Goal: Information Seeking & Learning: Find specific fact

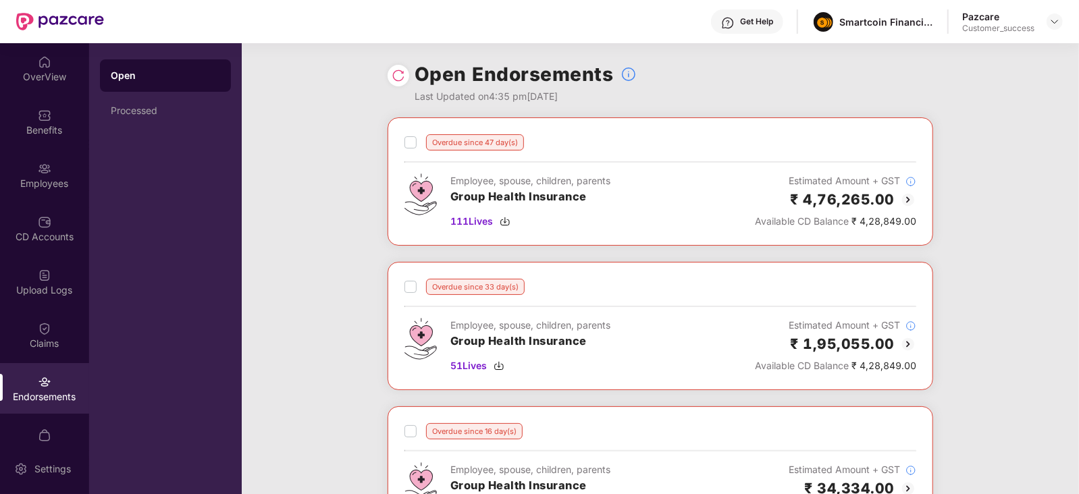
scroll to position [1049, 0]
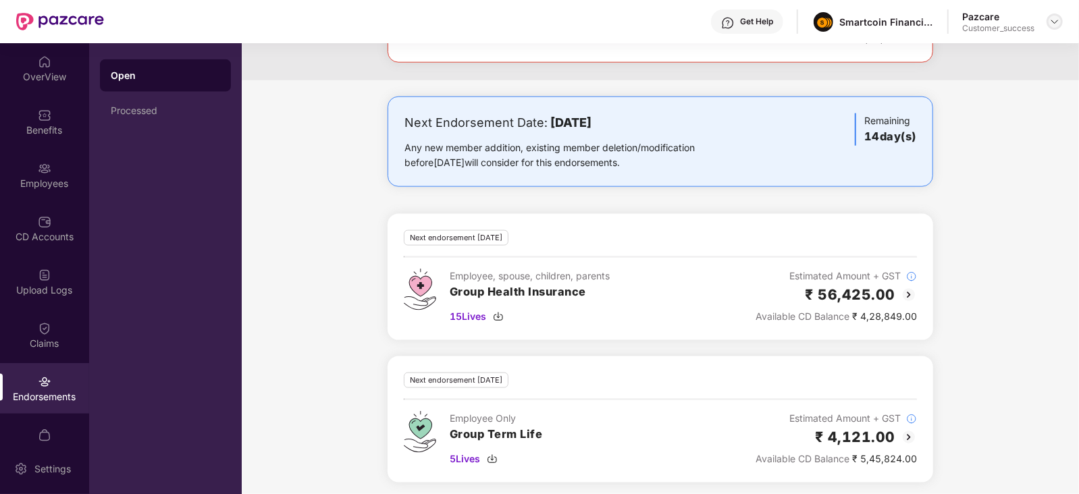
click at [1060, 22] on img at bounding box center [1054, 21] width 11 height 11
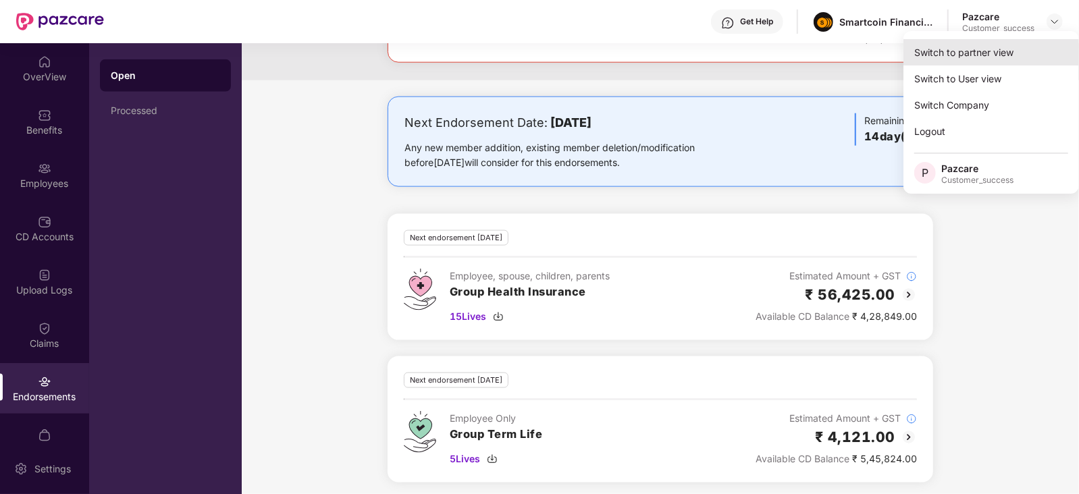
click at [1009, 52] on div "Switch to partner view" at bounding box center [991, 52] width 176 height 26
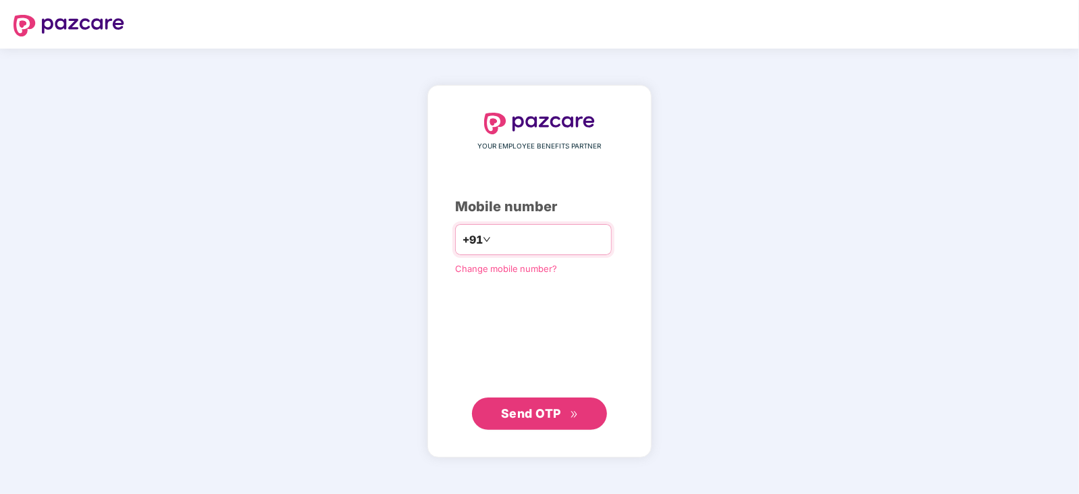
click at [506, 235] on input "number" at bounding box center [549, 240] width 111 height 22
type input "**********"
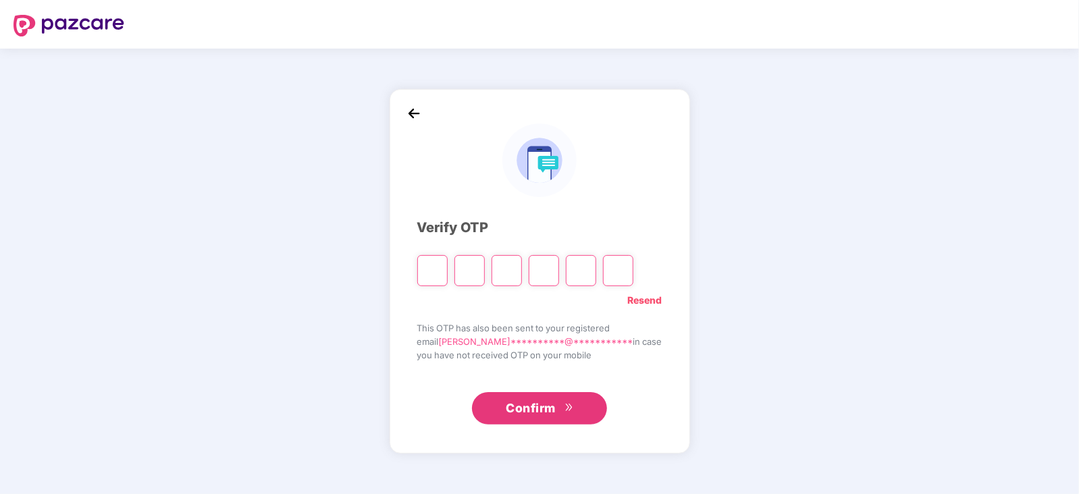
type input "*"
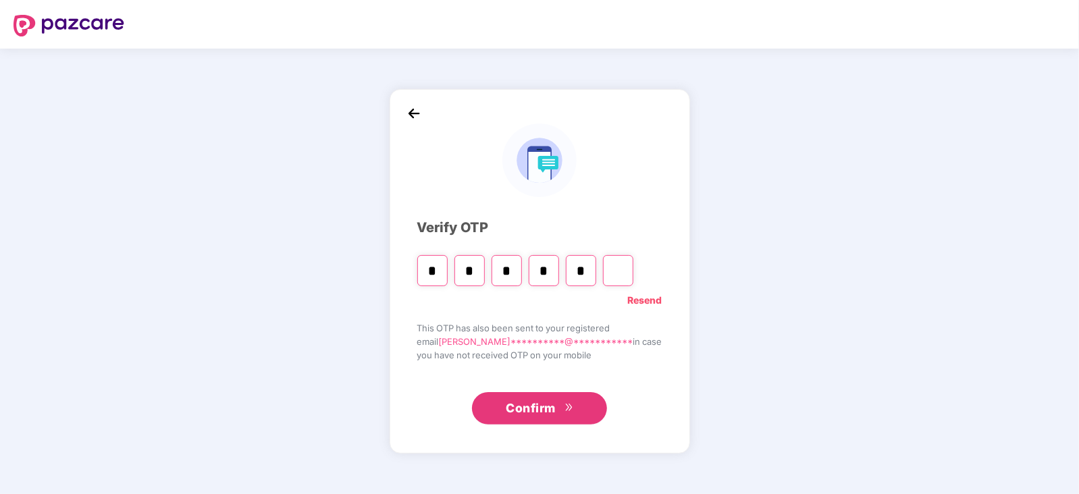
type input "*"
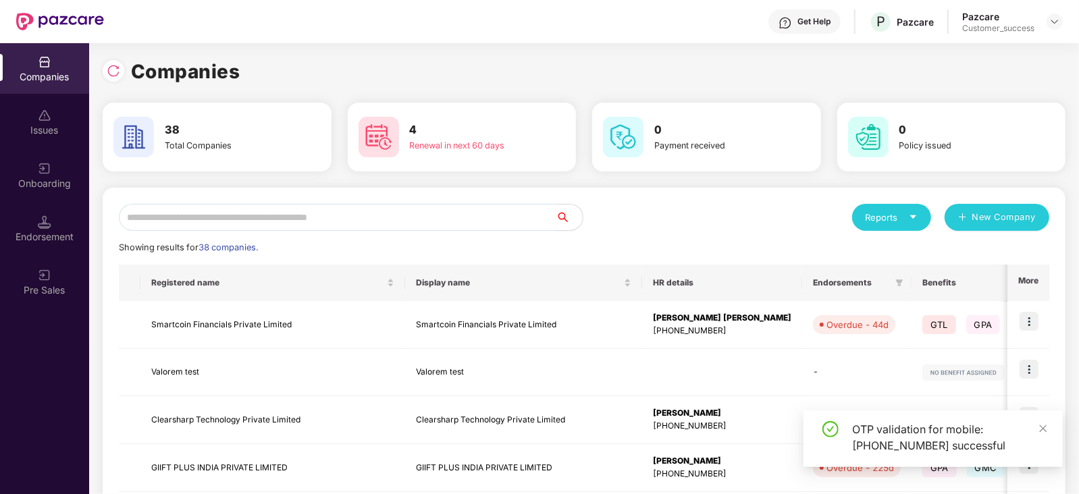
click at [460, 220] on input "text" at bounding box center [337, 217] width 437 height 27
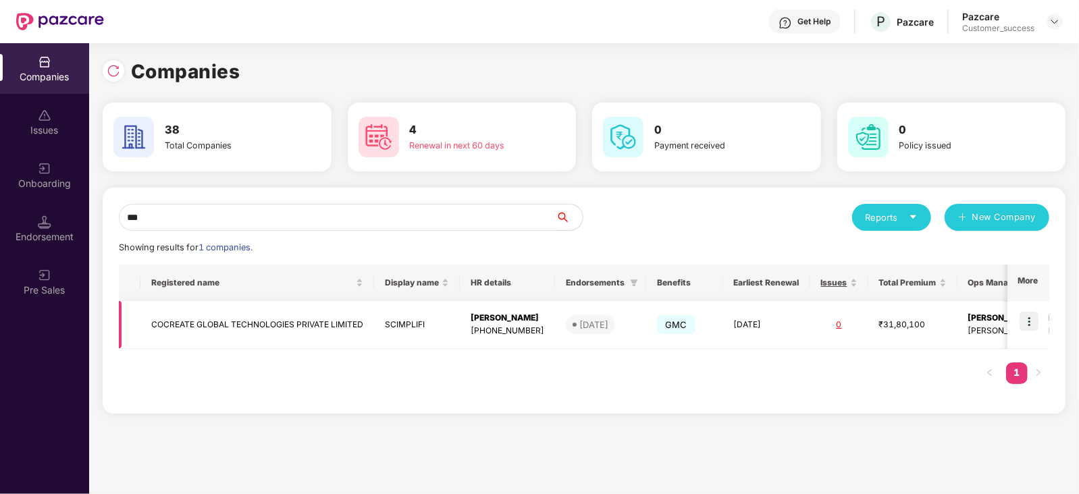
type input "***"
click at [1030, 319] on img at bounding box center [1029, 321] width 19 height 19
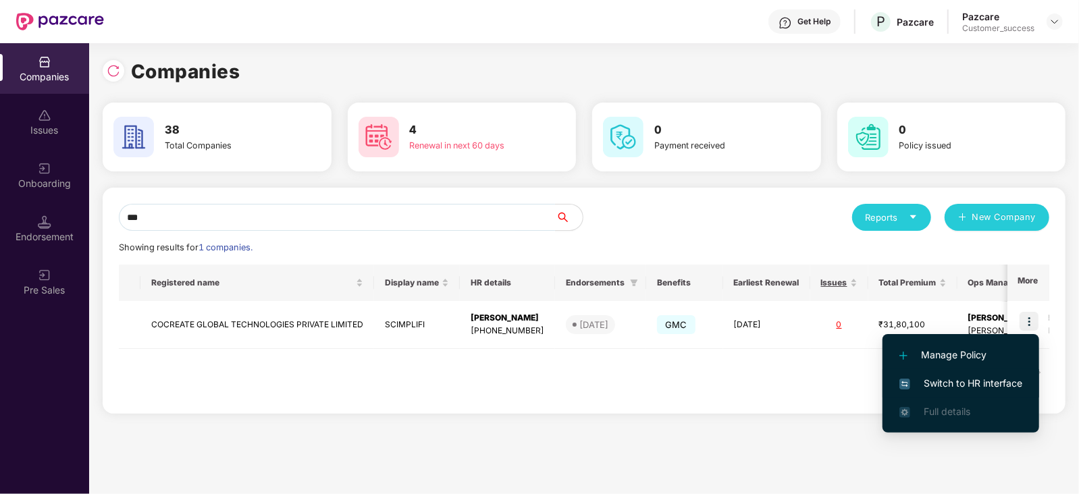
click at [969, 390] on span "Switch to HR interface" at bounding box center [960, 383] width 123 height 15
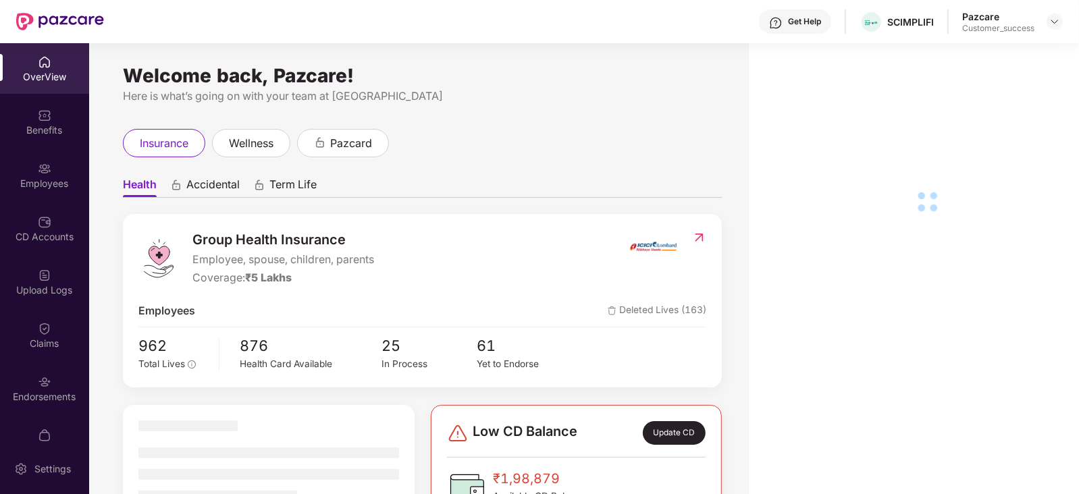
scroll to position [26, 0]
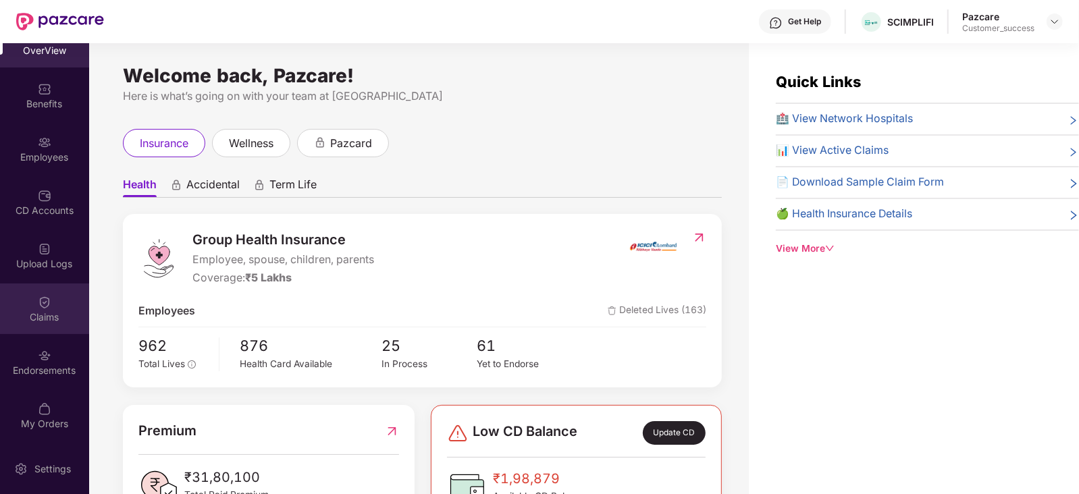
click at [42, 302] on img at bounding box center [45, 303] width 14 height 14
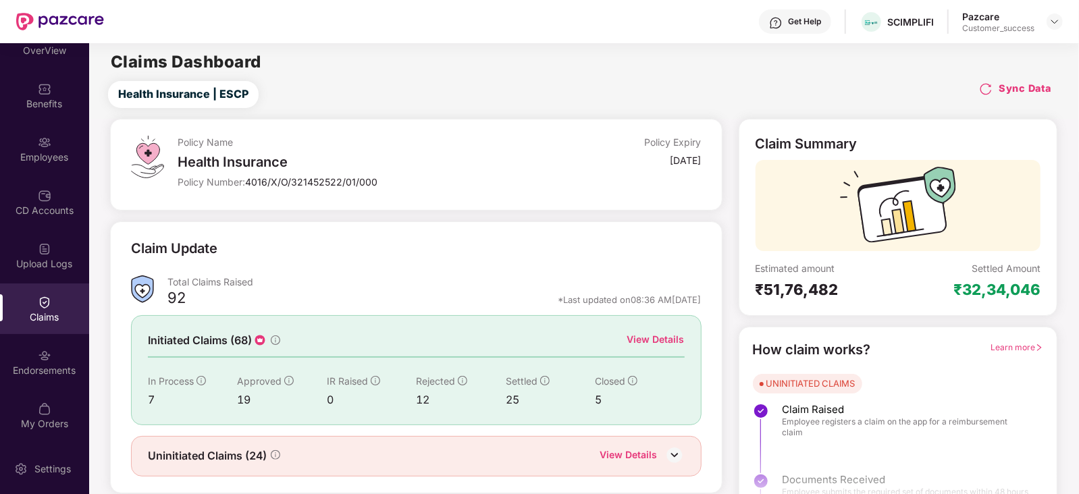
click at [668, 342] on div "View Details" at bounding box center [655, 339] width 57 height 15
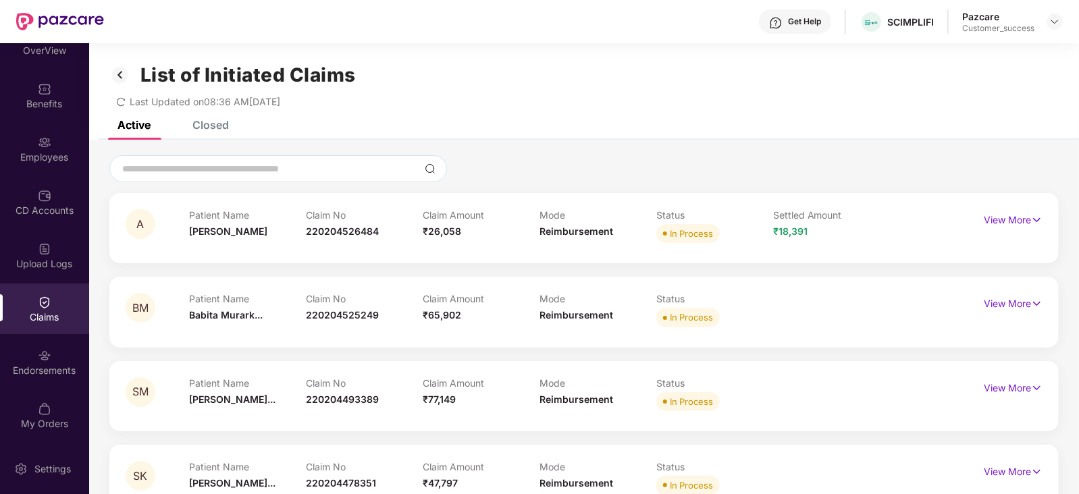
click at [219, 128] on div "Closed" at bounding box center [210, 125] width 36 height 14
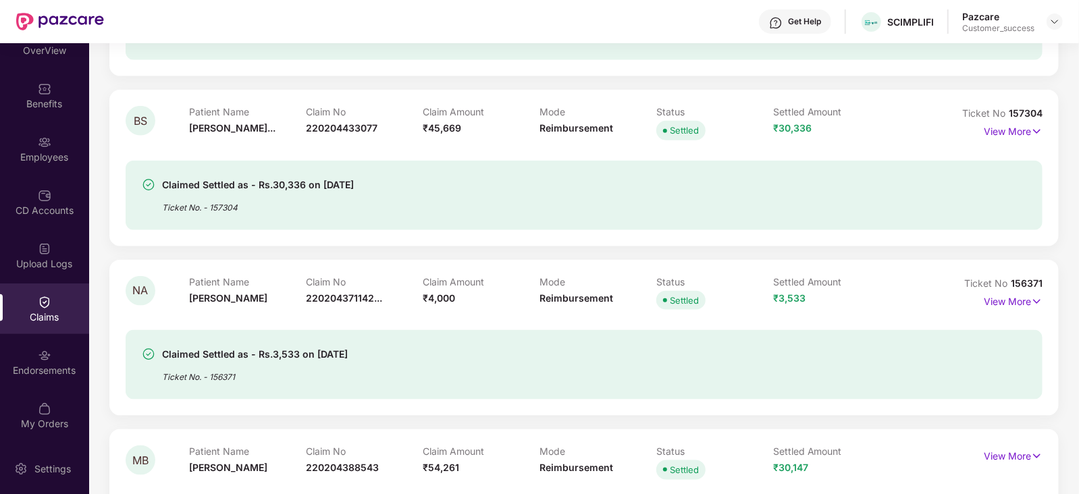
scroll to position [4191, 0]
click at [995, 309] on p "View More" at bounding box center [1013, 301] width 59 height 18
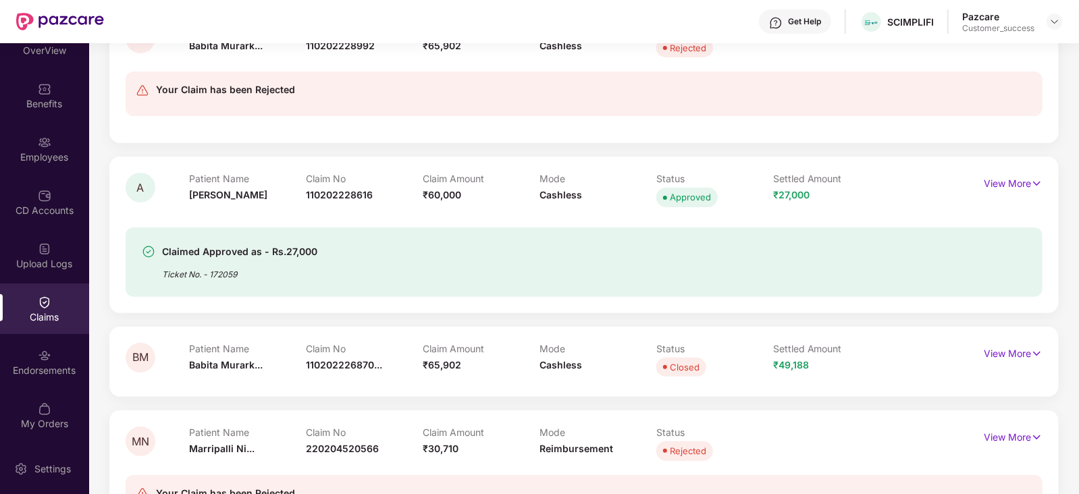
scroll to position [0, 0]
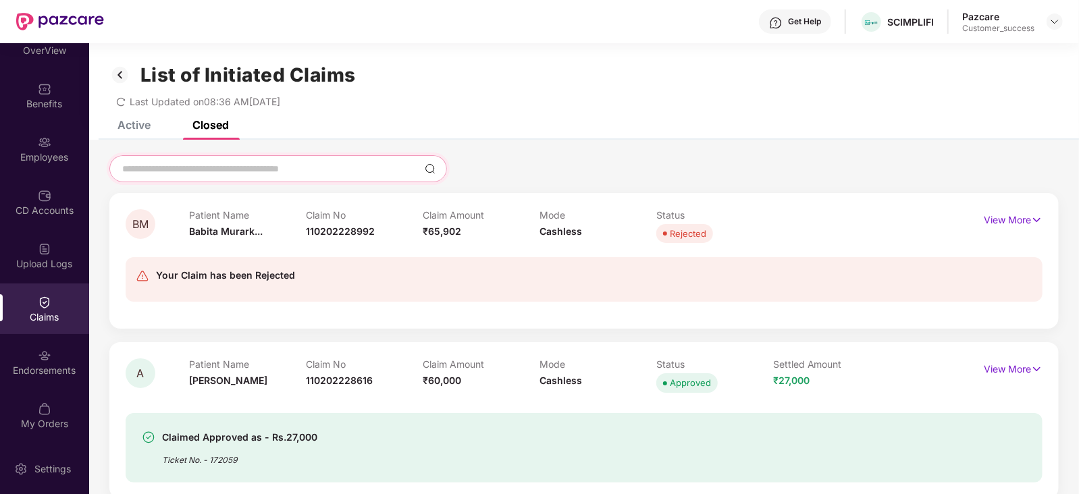
click at [232, 169] on input at bounding box center [270, 169] width 298 height 14
type input "*"
type input "**"
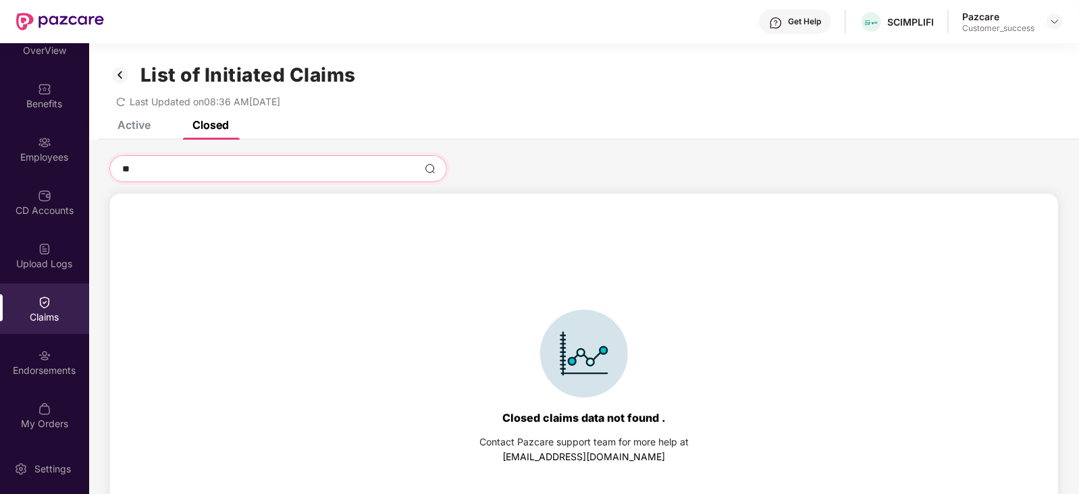
type input "***"
type input "****"
type input "*****"
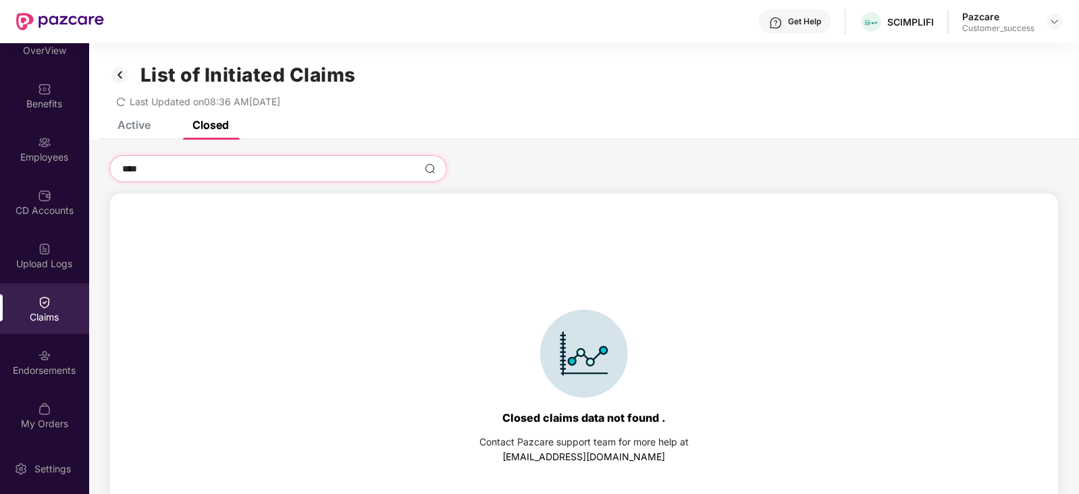
type input "*****"
type input "******"
click at [128, 122] on div "Active" at bounding box center [133, 125] width 33 height 14
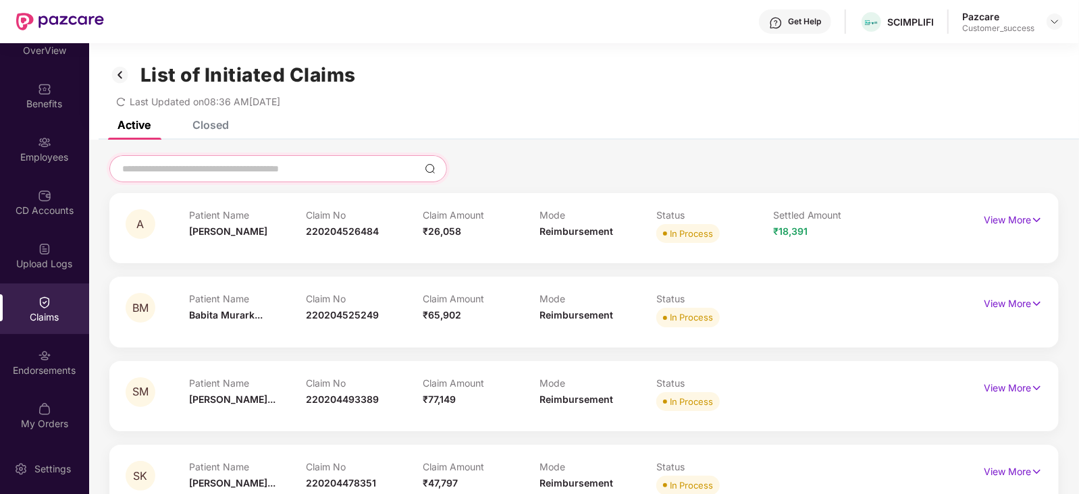
click at [186, 167] on input at bounding box center [270, 169] width 298 height 14
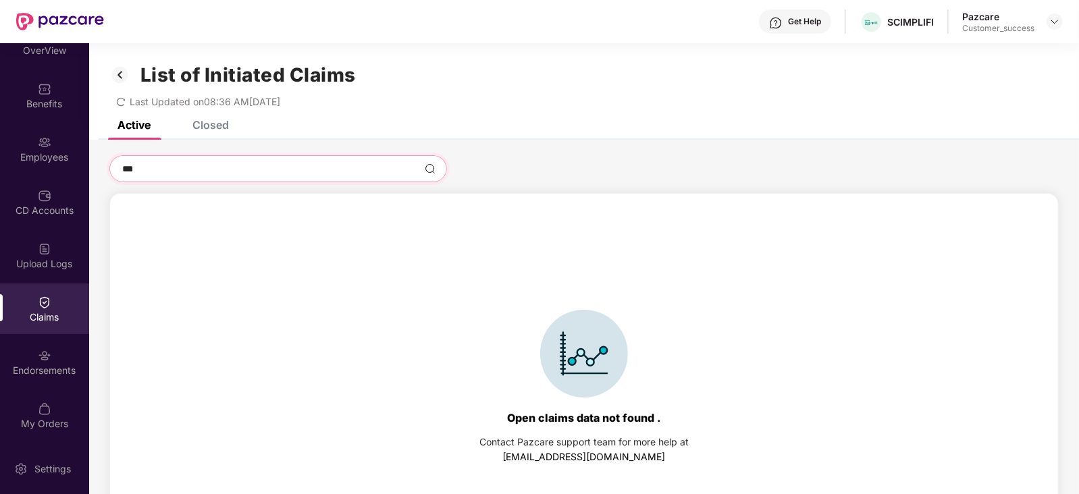
type input "****"
type input "*****"
type input "******"
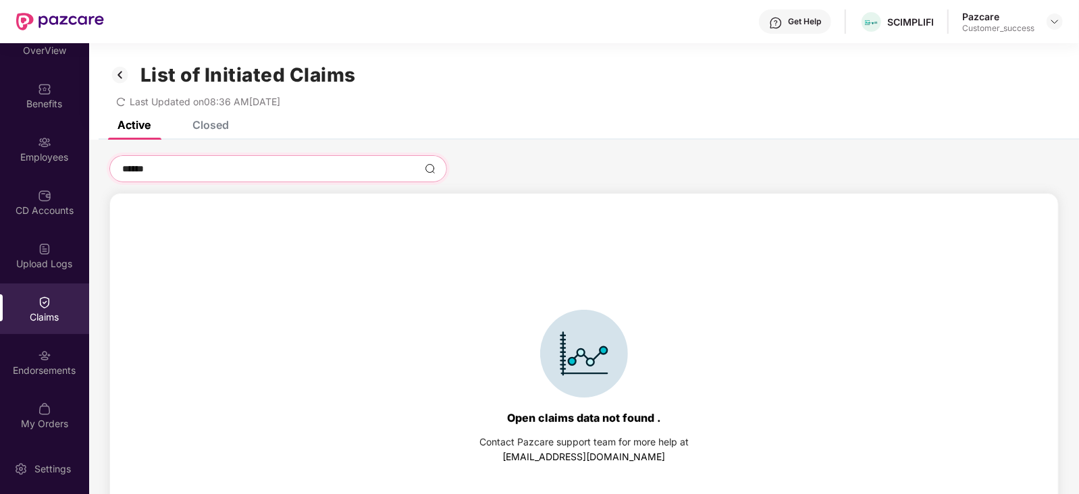
type input "******"
click at [199, 126] on div "Closed" at bounding box center [210, 125] width 36 height 14
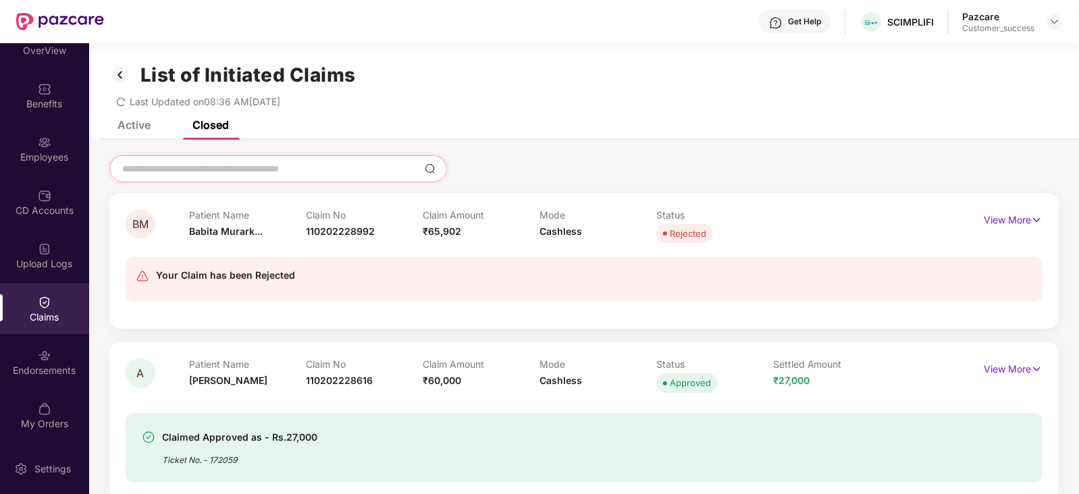
click at [180, 167] on input at bounding box center [270, 169] width 298 height 14
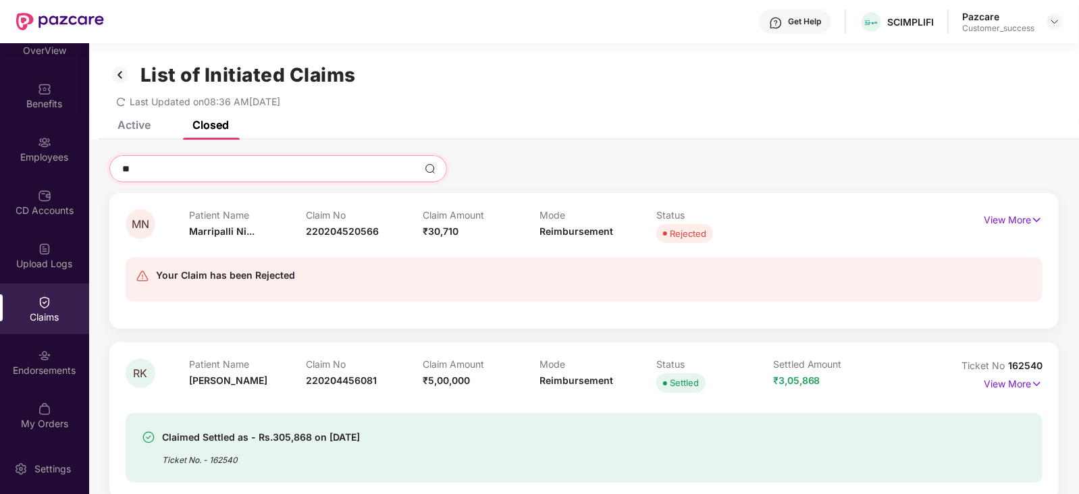
type input "*"
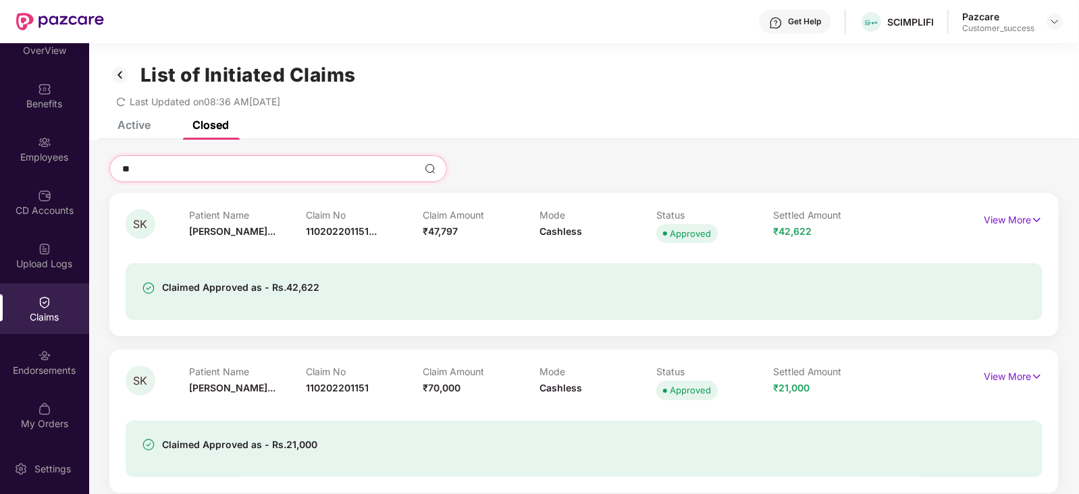
type input "***"
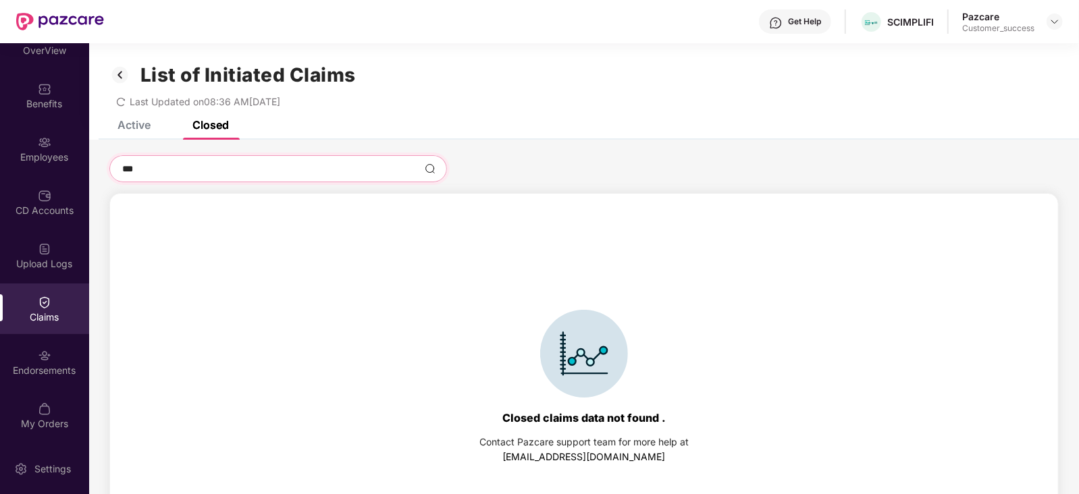
type input "****"
type input "*****"
type input "******"
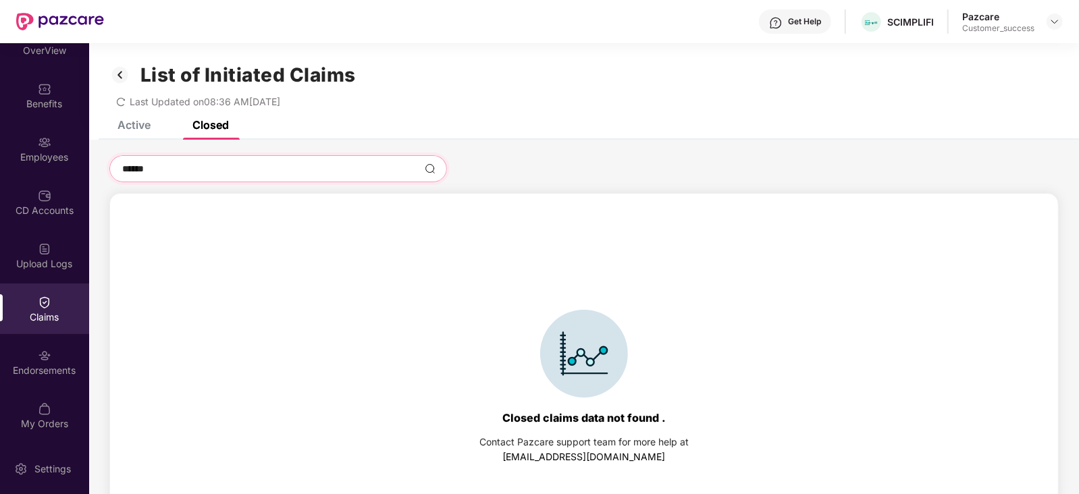
type input "******"
click at [130, 129] on div "Active" at bounding box center [133, 125] width 33 height 14
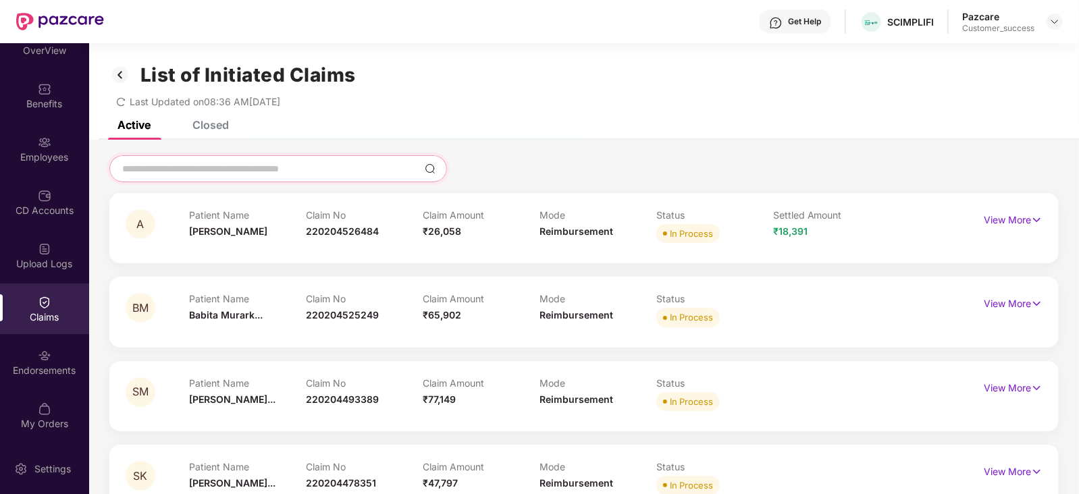
click at [165, 174] on input at bounding box center [270, 169] width 298 height 14
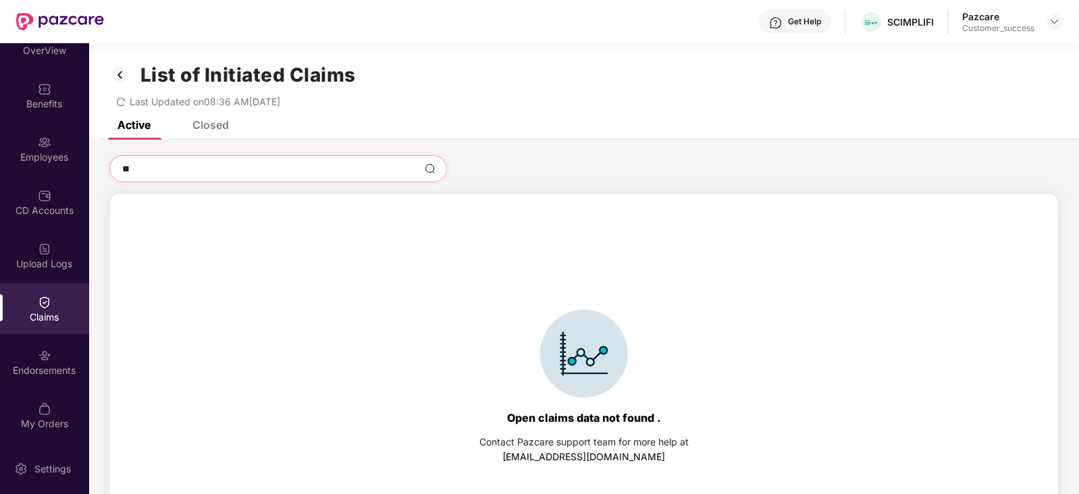
type input "*"
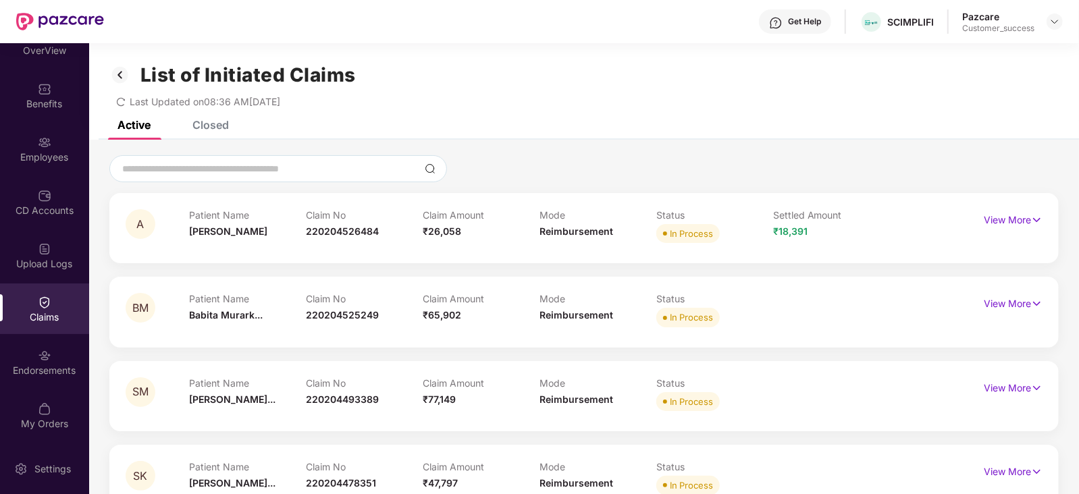
click at [210, 123] on div "Closed" at bounding box center [210, 125] width 36 height 14
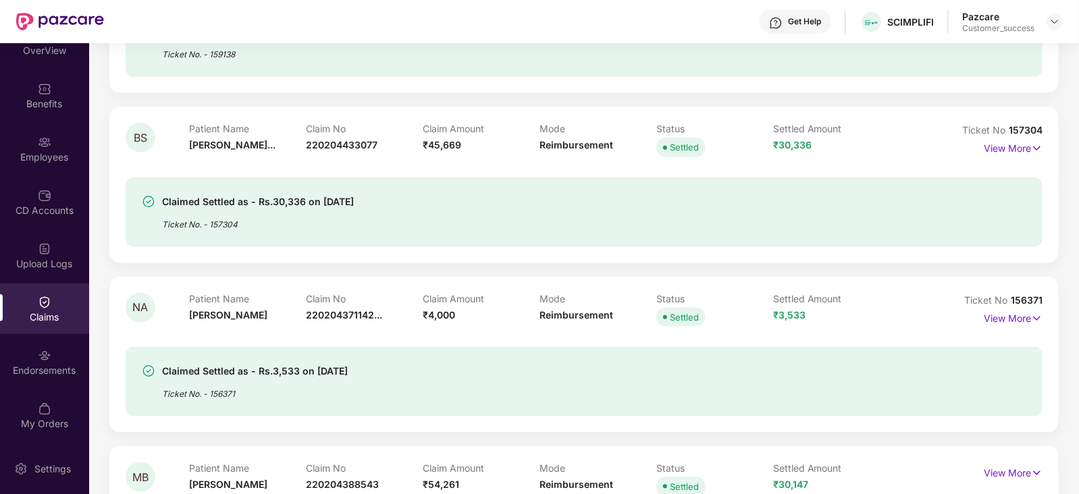
scroll to position [4178, 0]
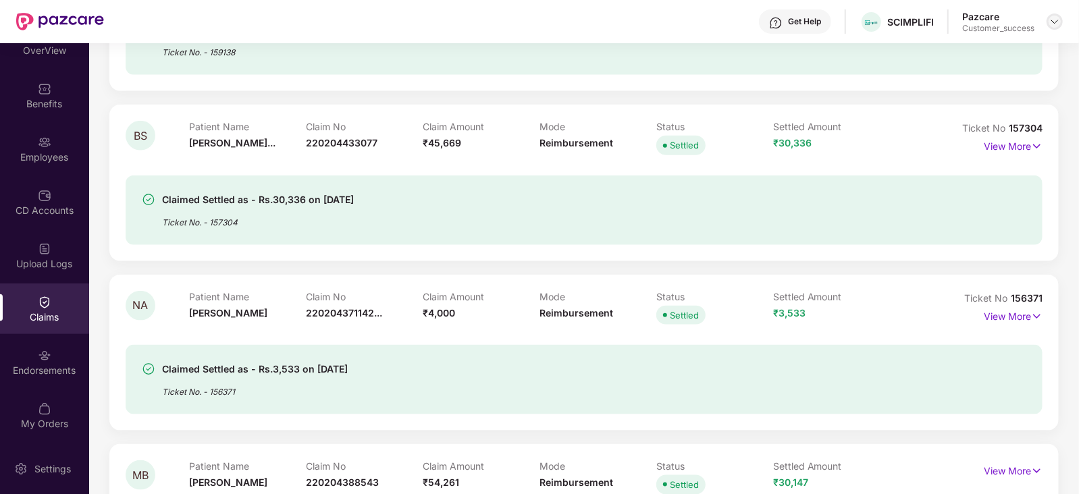
click at [1051, 26] on img at bounding box center [1054, 21] width 11 height 11
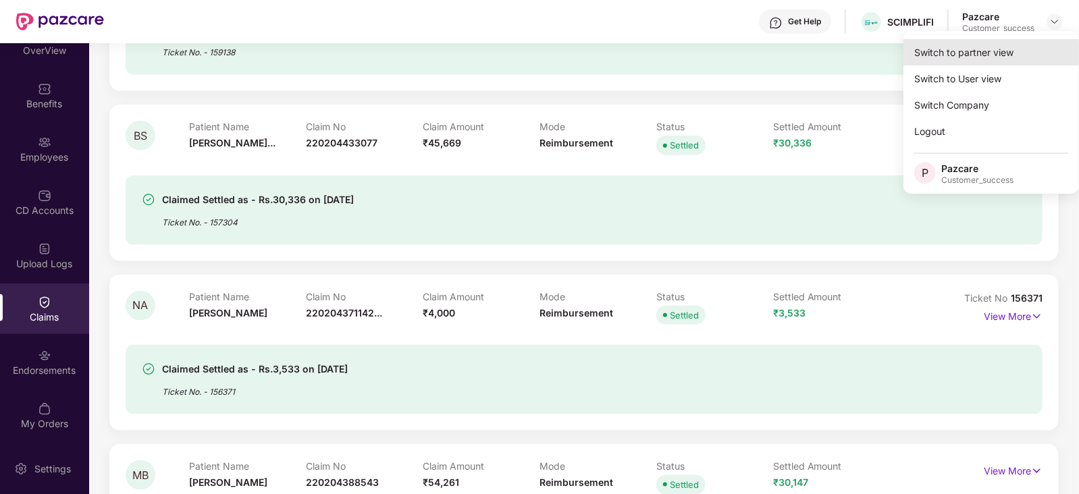
click at [1013, 43] on div "Switch to partner view" at bounding box center [991, 52] width 176 height 26
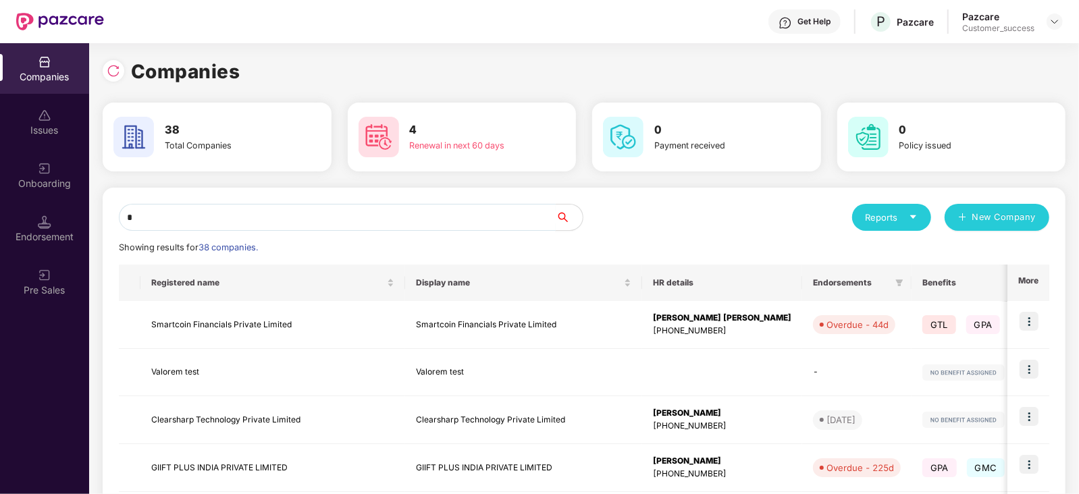
click at [340, 219] on input "*" at bounding box center [337, 217] width 437 height 27
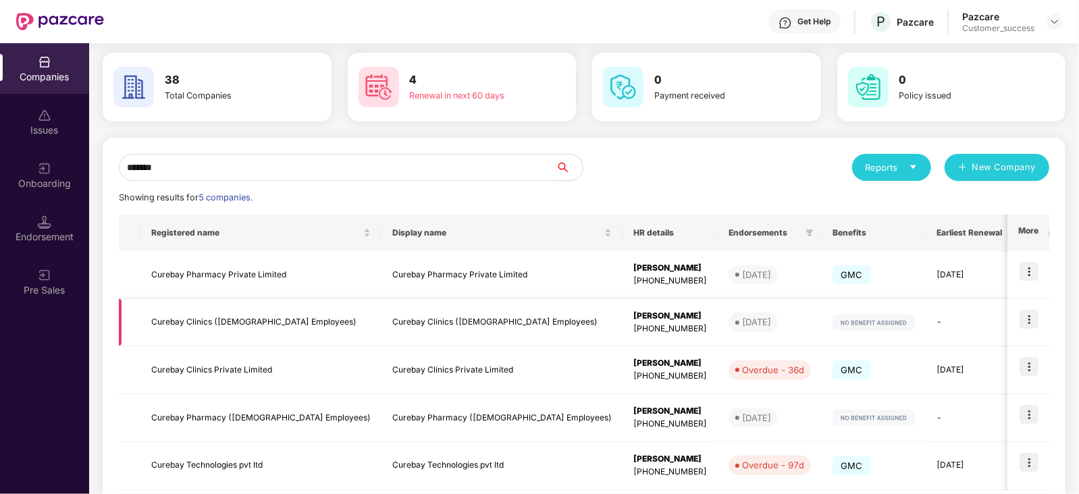
scroll to position [51, 0]
type input "*******"
click at [1035, 367] on img at bounding box center [1029, 366] width 19 height 19
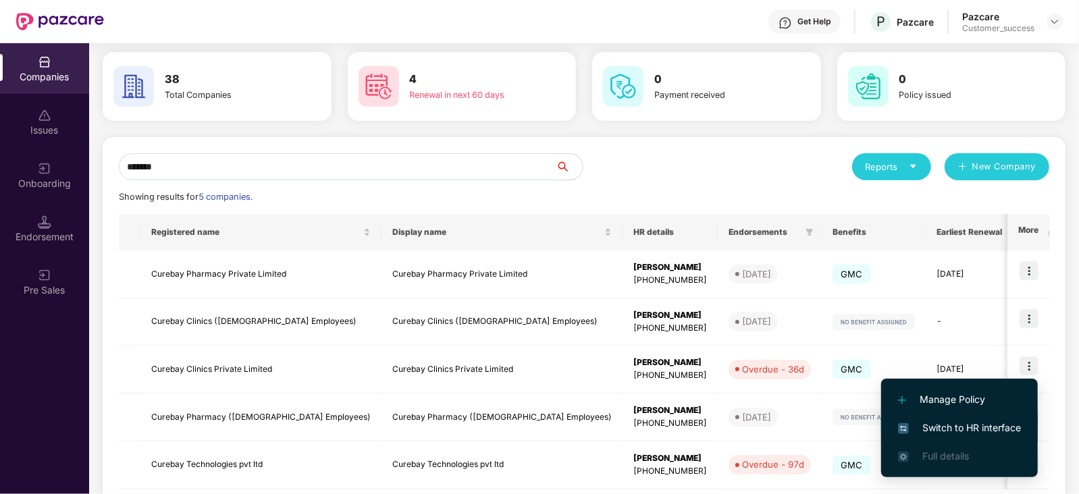
click at [936, 438] on li "Switch to HR interface" at bounding box center [959, 428] width 157 height 28
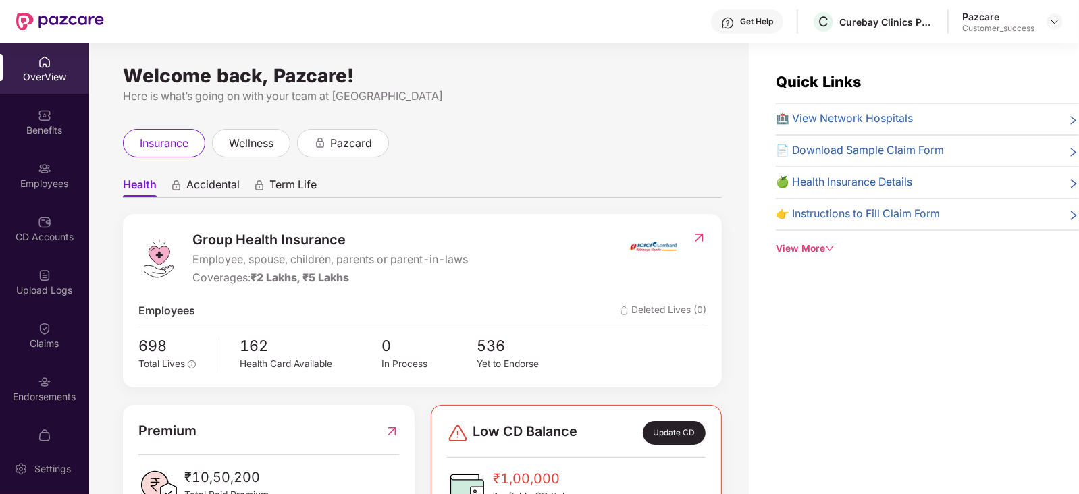
click at [53, 180] on div "Employees" at bounding box center [44, 184] width 89 height 14
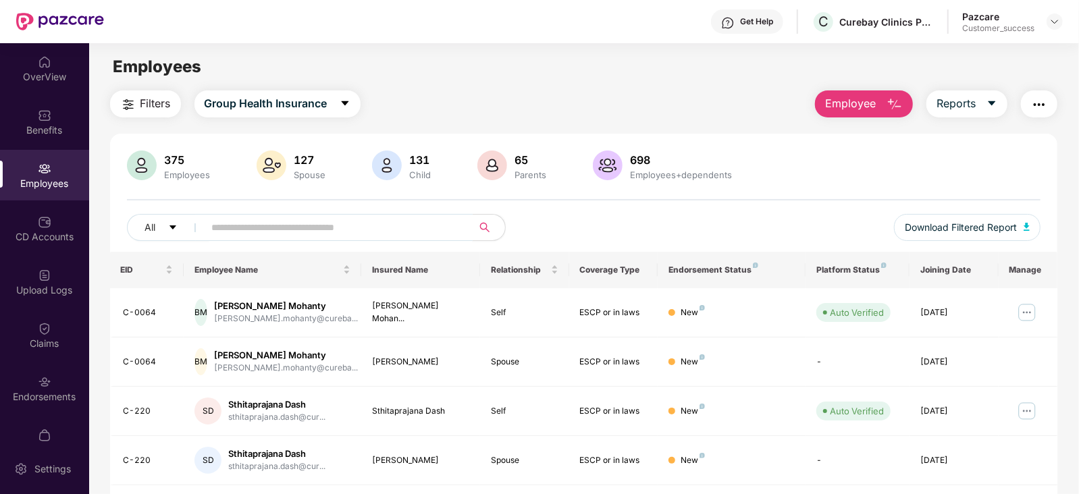
click at [235, 225] on input "text" at bounding box center [333, 227] width 242 height 20
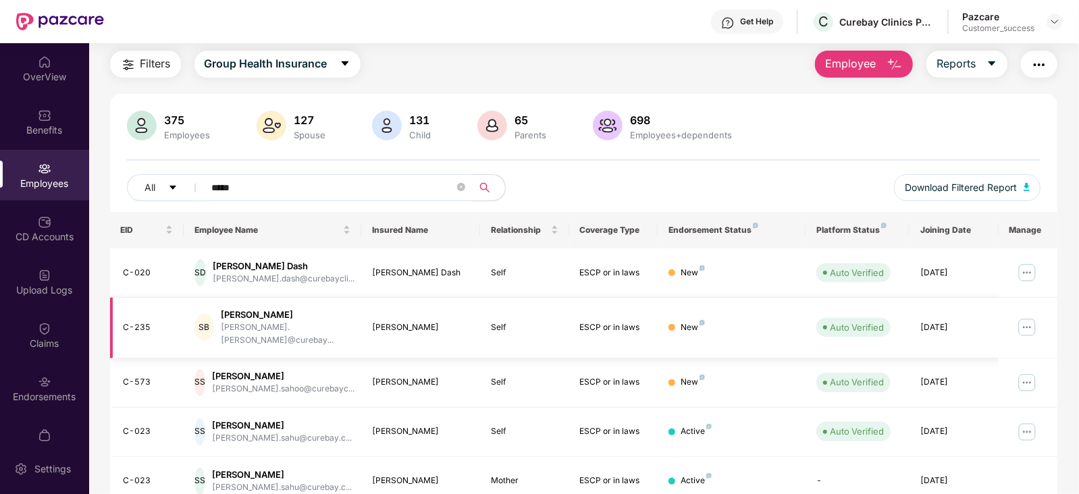
scroll to position [138, 0]
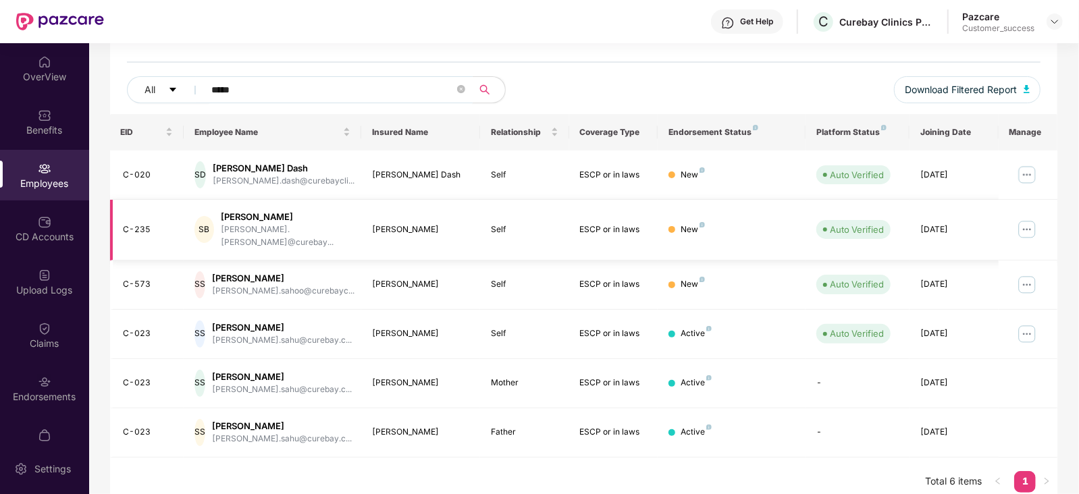
type input "*****"
click at [1057, 26] on img at bounding box center [1054, 21] width 11 height 11
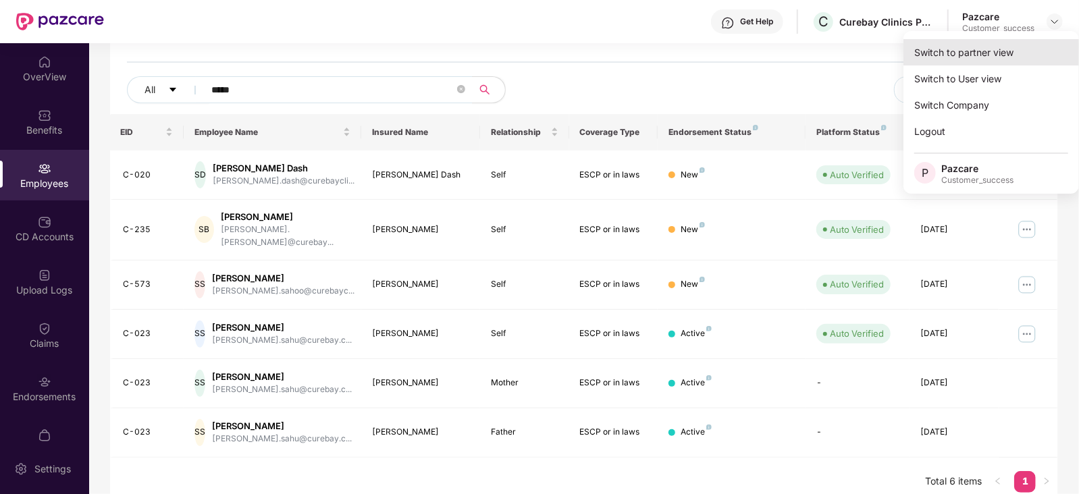
click at [1036, 46] on div "Switch to partner view" at bounding box center [991, 52] width 176 height 26
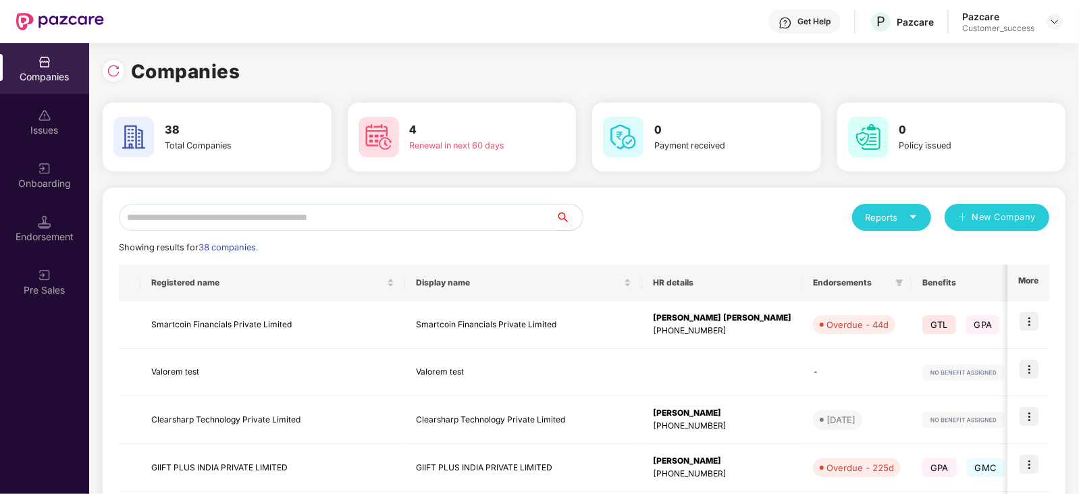
click at [394, 224] on input "text" at bounding box center [337, 217] width 437 height 27
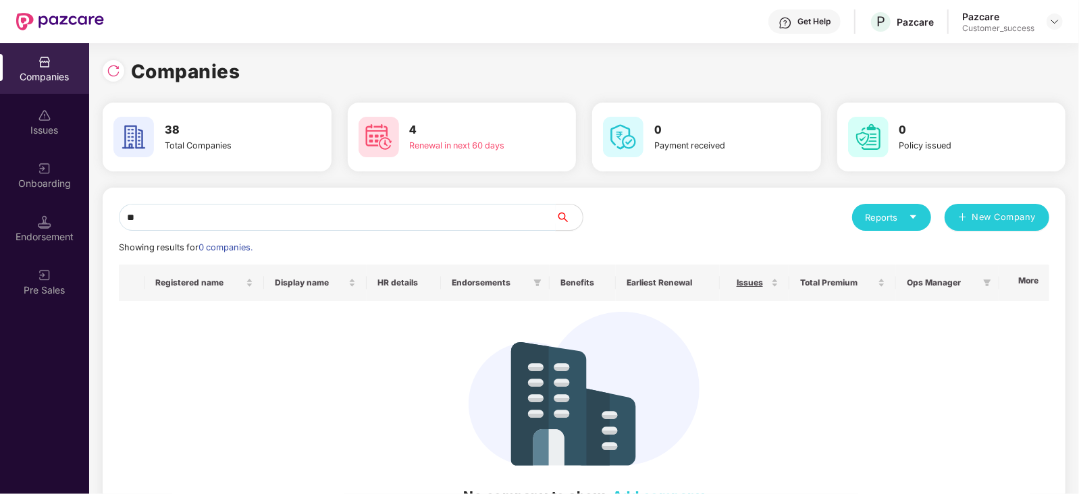
type input "*"
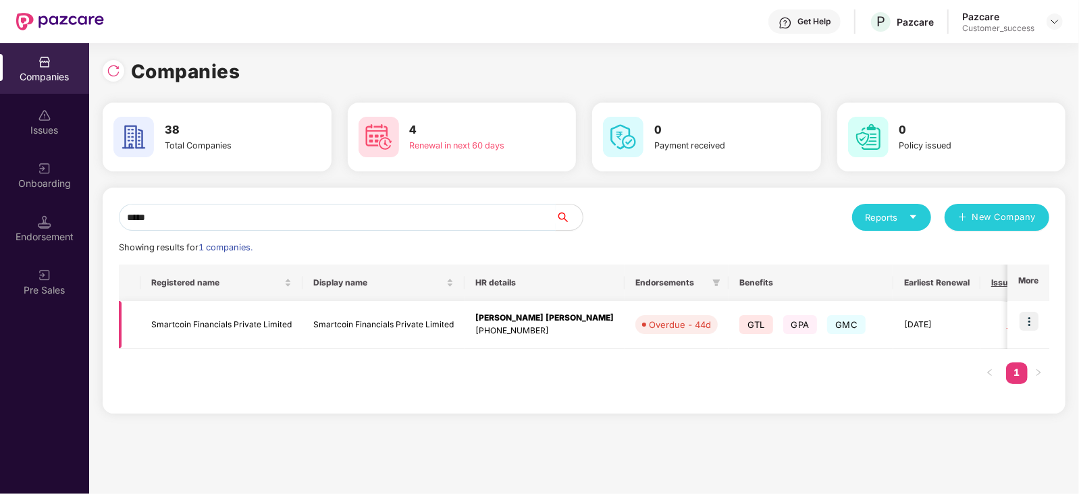
type input "*****"
click at [1029, 316] on img at bounding box center [1029, 321] width 19 height 19
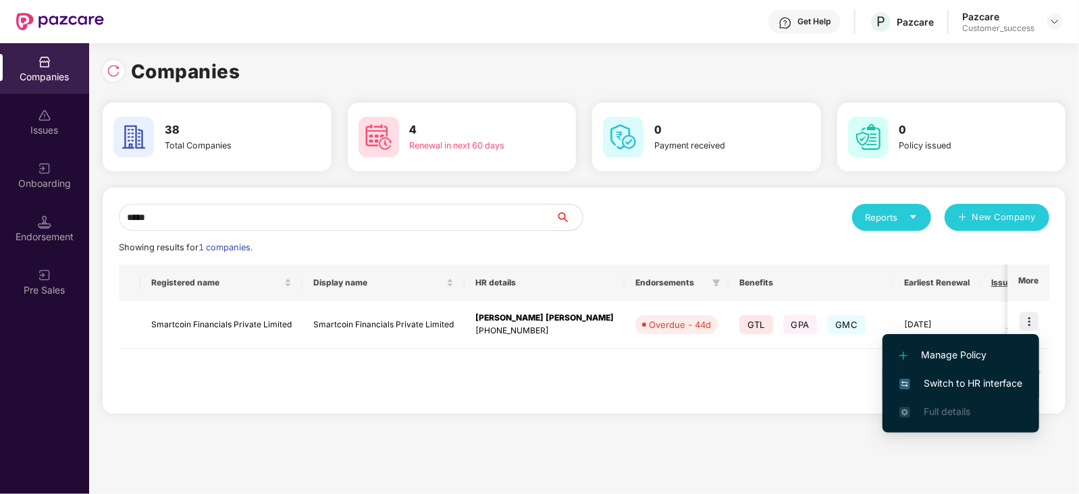
click at [997, 379] on span "Switch to HR interface" at bounding box center [960, 383] width 123 height 15
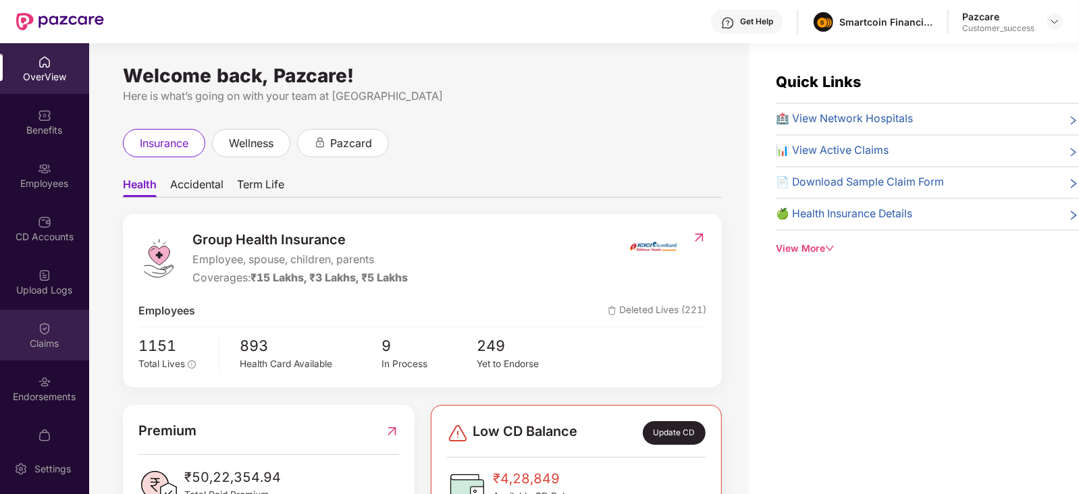
click at [35, 337] on div "Claims" at bounding box center [44, 344] width 89 height 14
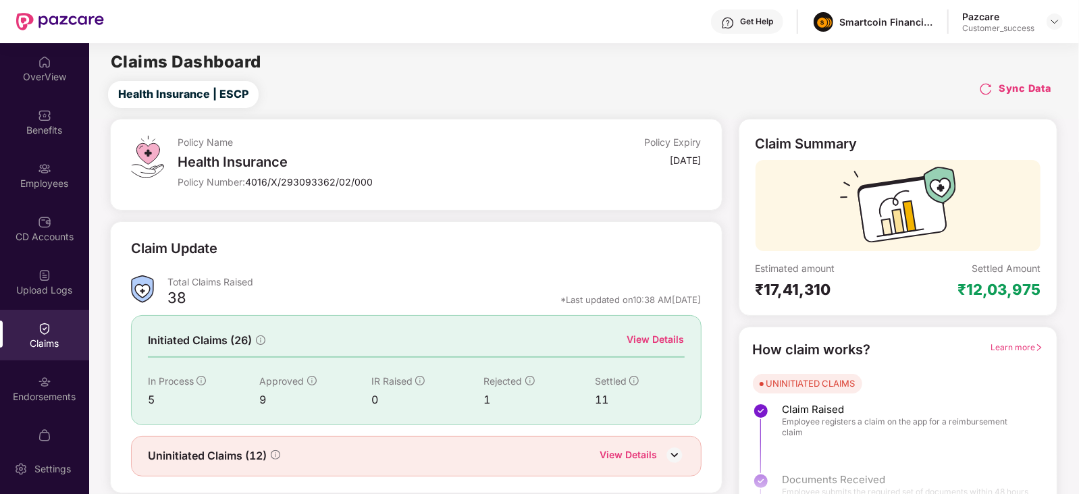
click at [53, 151] on div "Employees" at bounding box center [44, 175] width 89 height 51
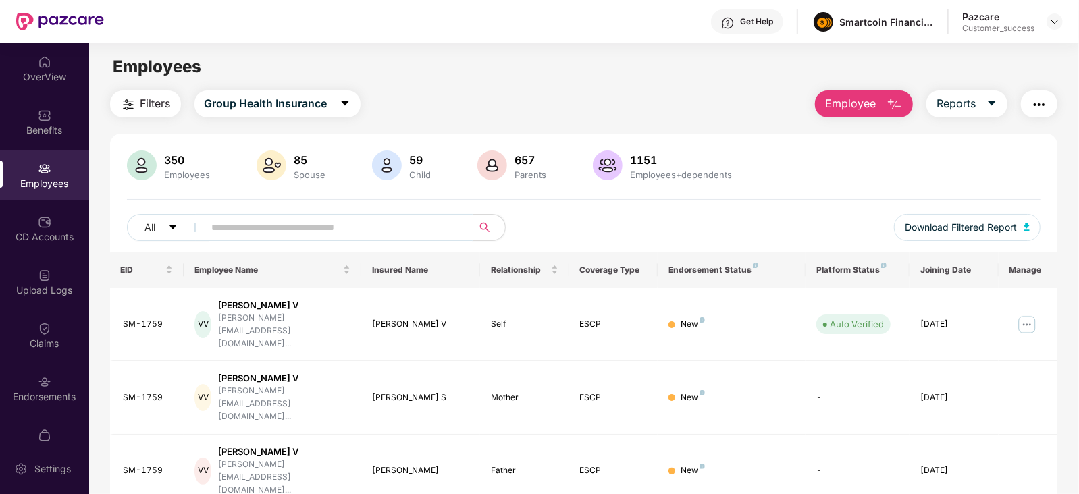
click at [273, 226] on input "text" at bounding box center [333, 227] width 242 height 20
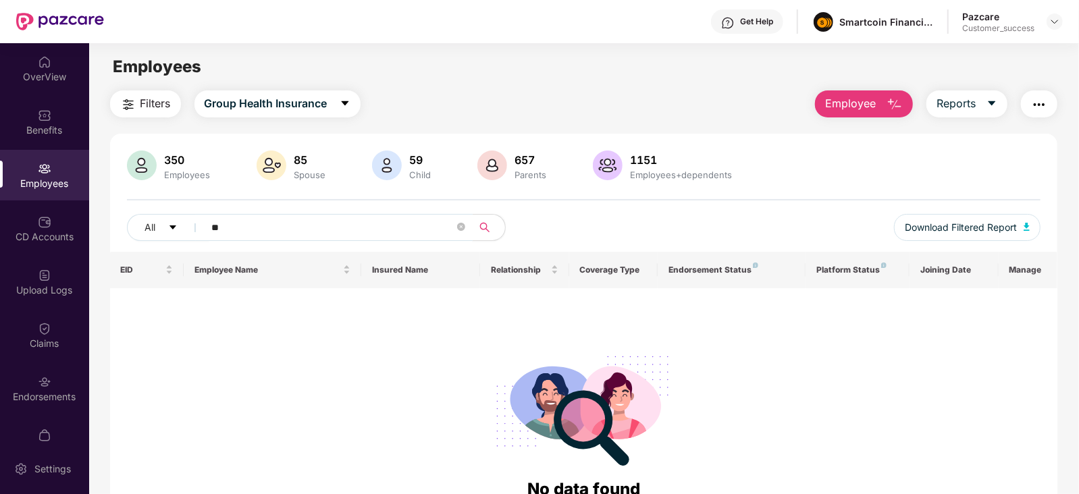
type input "*"
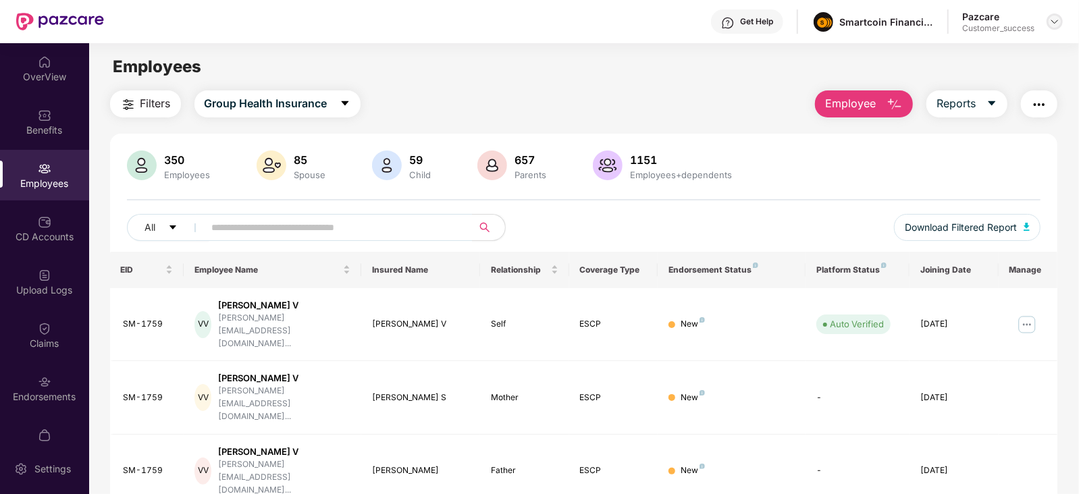
click at [1049, 22] on div at bounding box center [1055, 22] width 16 height 16
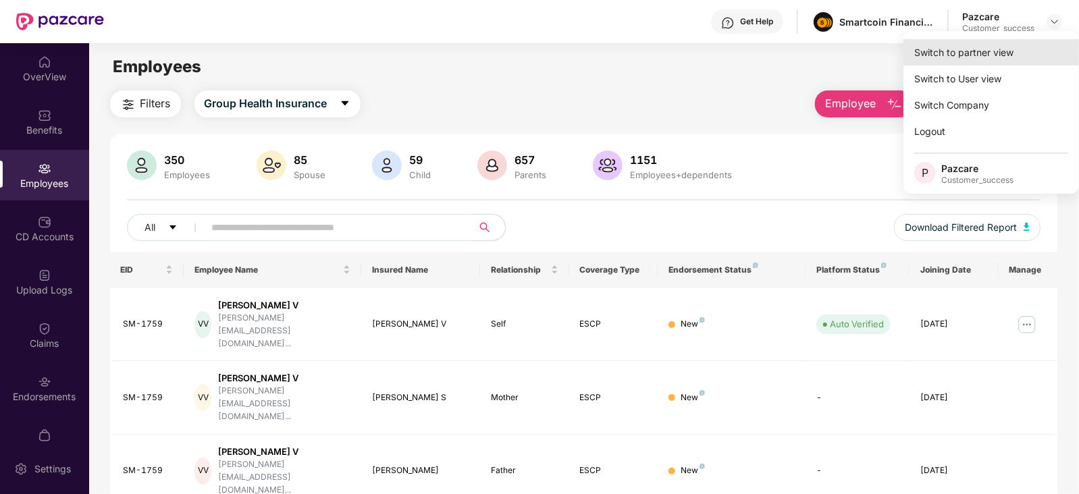
click at [1030, 56] on div "Switch to partner view" at bounding box center [991, 52] width 176 height 26
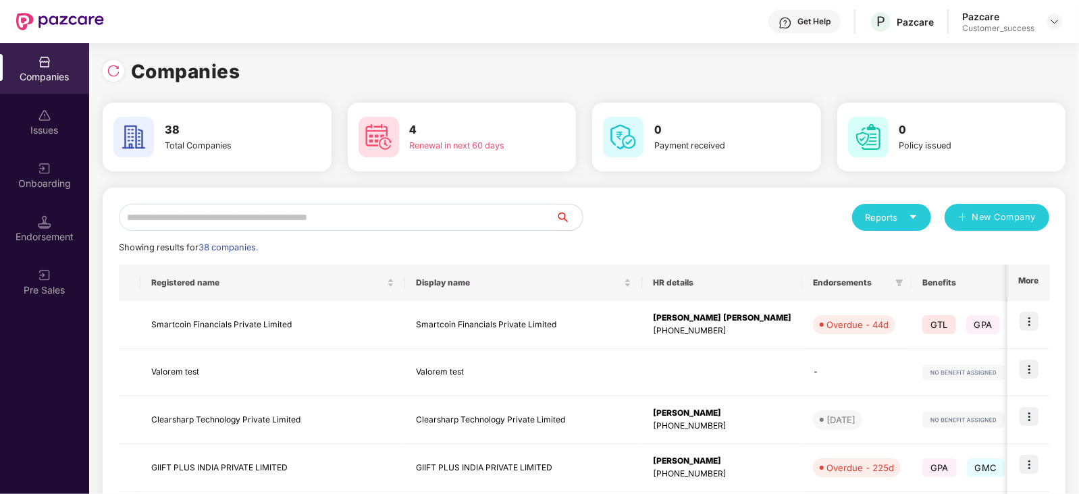
click at [185, 217] on input "text" at bounding box center [337, 217] width 437 height 27
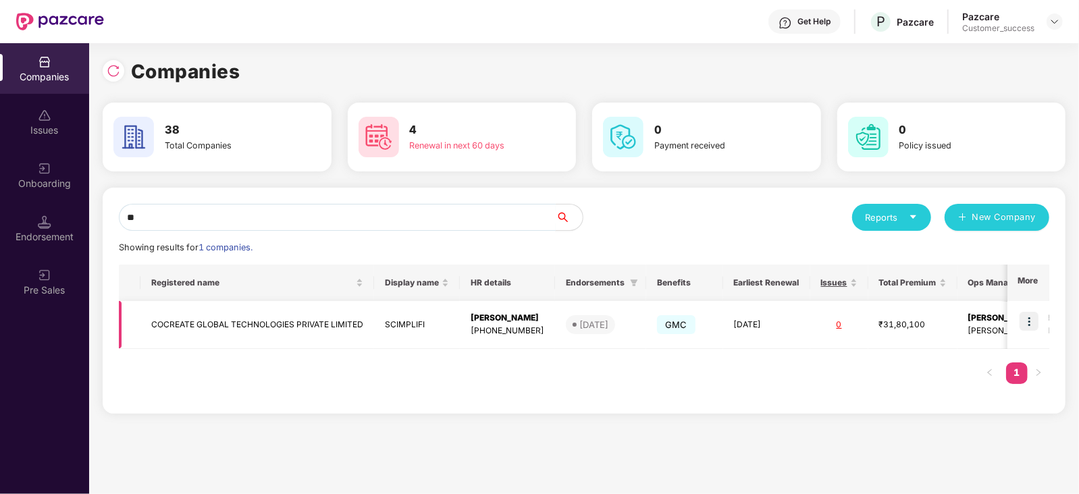
type input "**"
click at [1030, 315] on img at bounding box center [1029, 321] width 19 height 19
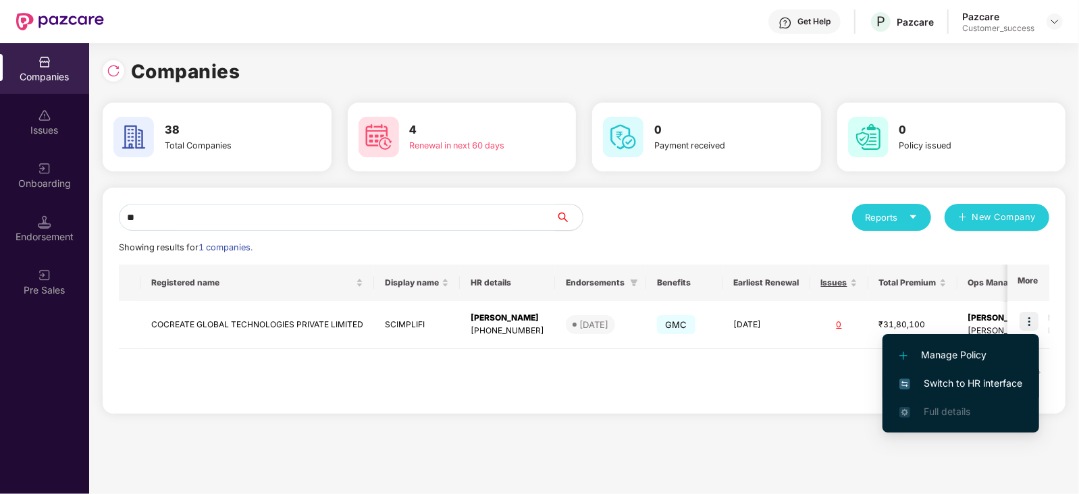
click at [976, 384] on span "Switch to HR interface" at bounding box center [960, 383] width 123 height 15
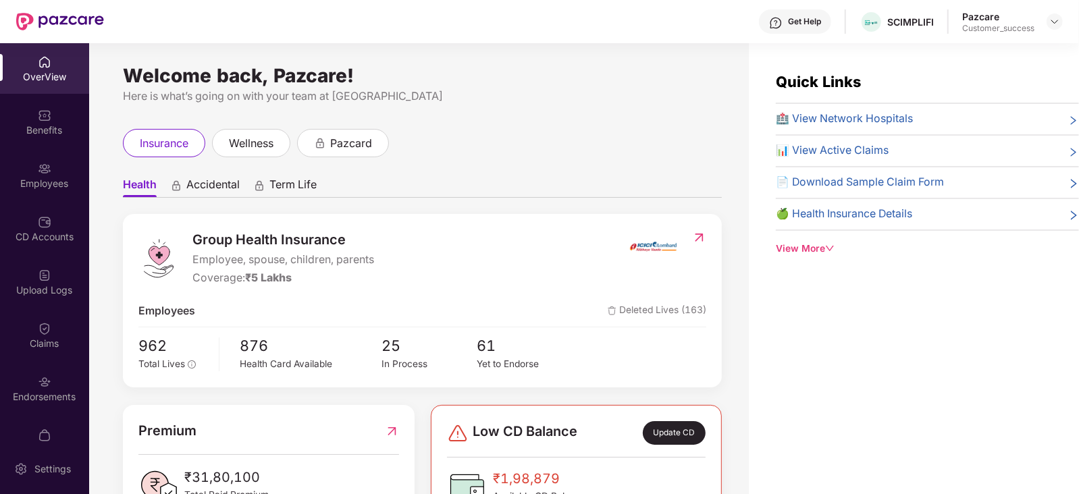
click at [47, 187] on div "Employees" at bounding box center [44, 184] width 89 height 14
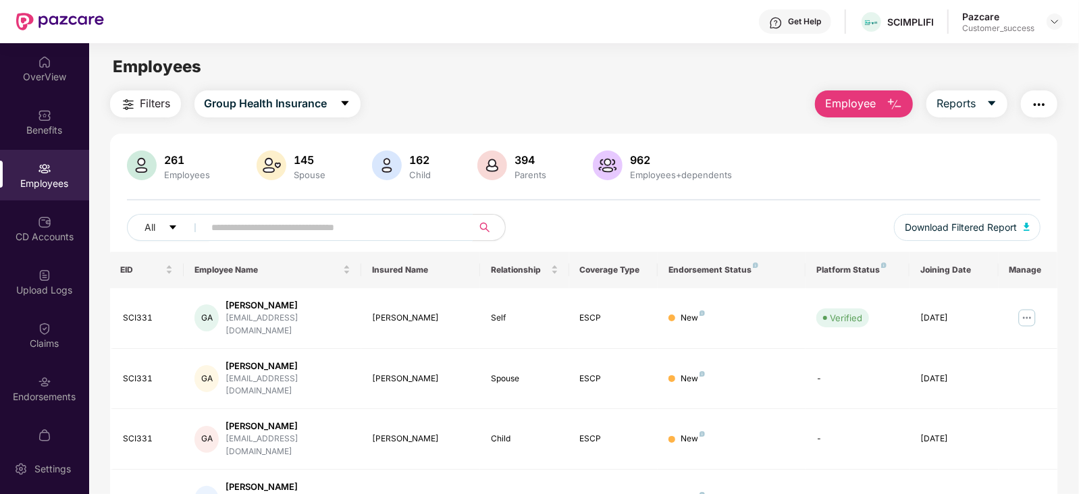
click at [261, 218] on input "text" at bounding box center [333, 227] width 242 height 20
type input "****"
click at [1027, 317] on img at bounding box center [1027, 318] width 22 height 22
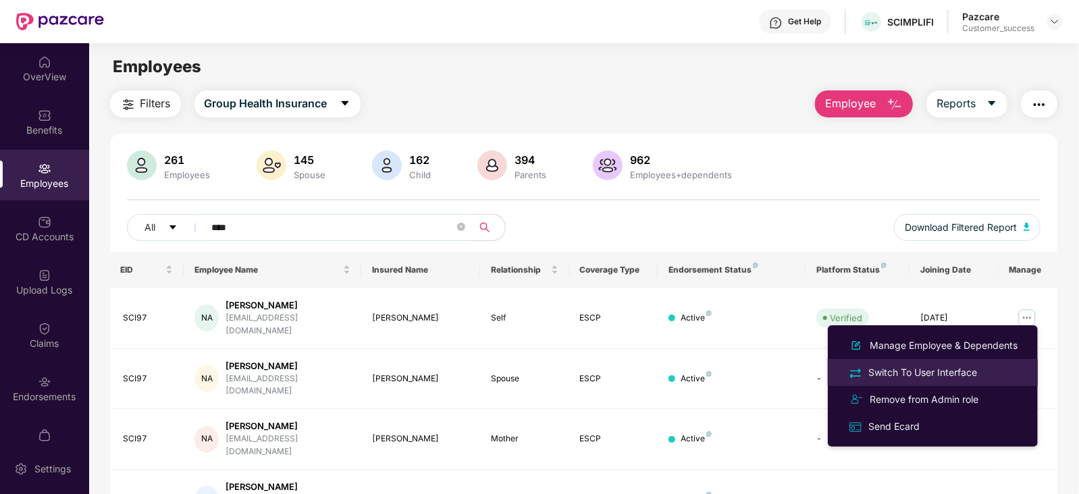
click at [907, 366] on div "Switch To User Interface" at bounding box center [923, 372] width 114 height 15
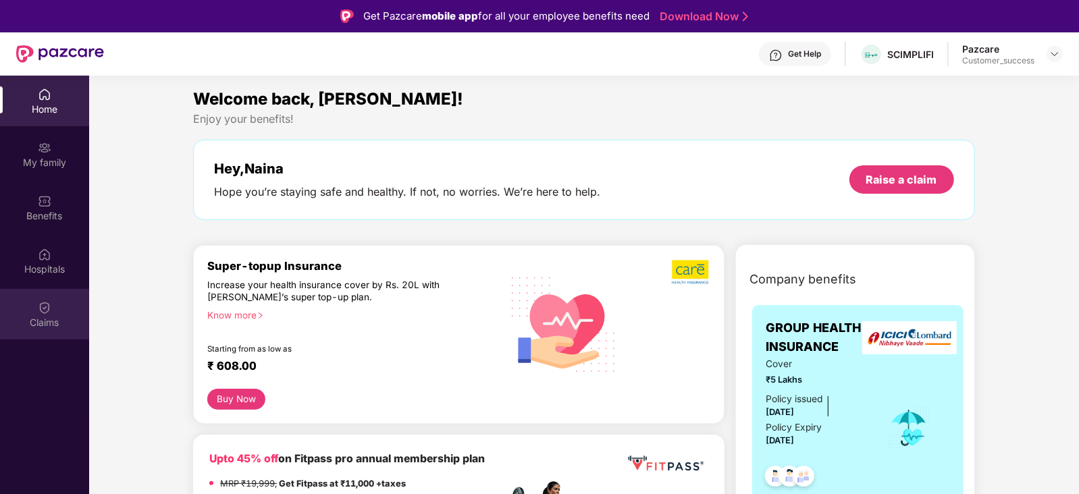
click at [42, 327] on div "Claims" at bounding box center [44, 323] width 89 height 14
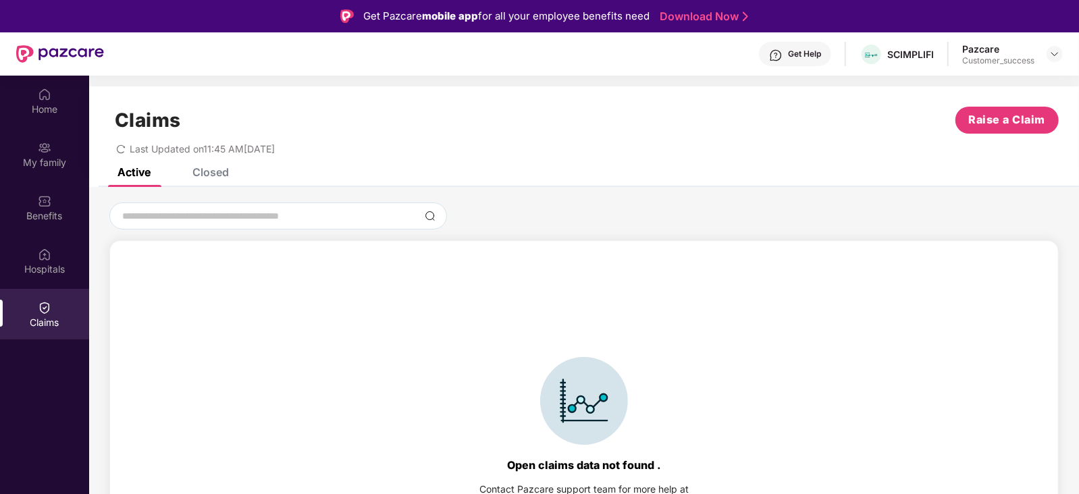
click at [217, 176] on div "Closed" at bounding box center [210, 172] width 36 height 14
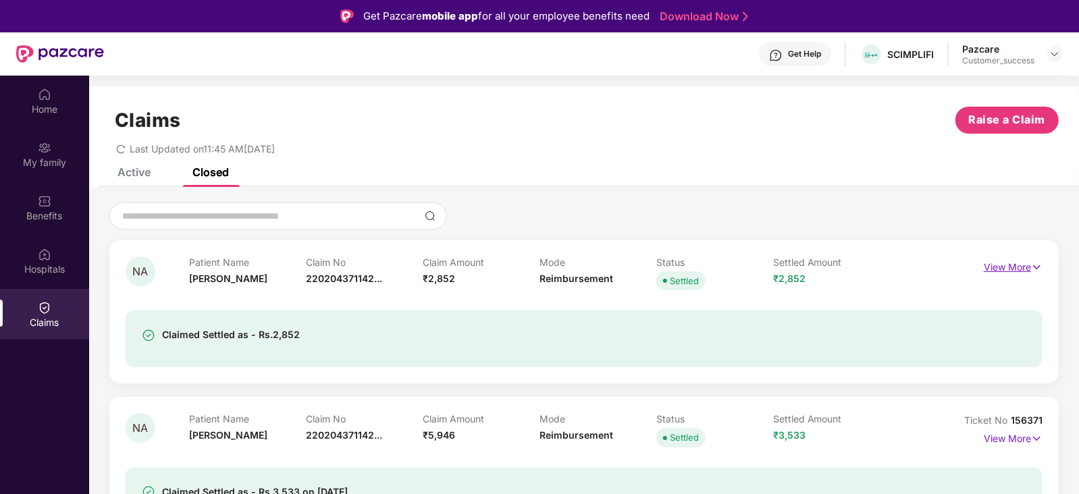
click at [987, 268] on p "View More" at bounding box center [1013, 266] width 59 height 18
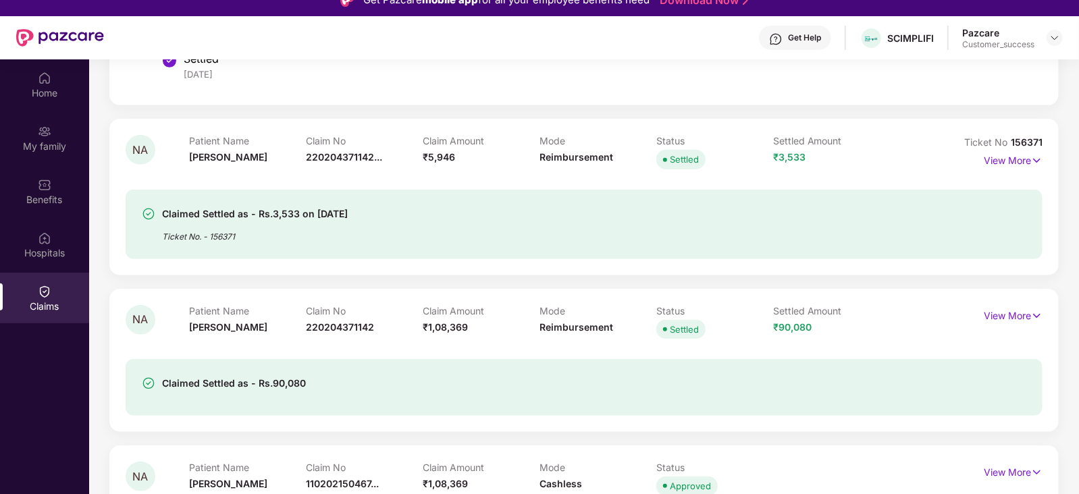
scroll to position [471, 0]
click at [1015, 160] on p "View More" at bounding box center [1013, 160] width 59 height 18
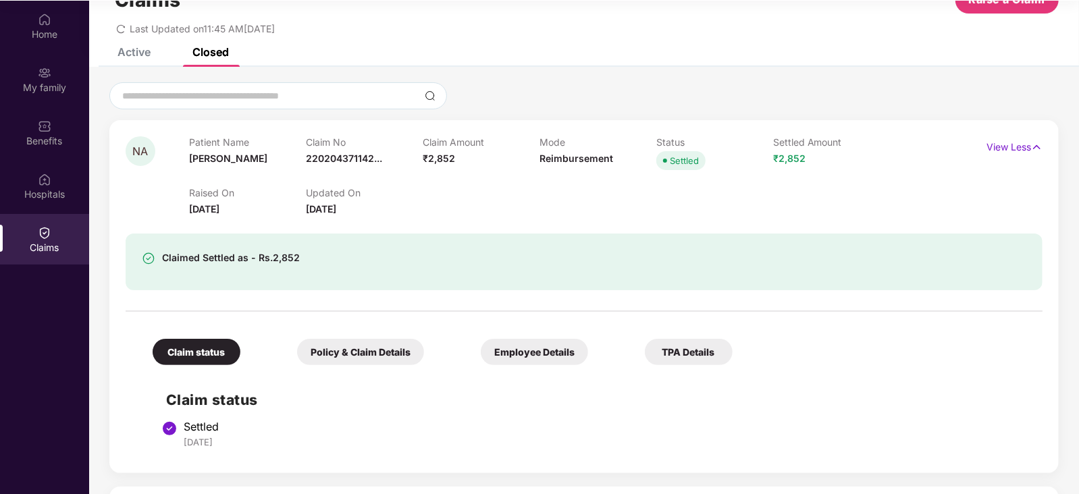
scroll to position [0, 0]
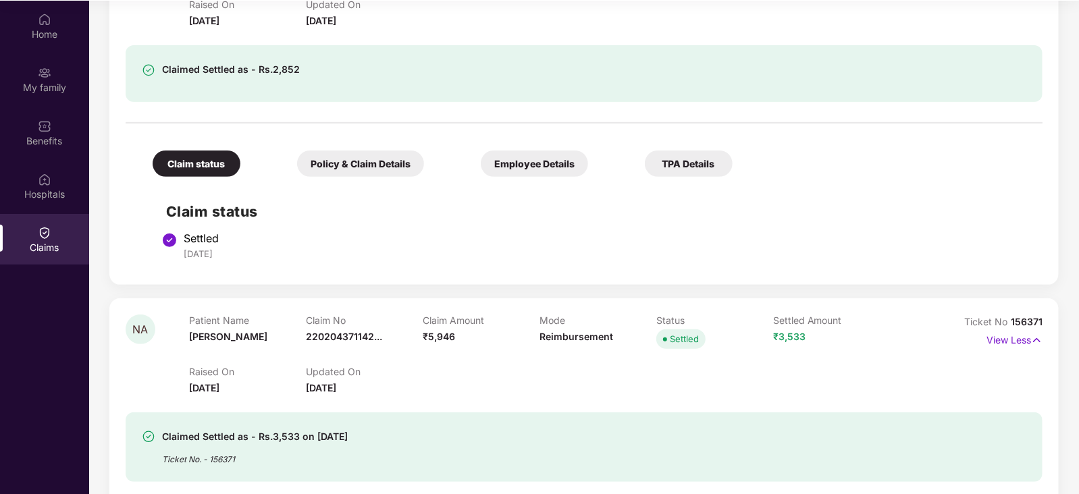
click at [555, 284] on div "NA Patient Name [PERSON_NAME] Claim No 220204371142... Claim Amount ₹2,852 Mode…" at bounding box center [583, 108] width 949 height 353
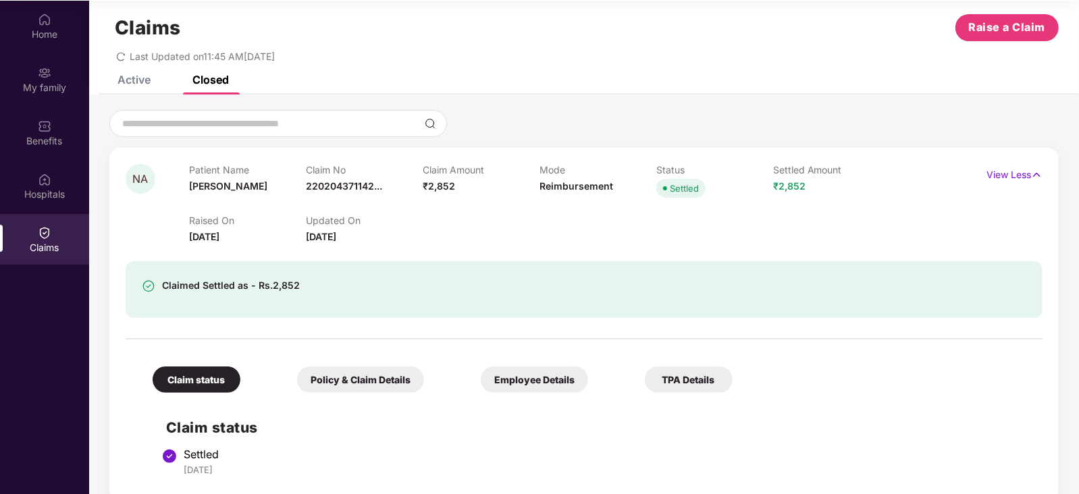
click at [465, 187] on div "Claim Amount ₹2,852" at bounding box center [481, 182] width 117 height 37
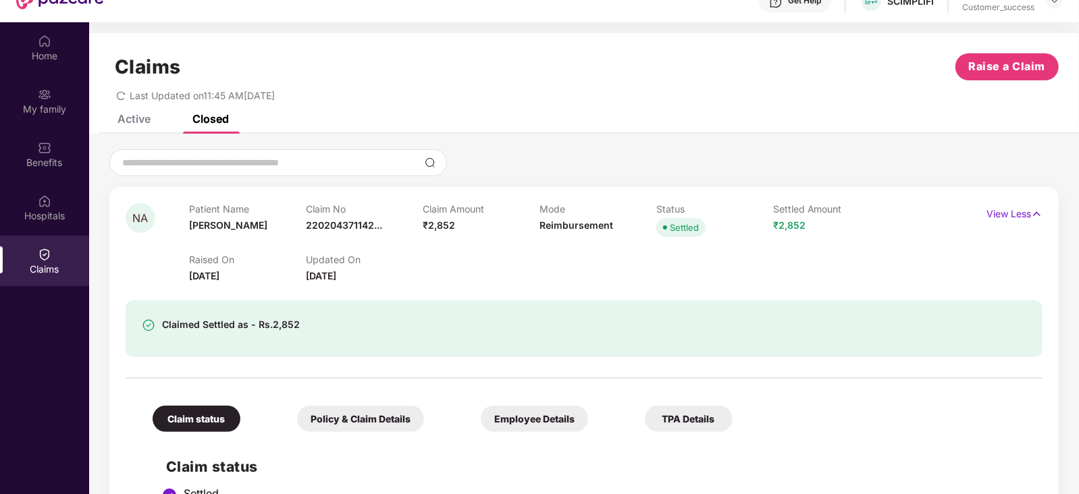
scroll to position [53, 0]
click at [345, 228] on span "220204371142..." at bounding box center [344, 225] width 76 height 11
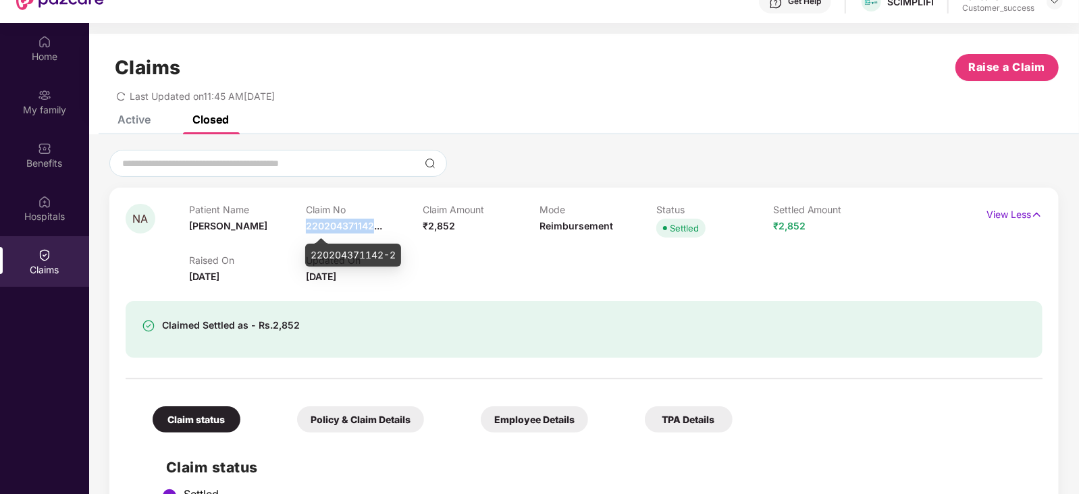
click at [345, 228] on span "220204371142..." at bounding box center [344, 225] width 76 height 11
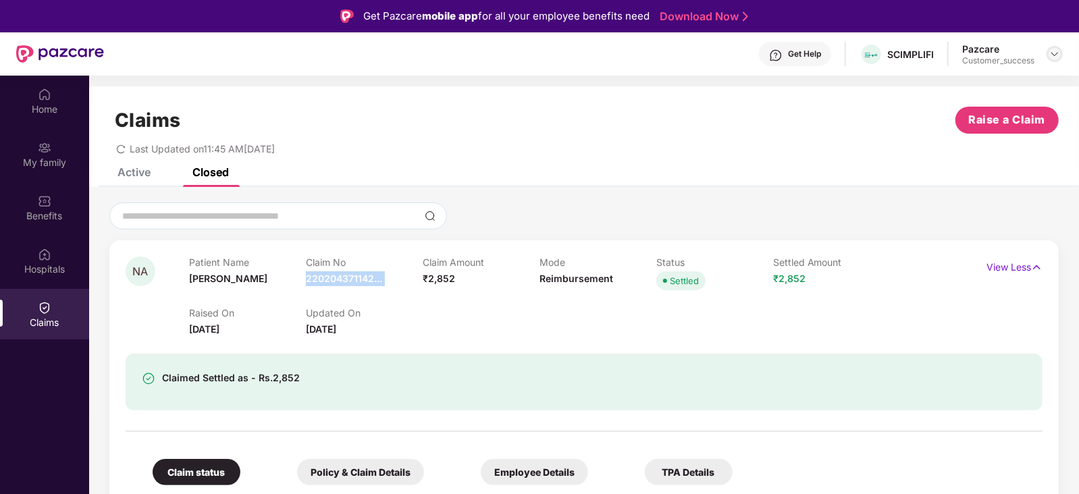
click at [1057, 55] on img at bounding box center [1054, 54] width 11 height 11
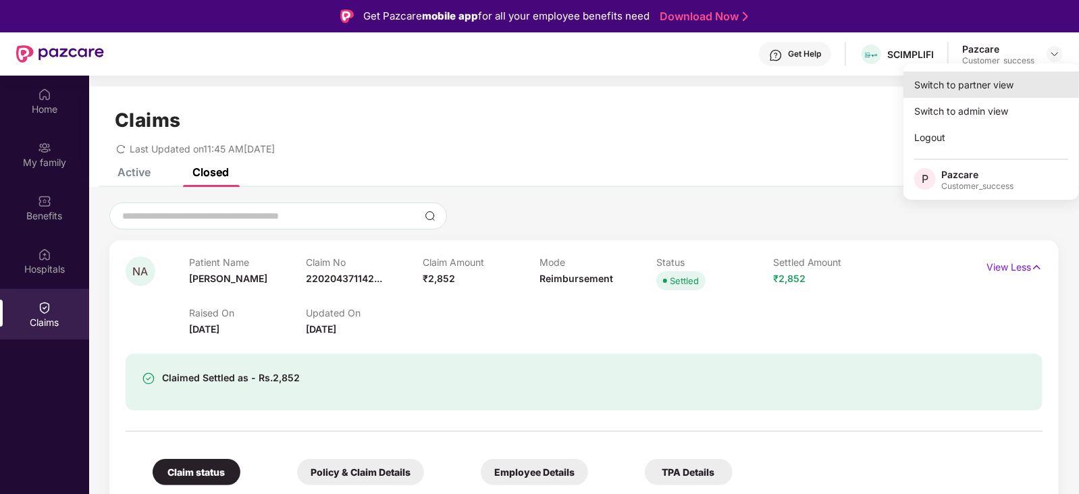
click at [1012, 95] on div "Switch to partner view" at bounding box center [991, 85] width 176 height 26
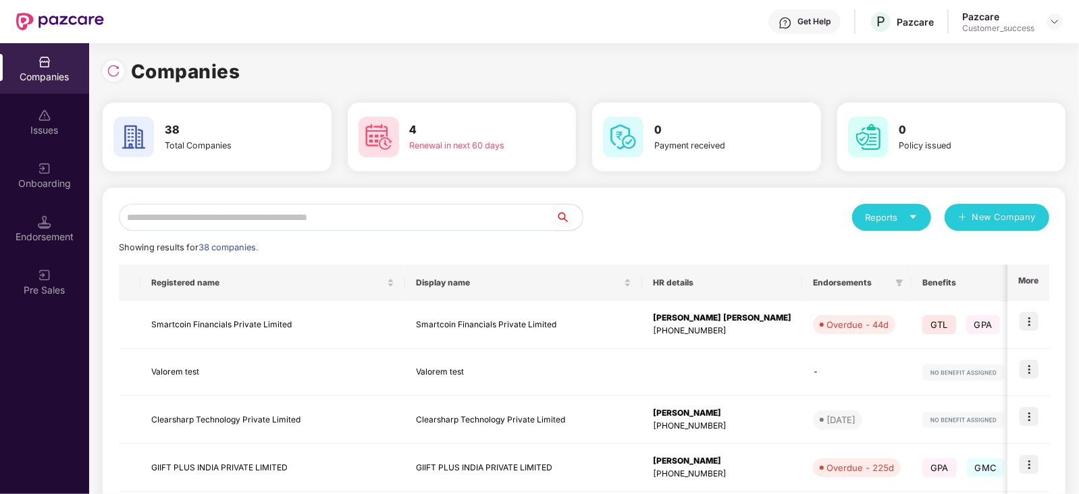
click at [392, 219] on input "text" at bounding box center [337, 217] width 437 height 27
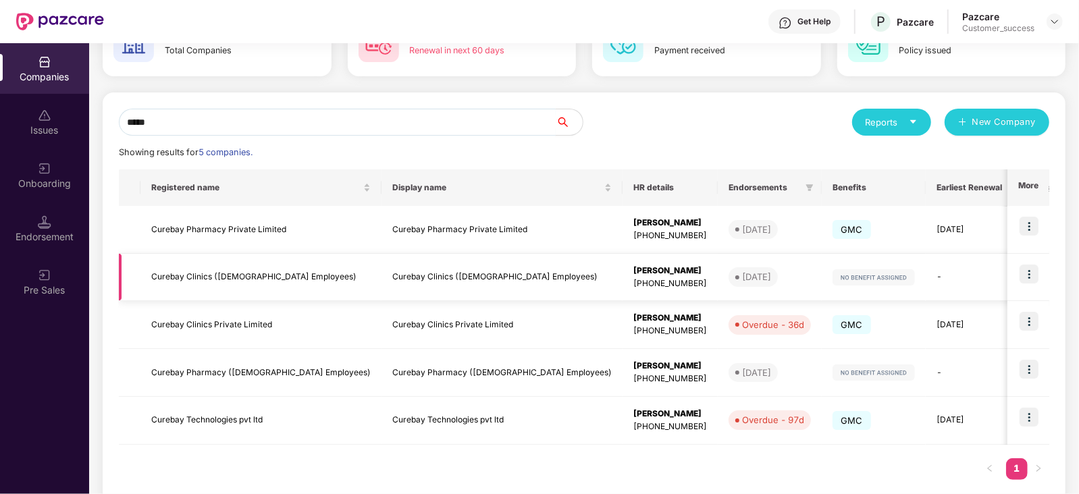
scroll to position [103, 0]
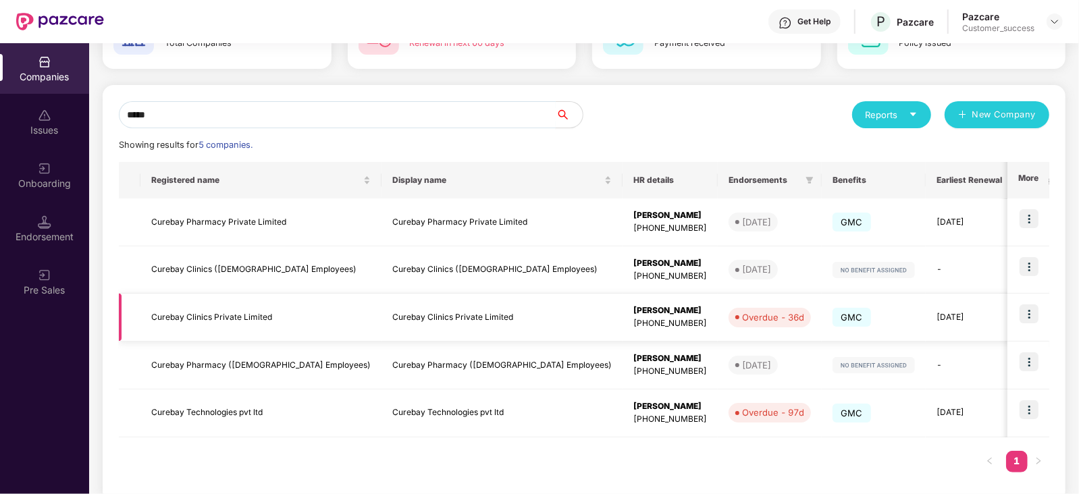
type input "*****"
click at [1027, 314] on img at bounding box center [1029, 314] width 19 height 19
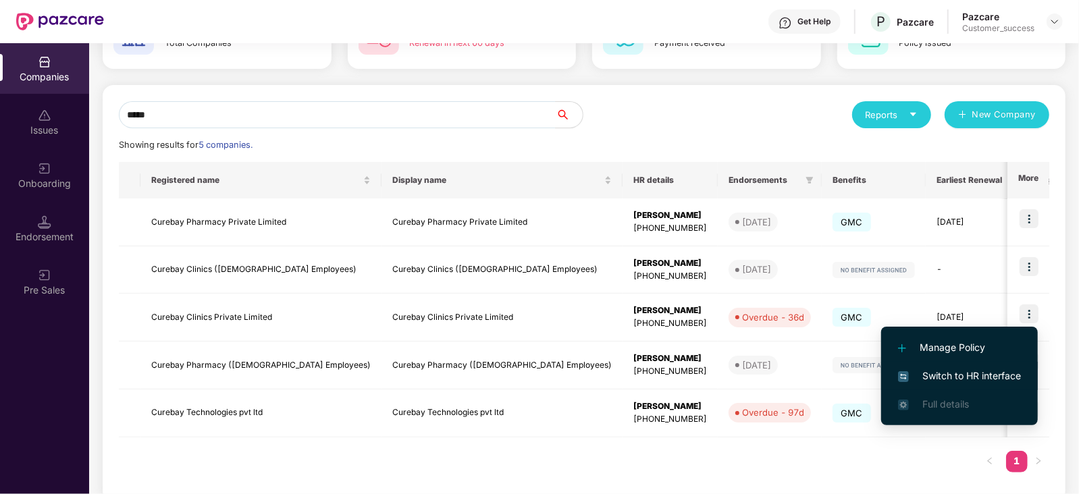
click at [934, 369] on span "Switch to HR interface" at bounding box center [959, 376] width 123 height 15
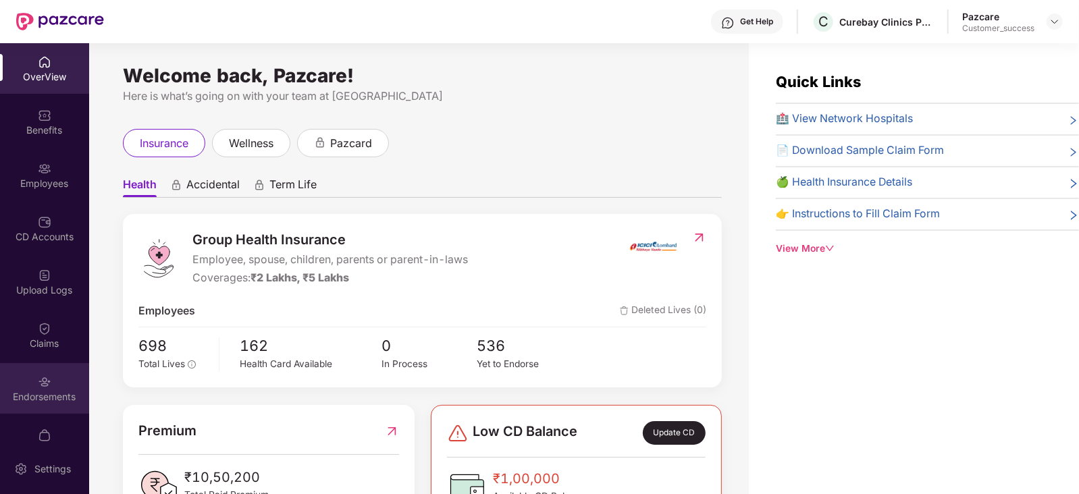
click at [38, 378] on img at bounding box center [45, 382] width 14 height 14
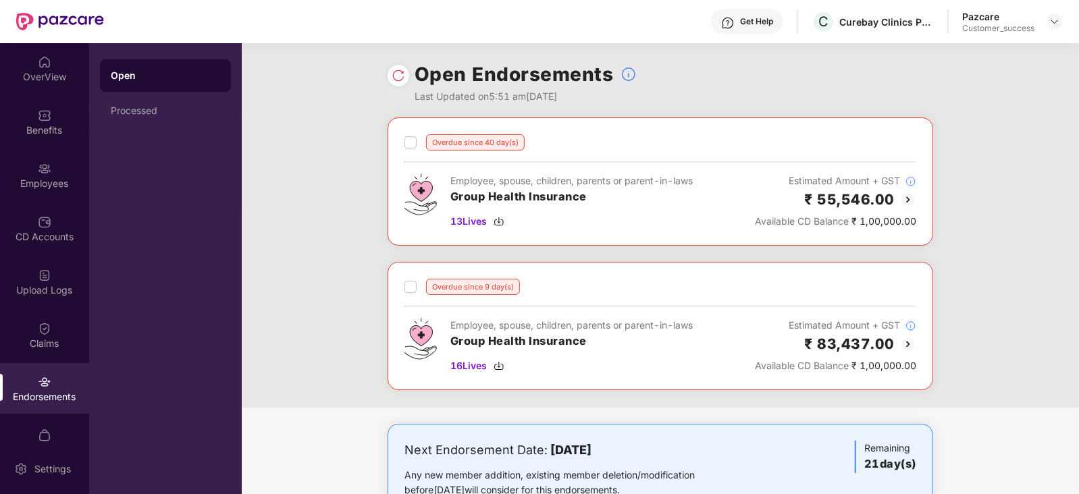
scroll to position [188, 0]
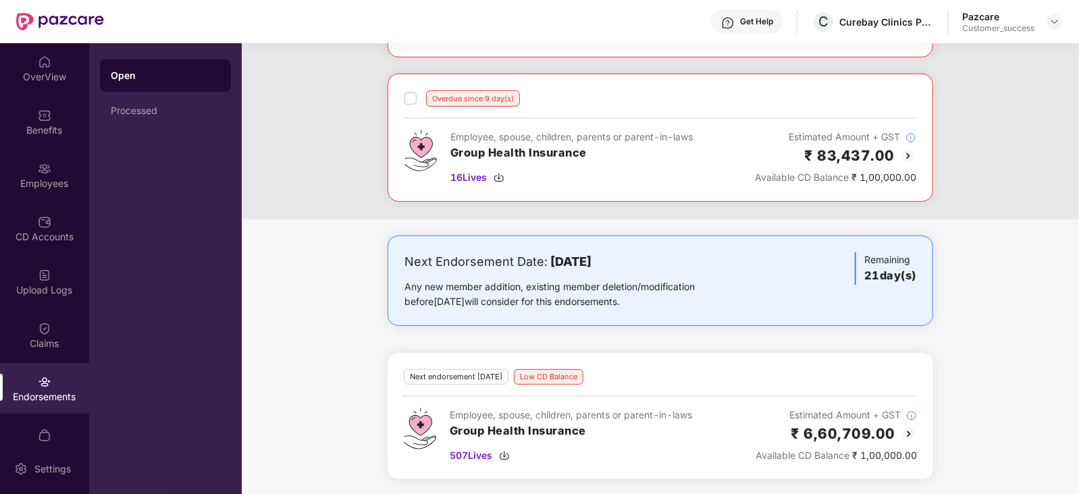
click at [908, 433] on img at bounding box center [909, 434] width 16 height 16
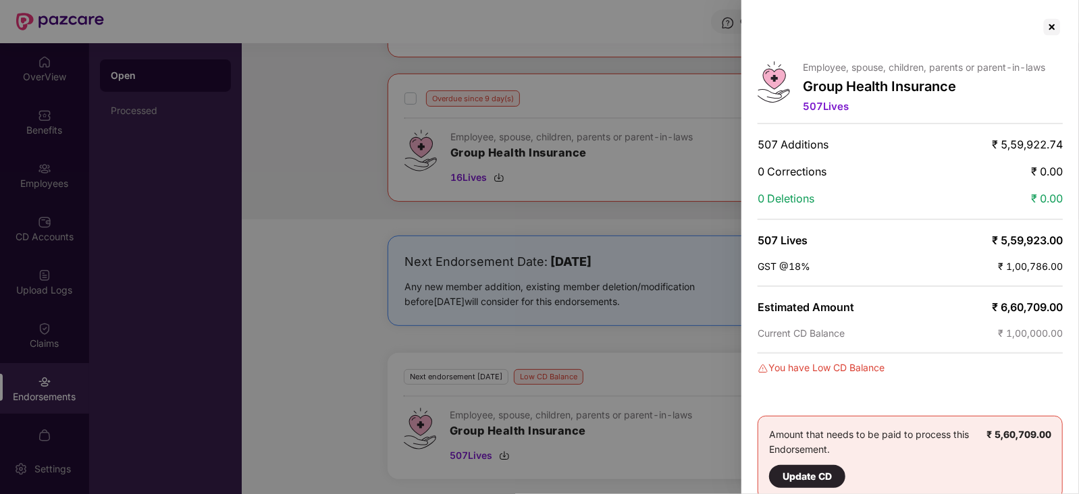
scroll to position [19, 0]
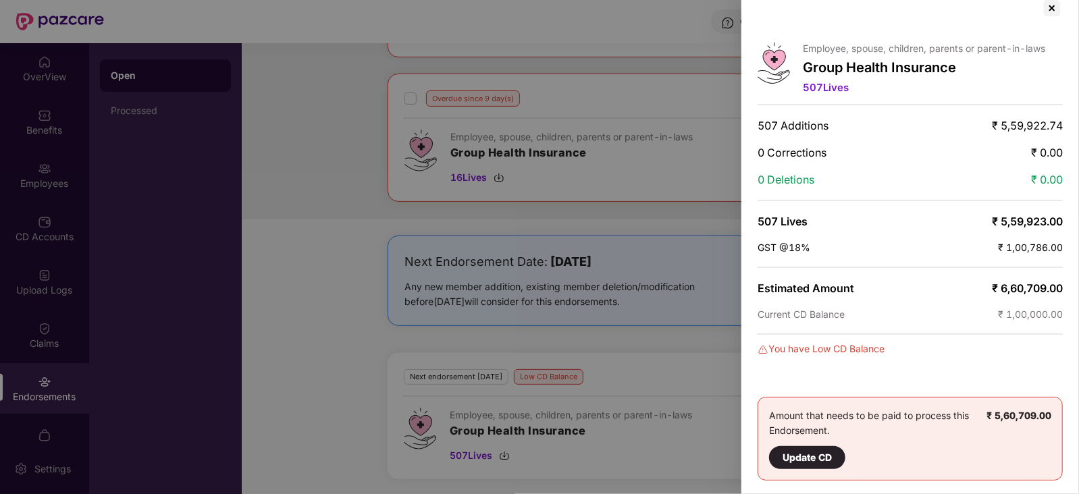
click at [469, 459] on div at bounding box center [539, 247] width 1079 height 494
click at [1057, 10] on div at bounding box center [1052, 8] width 22 height 22
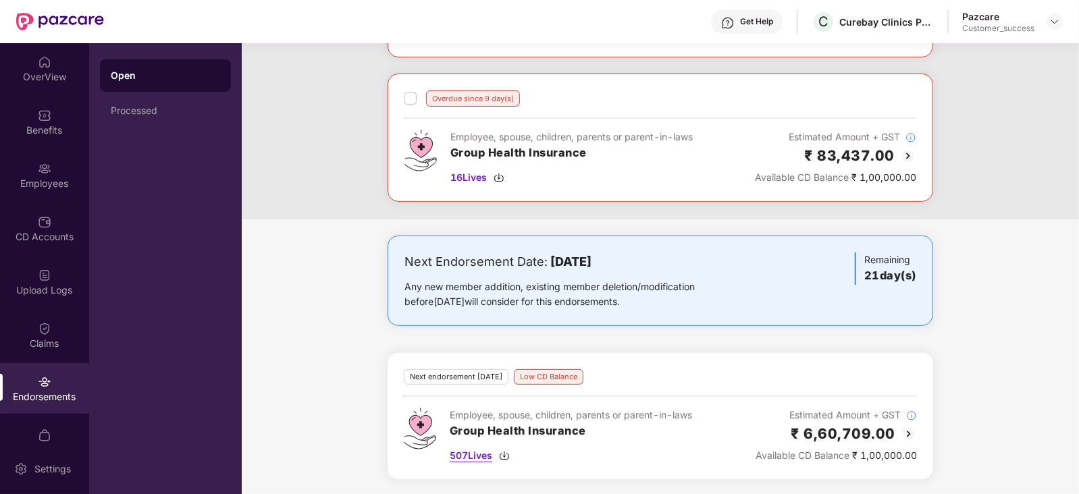
click at [480, 457] on span "507 Lives" at bounding box center [471, 455] width 43 height 15
click at [1000, 107] on div "Overdue since 40 day(s) Employee, spouse, children, parents or parent-in-laws G…" at bounding box center [660, 74] width 837 height 290
click at [1056, 27] on div at bounding box center [1055, 22] width 16 height 16
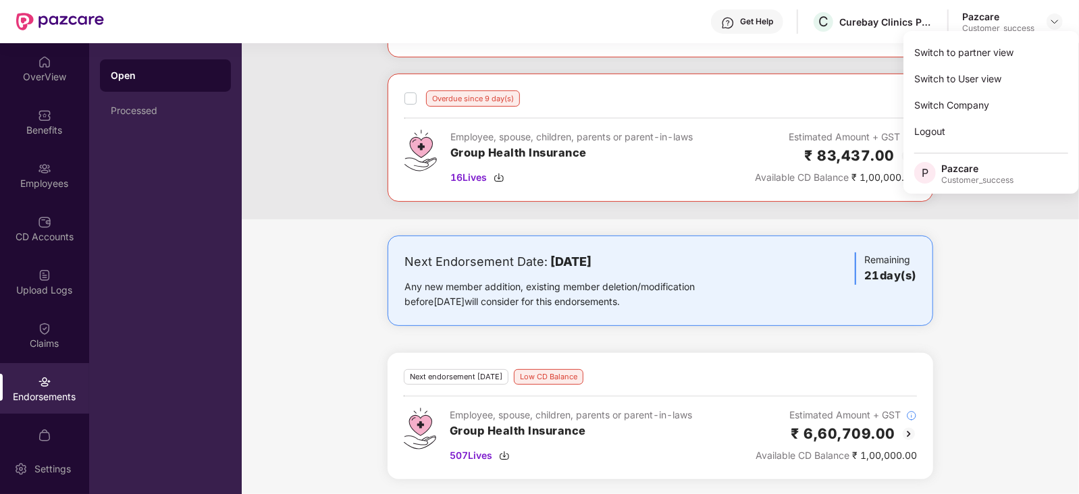
click at [334, 223] on div "Overdue since 40 day(s) Employee, spouse, children, parents or parent-in-laws G…" at bounding box center [660, 212] width 837 height 567
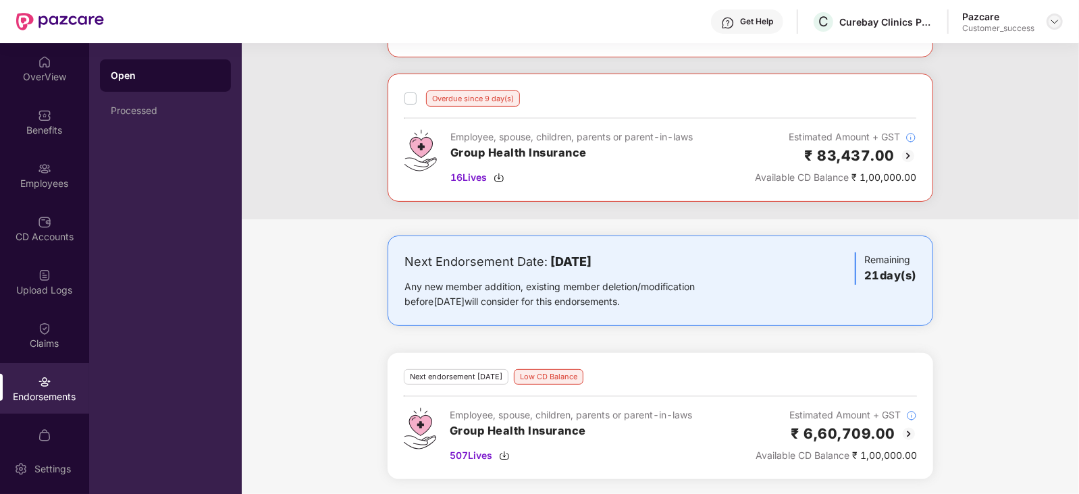
click at [1056, 20] on img at bounding box center [1054, 21] width 11 height 11
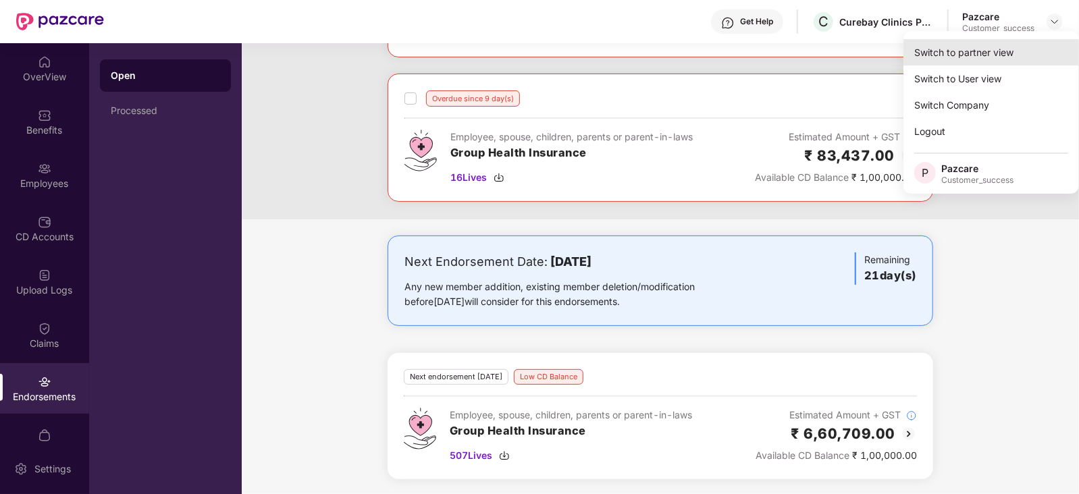
click at [959, 57] on div "Switch to partner view" at bounding box center [991, 52] width 176 height 26
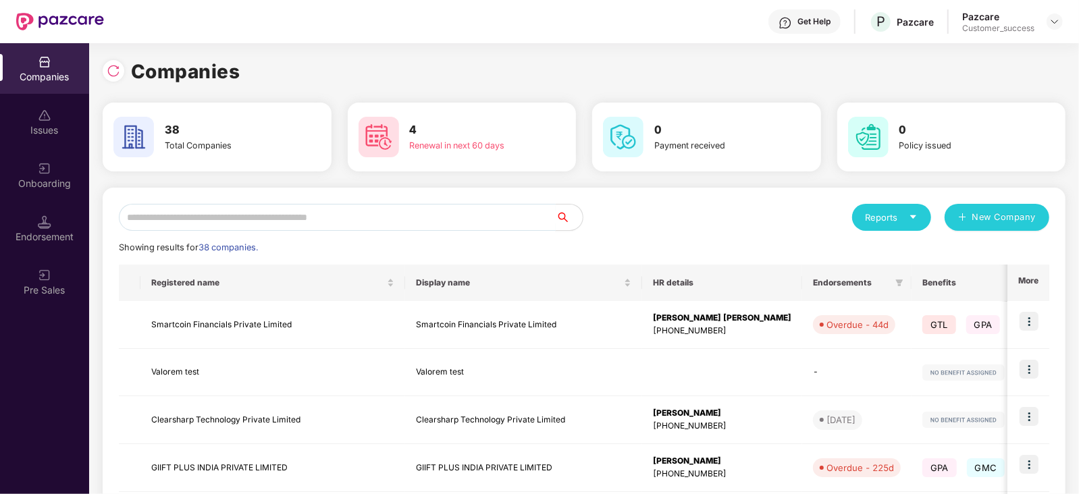
click at [245, 224] on input "text" at bounding box center [337, 217] width 437 height 27
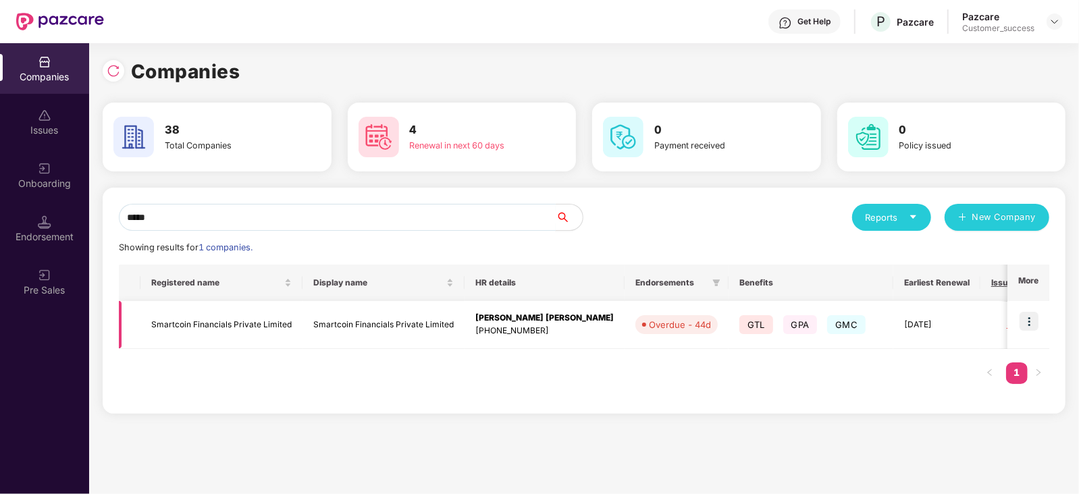
type input "*****"
click at [176, 322] on td "Smartcoin Financials Private Limited" at bounding box center [221, 325] width 162 height 48
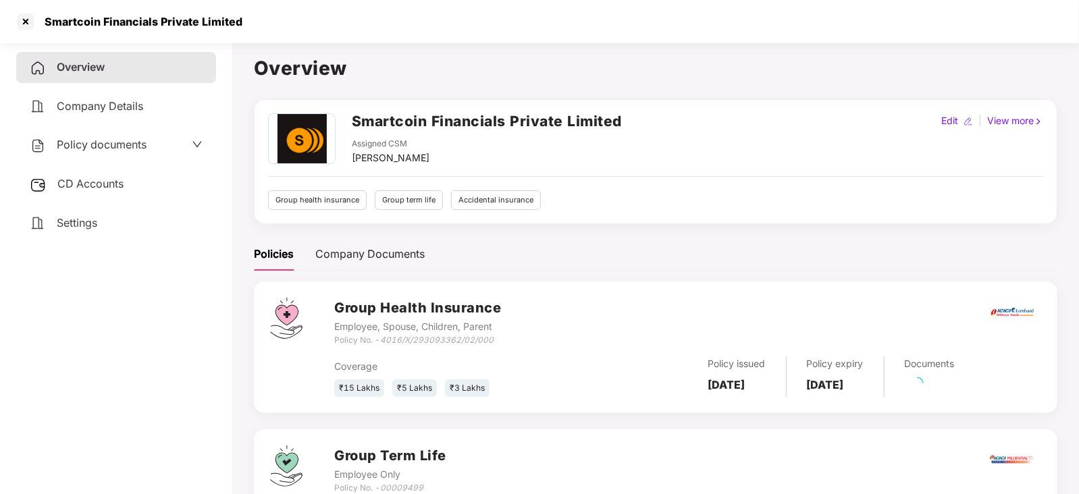
click at [117, 133] on div "Policy documents" at bounding box center [116, 145] width 200 height 31
click at [111, 155] on div "Policy documents" at bounding box center [116, 145] width 200 height 31
click at [122, 147] on span "Policy documents" at bounding box center [102, 145] width 90 height 14
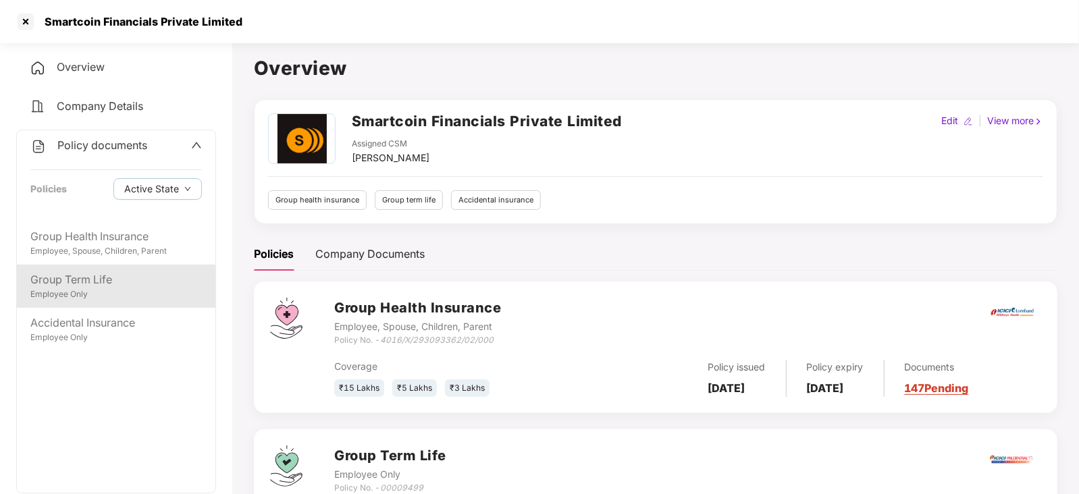
click at [74, 266] on div "Group Term Life Employee Only" at bounding box center [116, 286] width 199 height 43
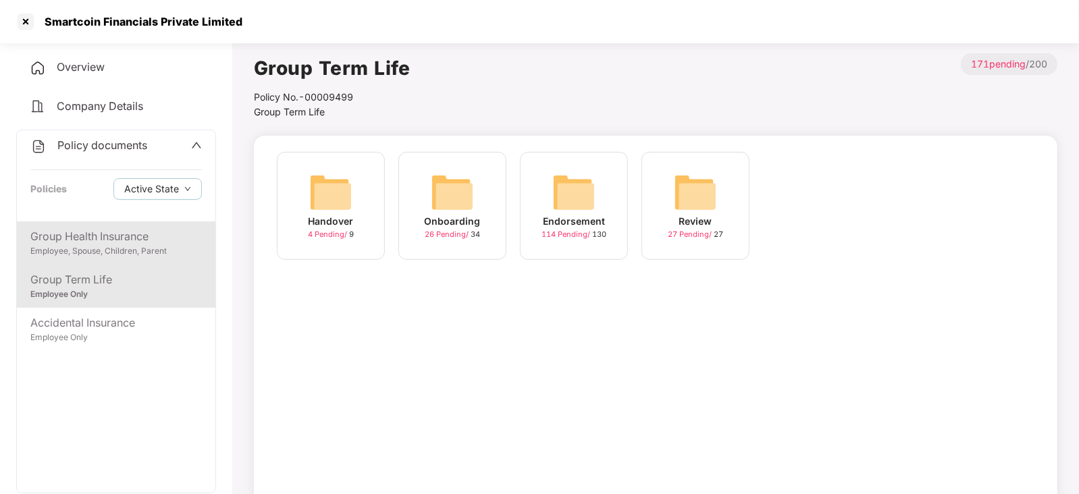
click at [91, 234] on div "Group Health Insurance" at bounding box center [116, 236] width 172 height 17
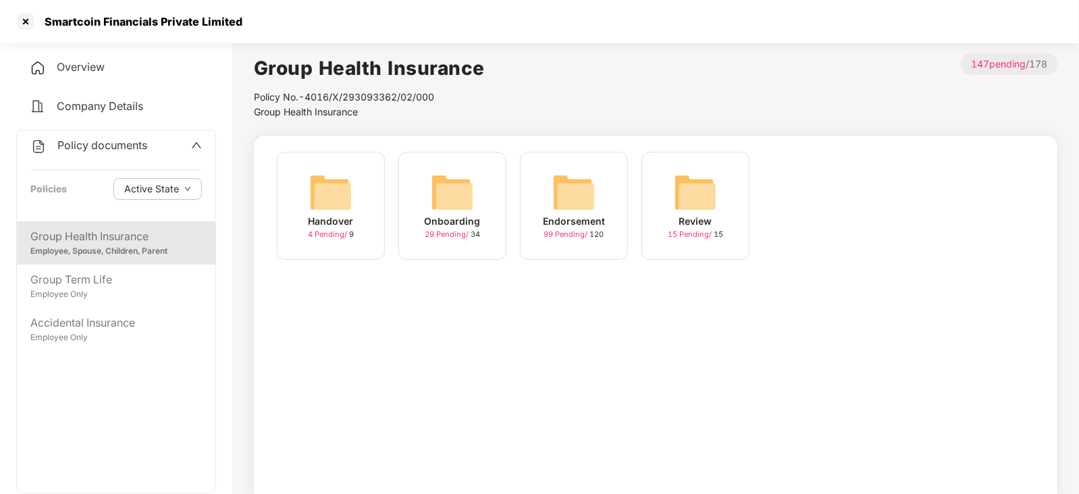
click at [564, 201] on img at bounding box center [573, 192] width 43 height 43
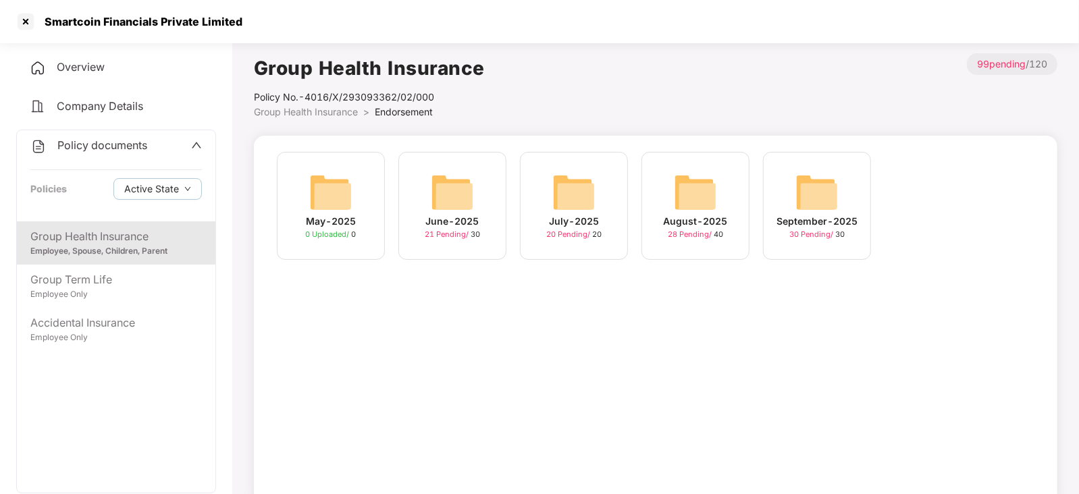
click at [690, 190] on img at bounding box center [695, 192] width 43 height 43
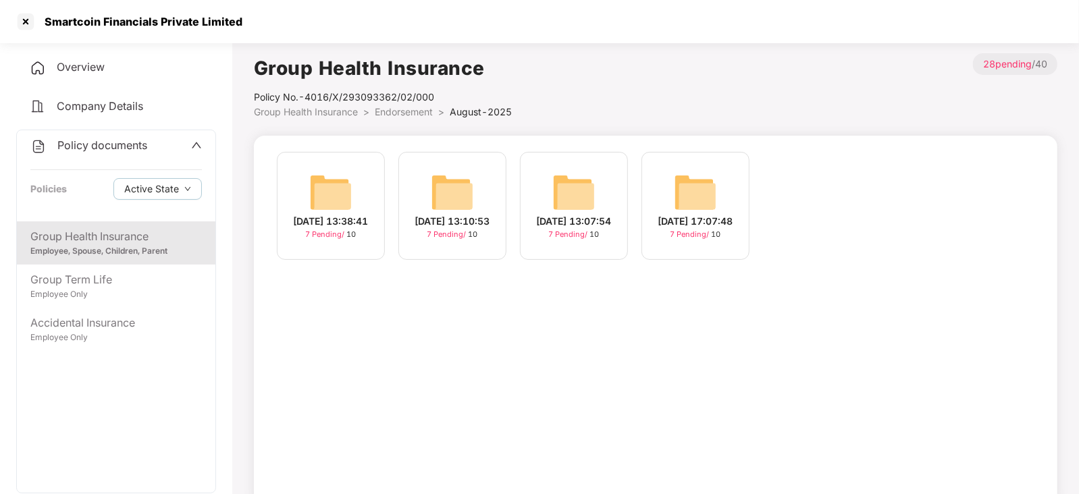
click at [685, 205] on img at bounding box center [695, 192] width 43 height 43
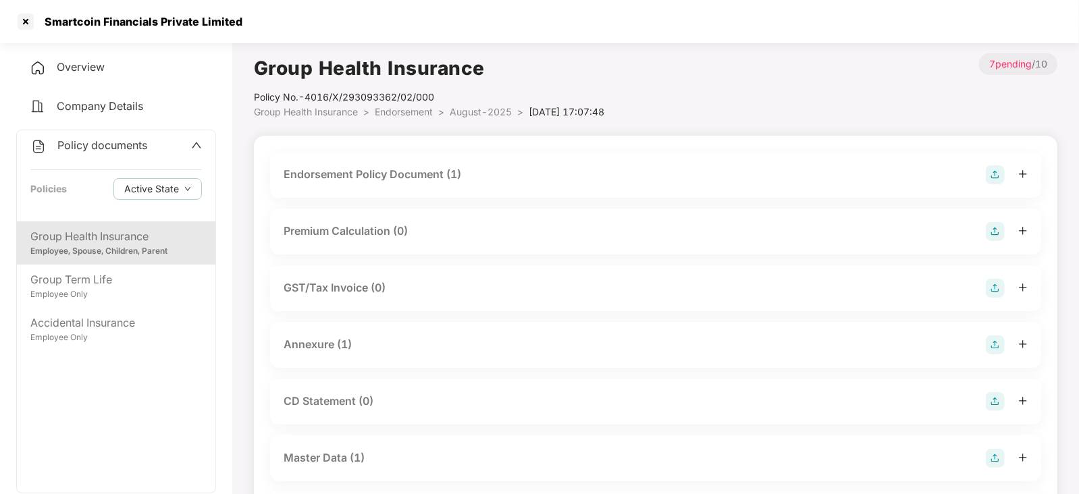
click at [331, 348] on div "Annexure (1)" at bounding box center [318, 344] width 68 height 17
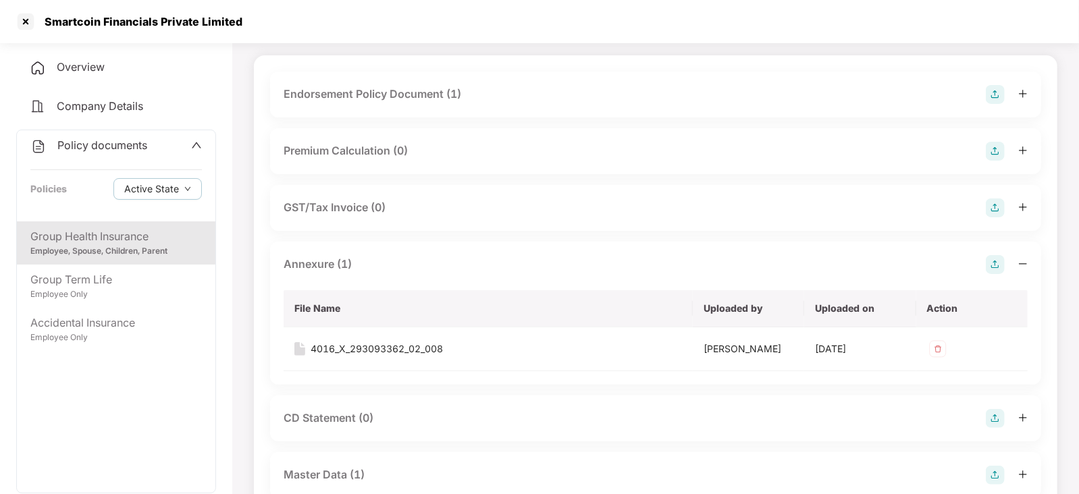
scroll to position [82, 0]
click at [352, 350] on div "4016_X_293093362_02_008" at bounding box center [377, 347] width 132 height 15
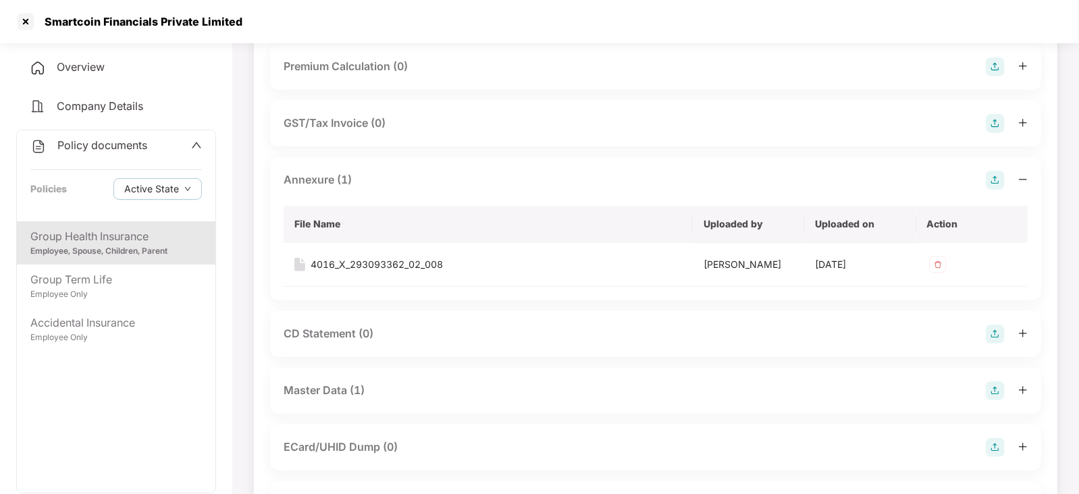
click at [316, 398] on div "Master Data (1)" at bounding box center [324, 390] width 81 height 17
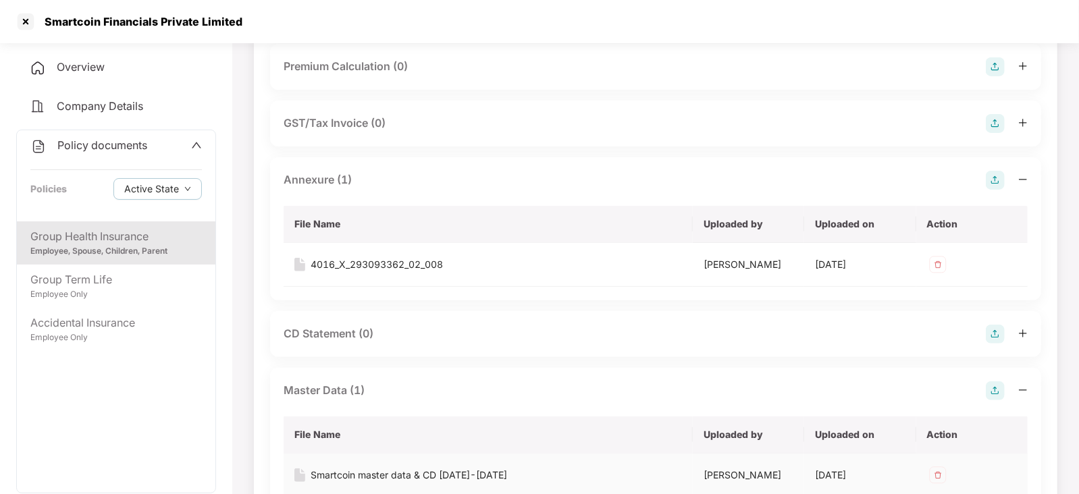
click at [359, 478] on div "Smartcoin master data & CD [DATE]-[DATE]" at bounding box center [409, 475] width 196 height 15
click at [93, 423] on div "Group Health Insurance Employee, Spouse, Children, Parent Group Term Life Emplo…" at bounding box center [116, 356] width 199 height 271
click at [24, 18] on div at bounding box center [26, 22] width 22 height 22
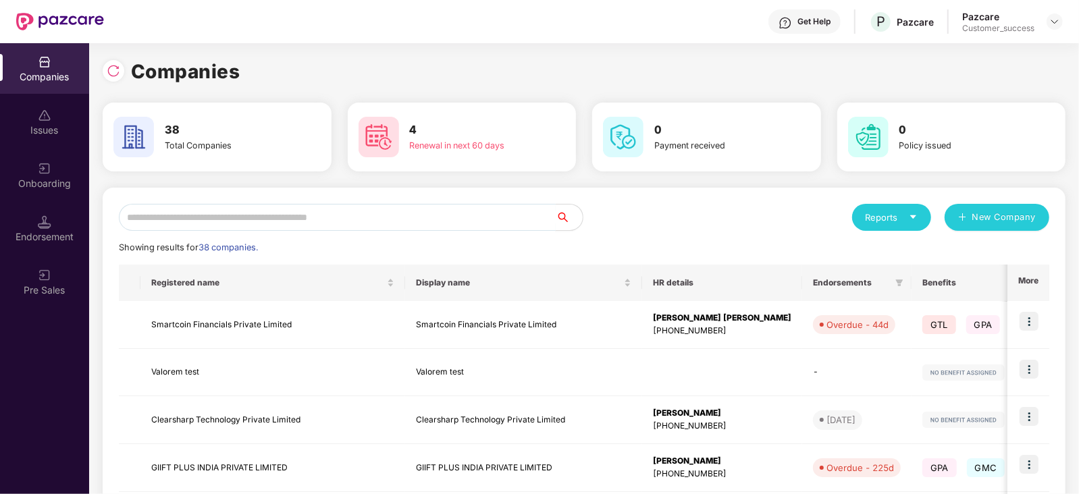
click at [280, 219] on input "text" at bounding box center [337, 217] width 437 height 27
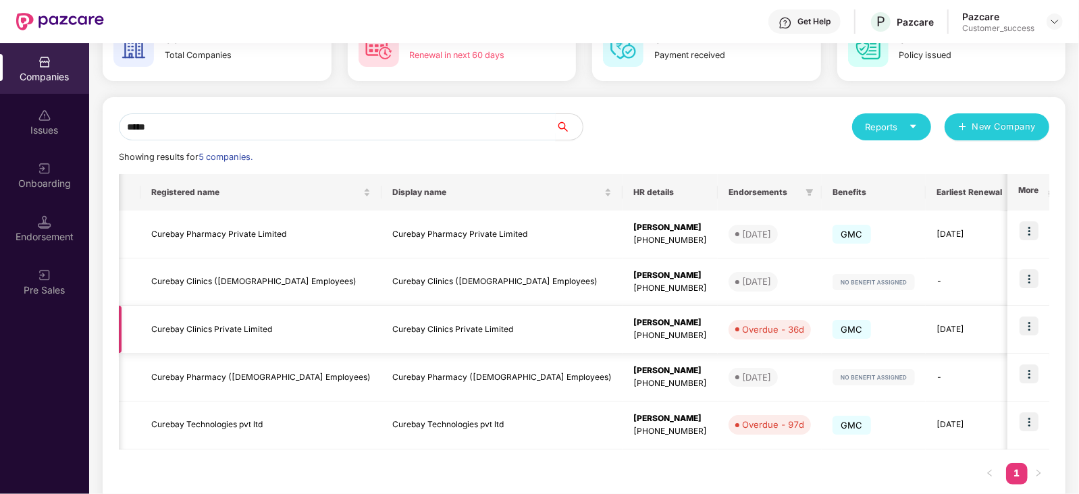
scroll to position [0, 57]
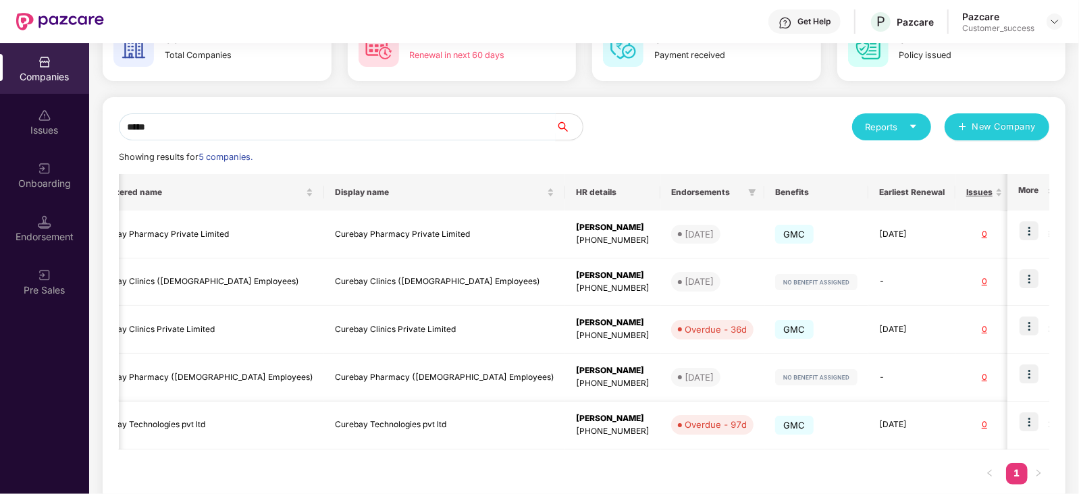
type input "*****"
click at [149, 418] on td "Curebay Technologies pvt ltd" at bounding box center [203, 426] width 241 height 48
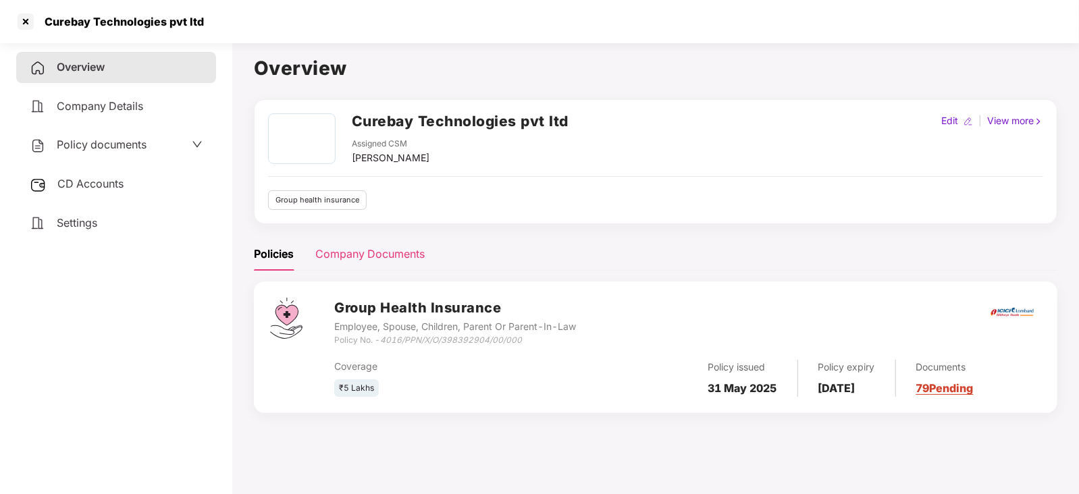
click at [354, 253] on div "Company Documents" at bounding box center [369, 254] width 109 height 17
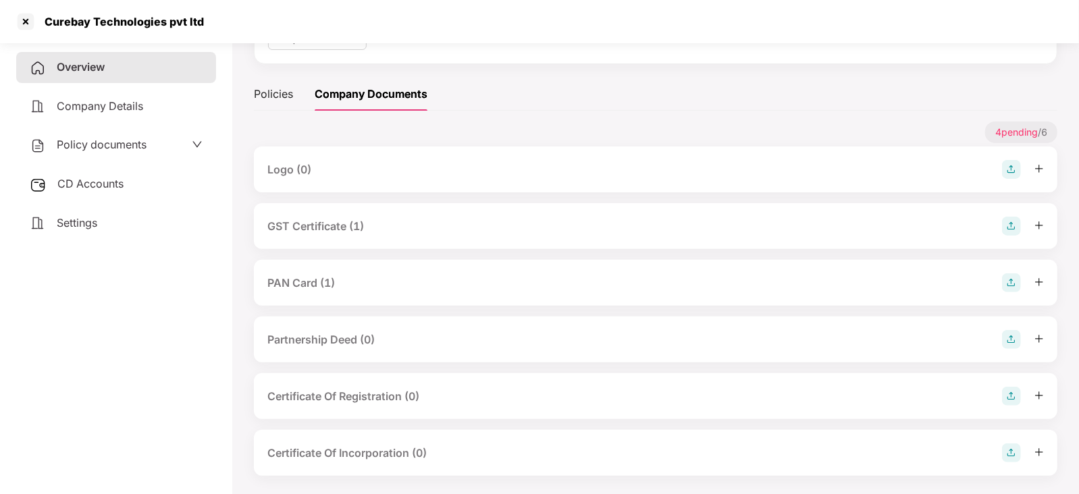
scroll to position [161, 0]
click at [97, 147] on span "Policy documents" at bounding box center [102, 145] width 90 height 14
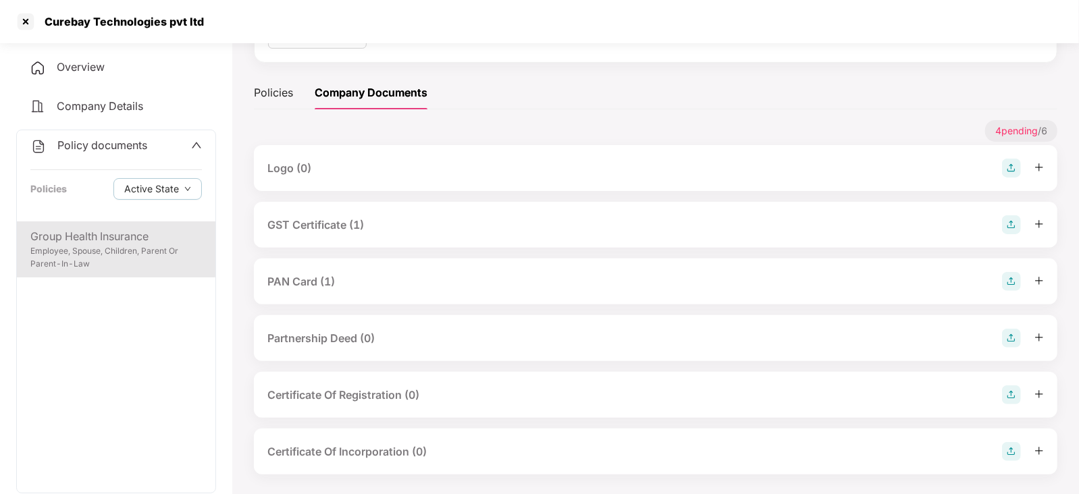
click at [88, 245] on div "Employee, Spouse, Children, Parent Or Parent-In-Law" at bounding box center [116, 258] width 172 height 26
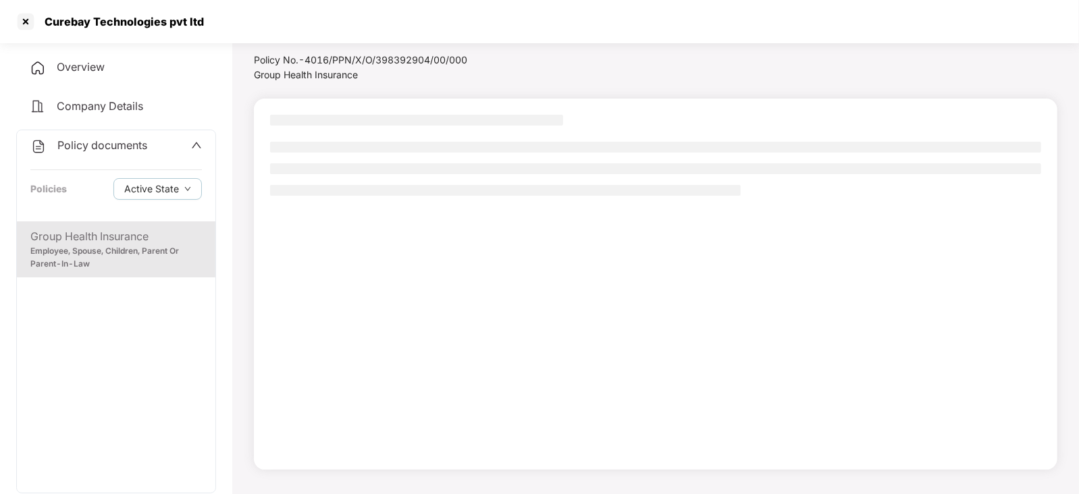
scroll to position [36, 0]
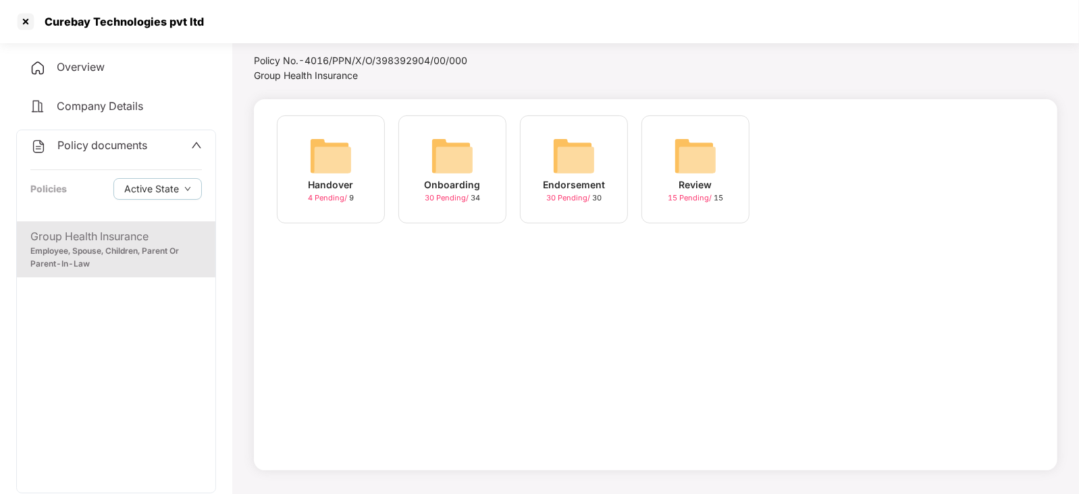
click at [595, 140] on img at bounding box center [573, 155] width 43 height 43
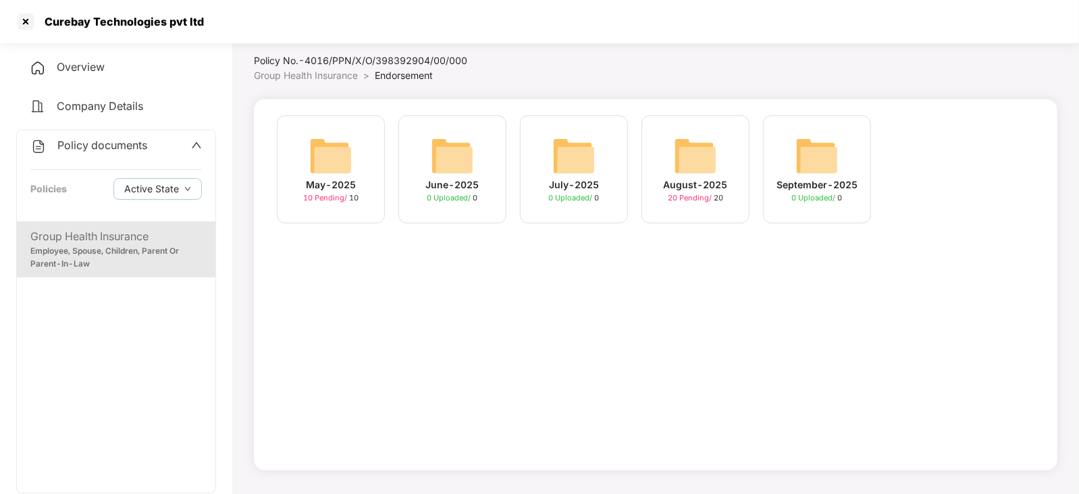
click at [406, 138] on div "June-2025 0 Uploaded / 0" at bounding box center [452, 169] width 108 height 108
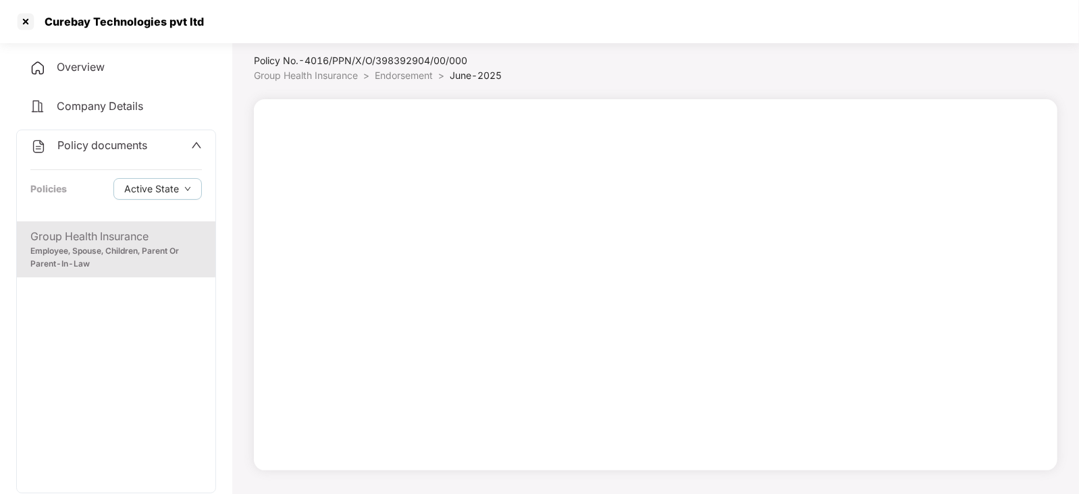
click at [141, 232] on div "Group Health Insurance" at bounding box center [116, 236] width 172 height 17
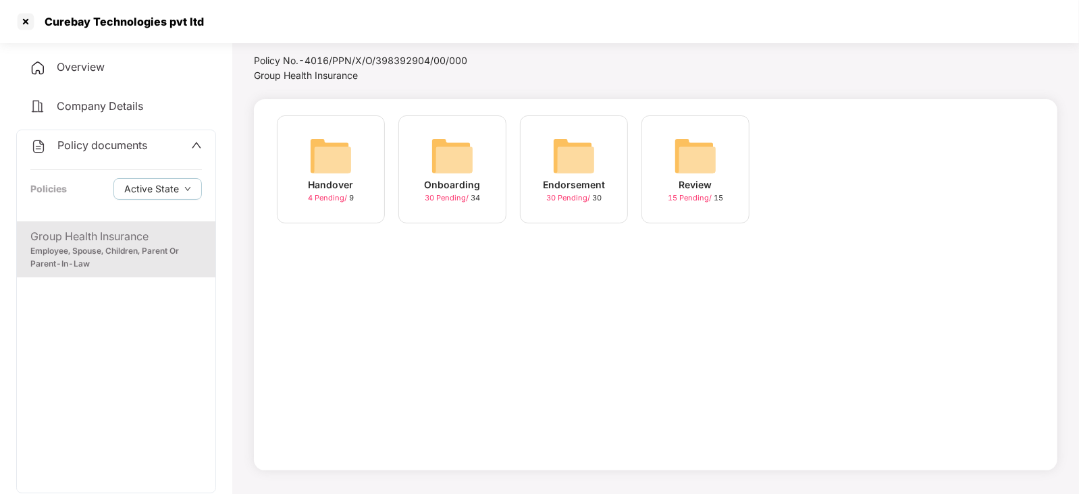
click at [449, 163] on img at bounding box center [452, 155] width 43 height 43
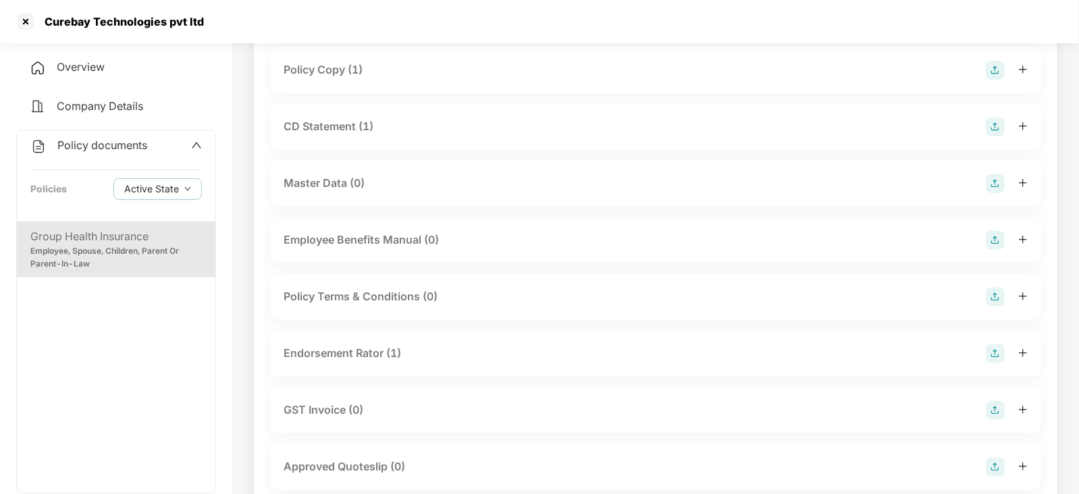
click at [336, 69] on div "Policy Copy (1)" at bounding box center [323, 69] width 79 height 17
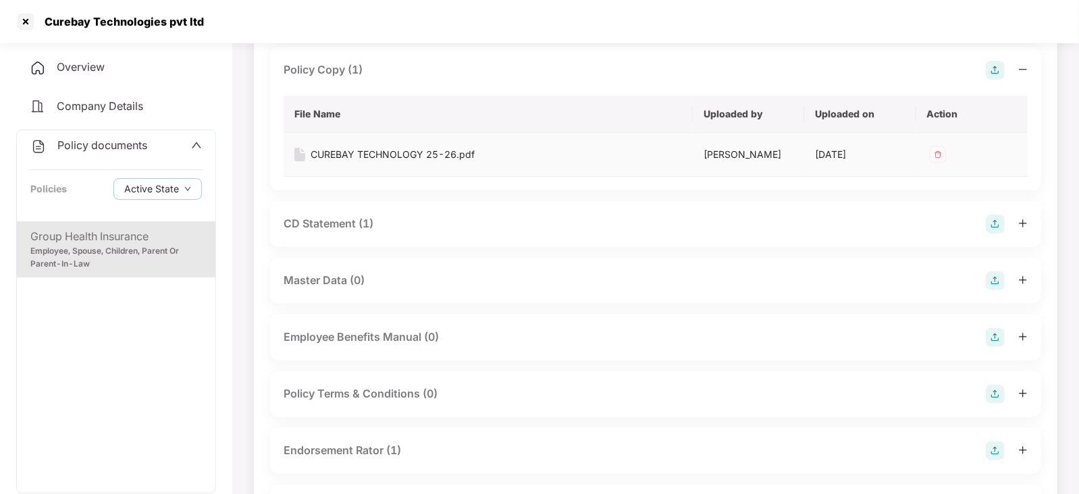
click at [350, 149] on div "CUREBAY TECHNOLOGY 25-26.pdf" at bounding box center [393, 154] width 164 height 15
click at [901, 30] on div "Curebay Technologies pvt ltd" at bounding box center [539, 21] width 1079 height 43
click at [33, 21] on div at bounding box center [26, 22] width 22 height 22
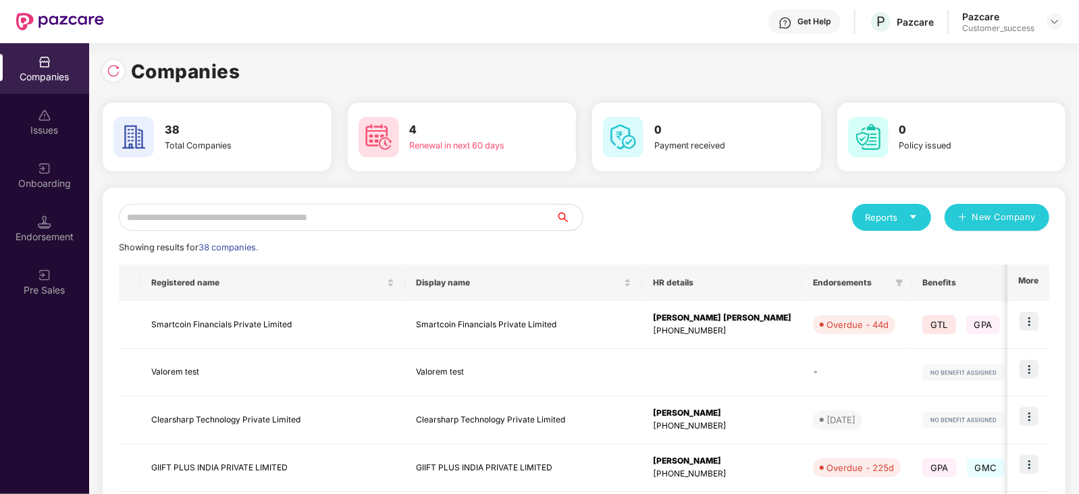
click at [267, 211] on input "text" at bounding box center [337, 217] width 437 height 27
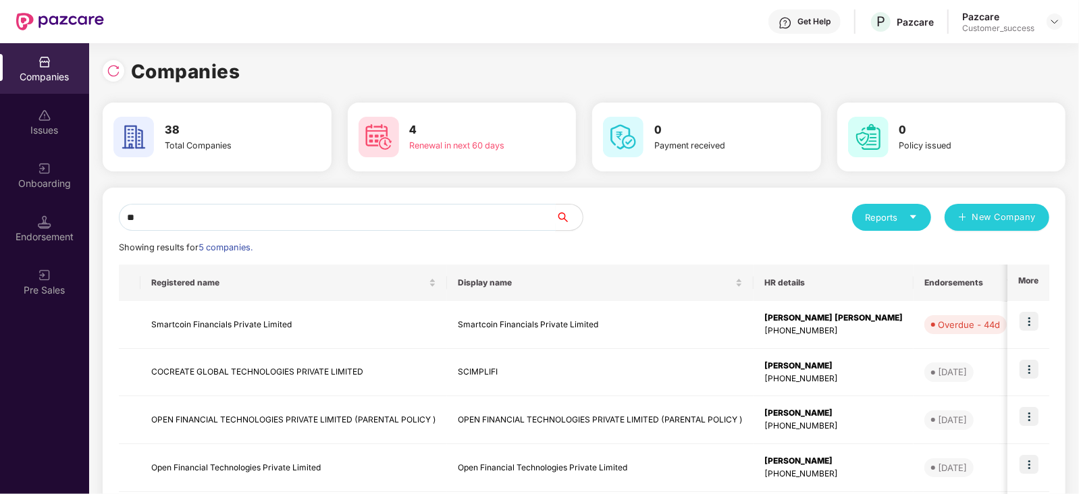
type input "*"
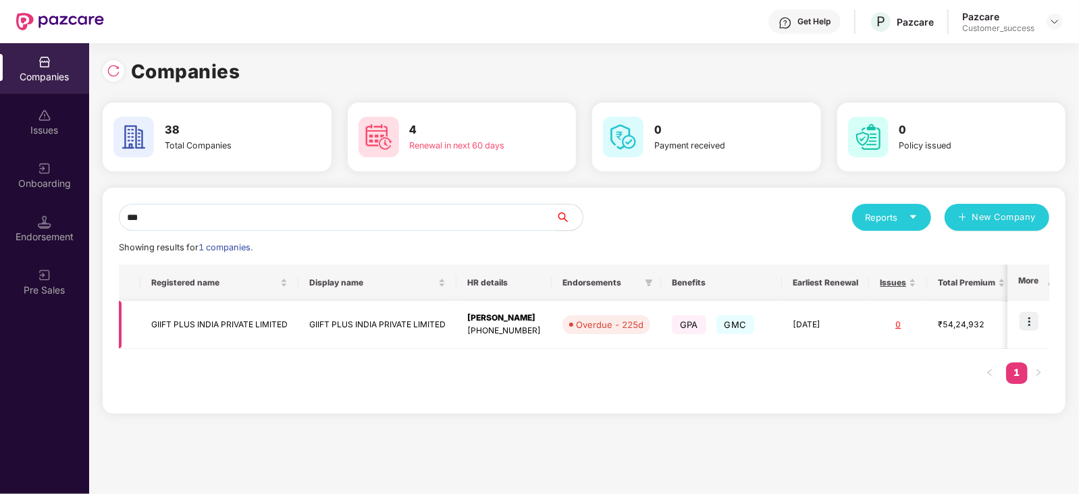
type input "***"
click at [1028, 321] on img at bounding box center [1029, 321] width 19 height 19
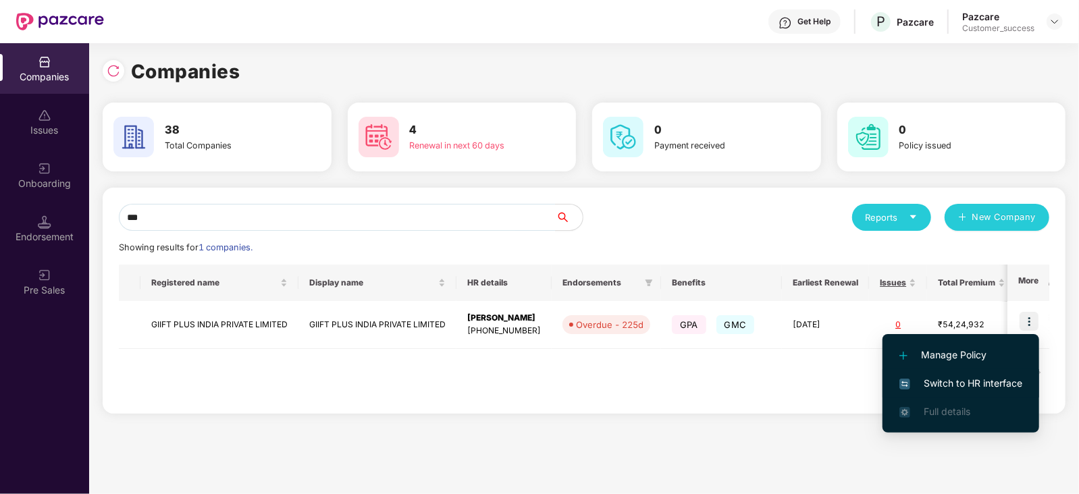
click at [912, 379] on span "Switch to HR interface" at bounding box center [960, 383] width 123 height 15
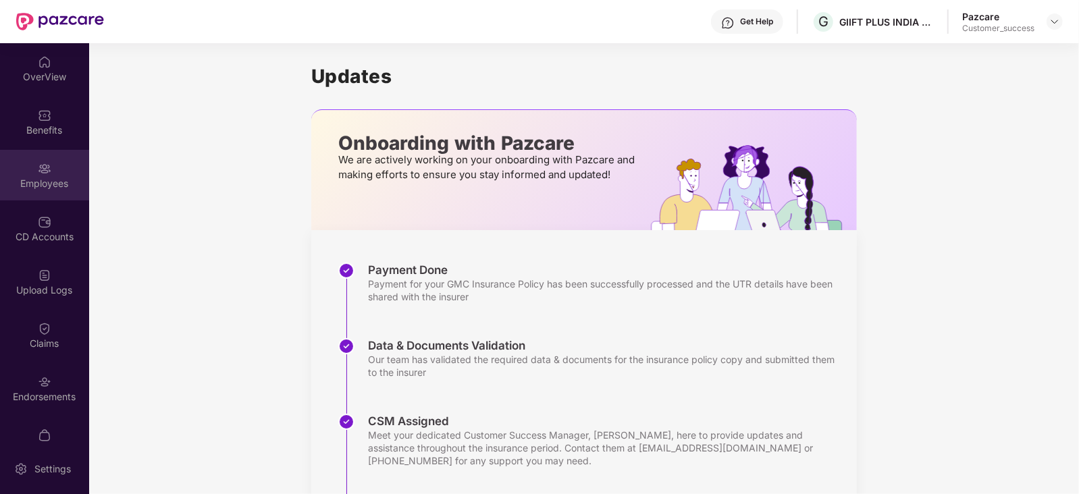
click at [66, 184] on div "Employees" at bounding box center [44, 184] width 89 height 14
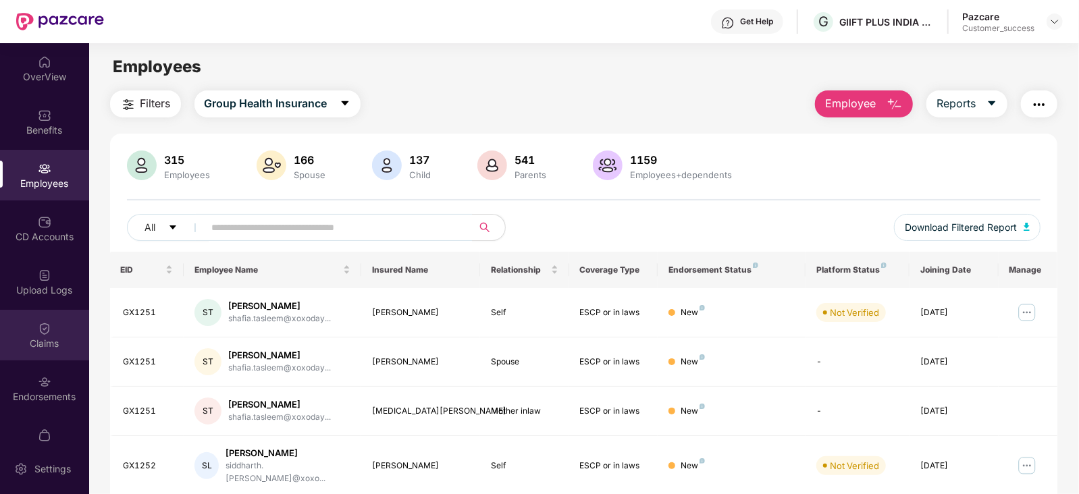
click at [39, 330] on img at bounding box center [45, 329] width 14 height 14
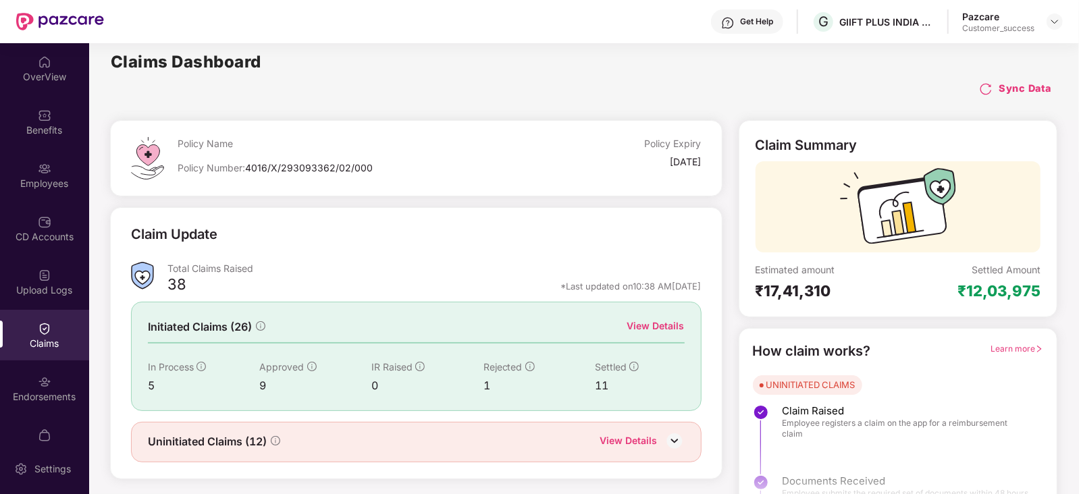
click at [677, 321] on div "View Details" at bounding box center [655, 326] width 57 height 15
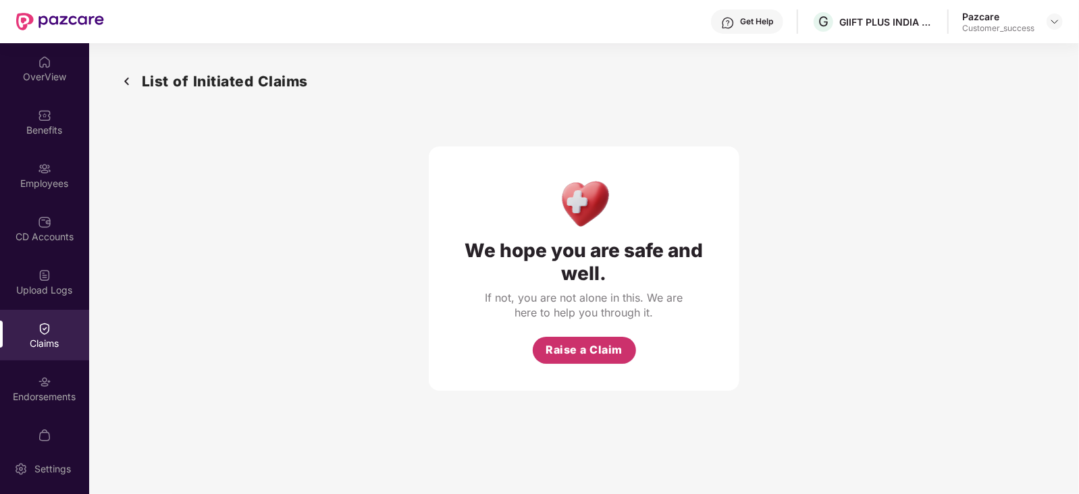
click at [544, 352] on button "Raise a Claim" at bounding box center [584, 350] width 103 height 27
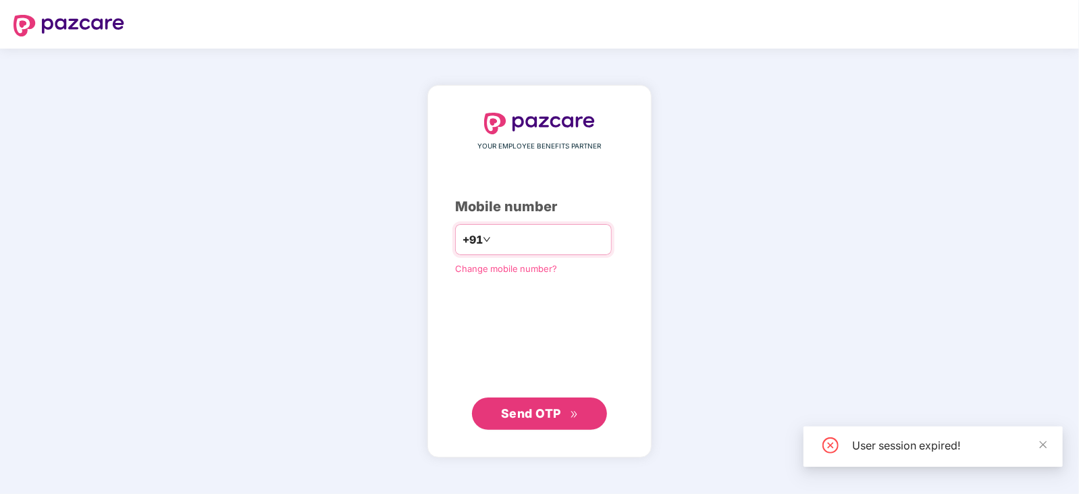
type input "**********"
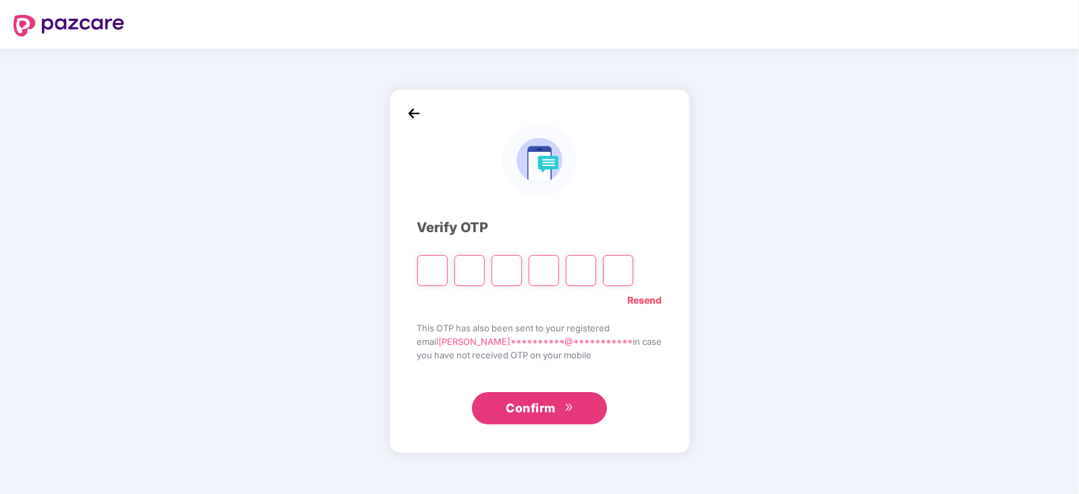
type input "*"
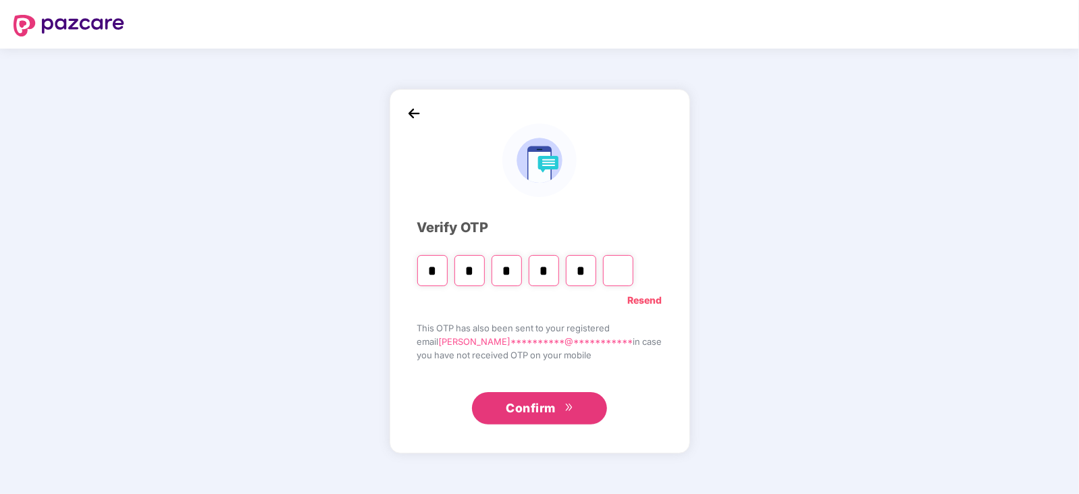
type input "*"
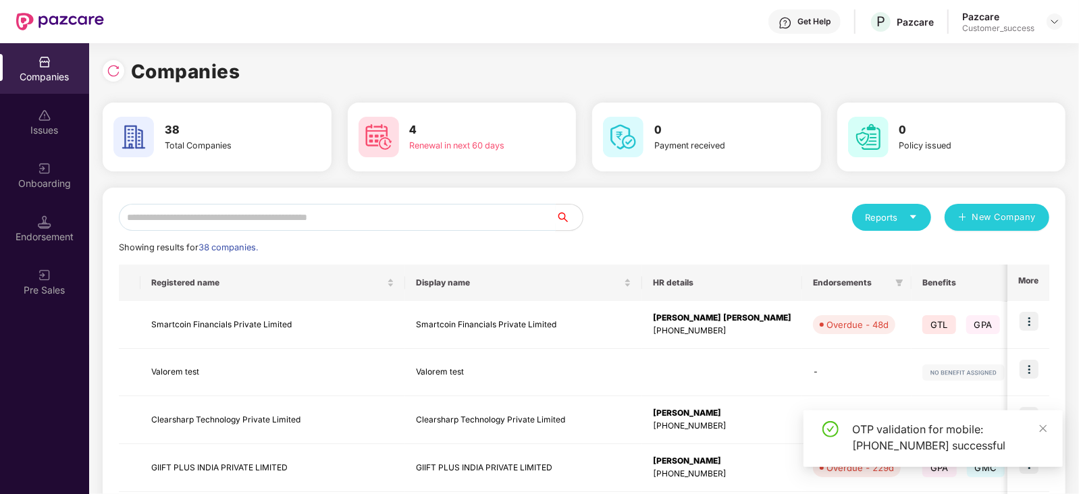
click at [473, 221] on input "text" at bounding box center [337, 217] width 437 height 27
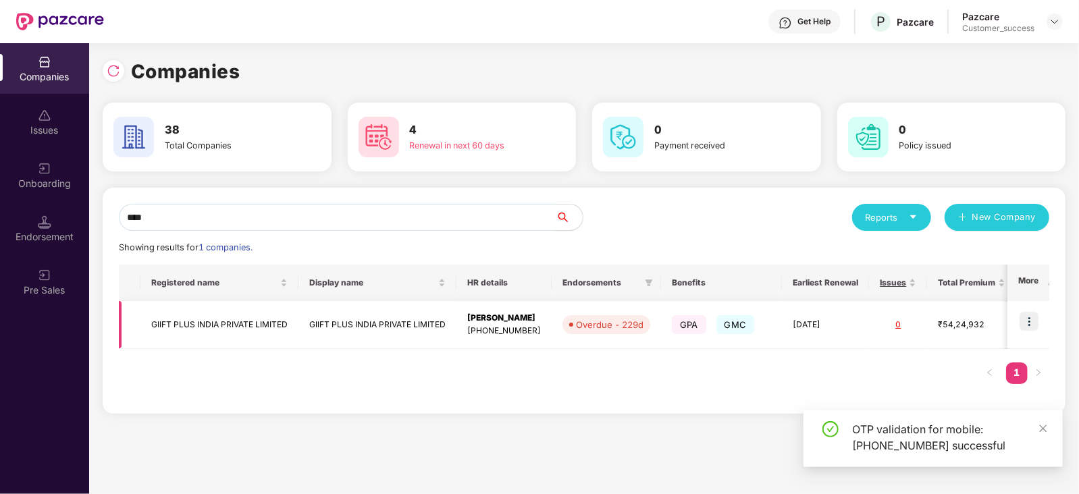
type input "****"
click at [1030, 319] on img at bounding box center [1029, 321] width 19 height 19
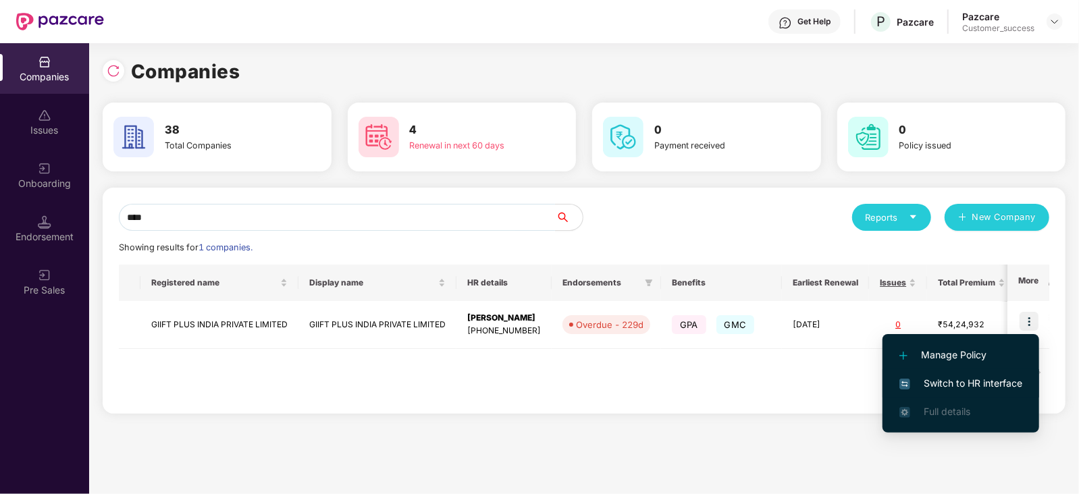
click at [1000, 379] on span "Switch to HR interface" at bounding box center [960, 383] width 123 height 15
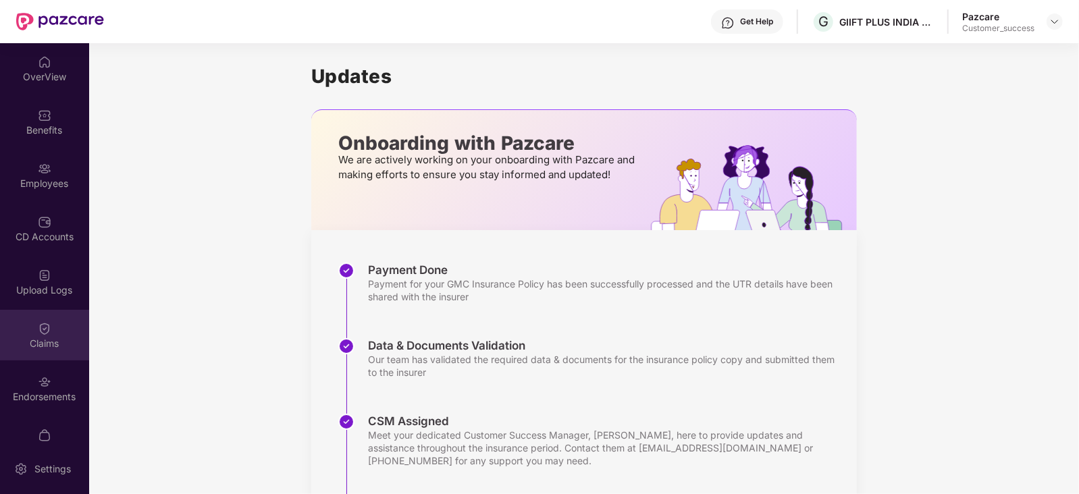
click at [38, 329] on img at bounding box center [45, 329] width 14 height 14
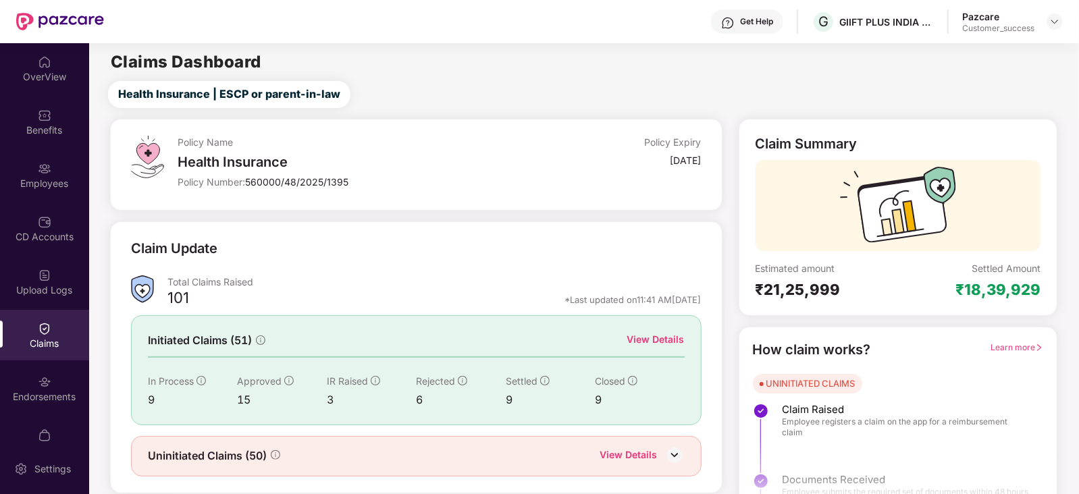
click at [655, 340] on div "View Details" at bounding box center [655, 339] width 57 height 15
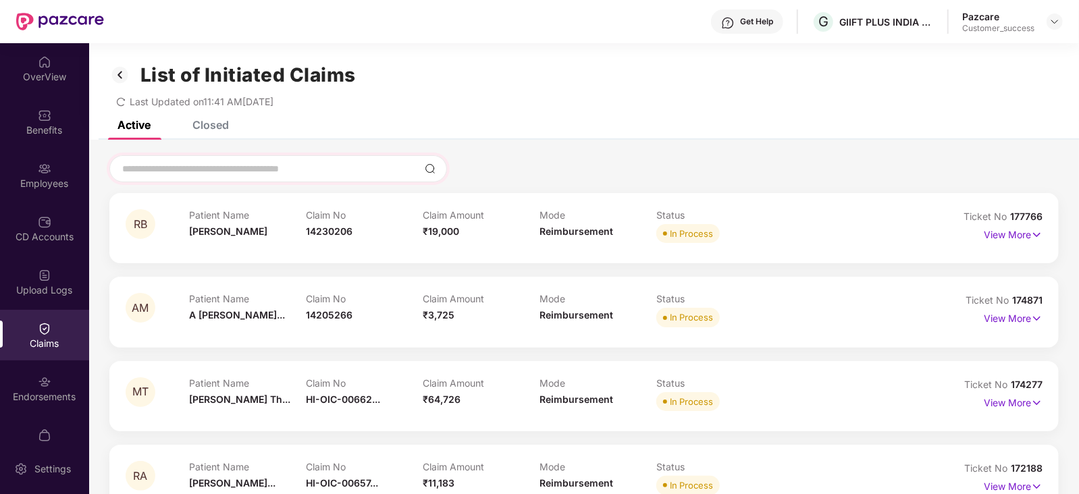
click at [215, 176] on div at bounding box center [278, 168] width 338 height 27
click at [221, 172] on input at bounding box center [270, 169] width 298 height 14
paste input "******"
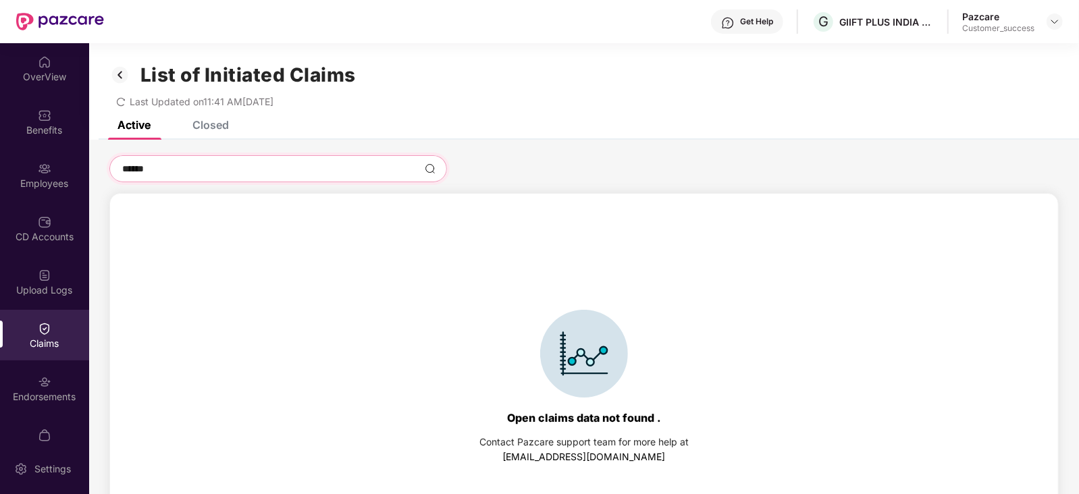
type input "******"
click at [210, 120] on div "List of Initiated Claims Last Updated on 11:41 AM[DATE]" at bounding box center [584, 82] width 990 height 78
click at [217, 125] on div "Closed" at bounding box center [210, 125] width 36 height 14
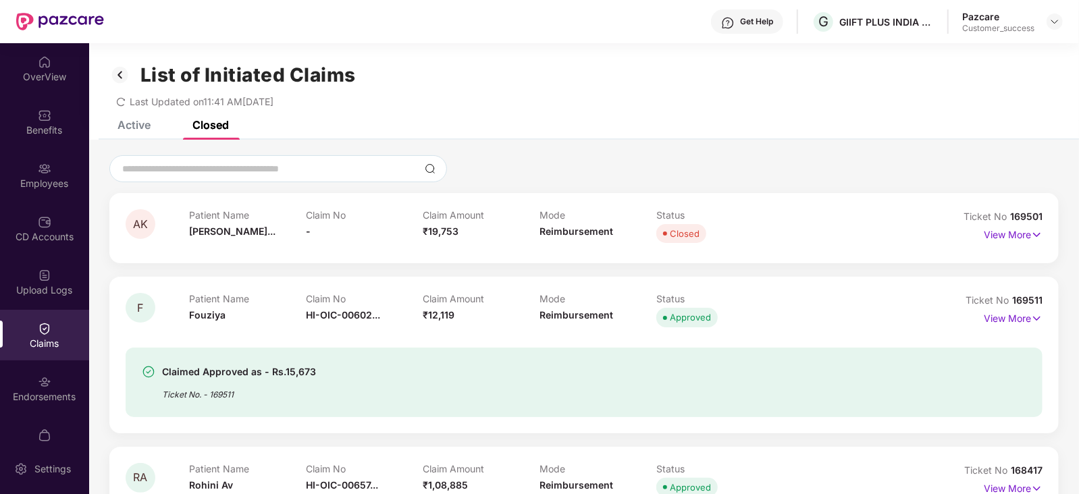
click at [217, 125] on div "Closed" at bounding box center [210, 125] width 36 height 14
click at [213, 164] on input at bounding box center [270, 169] width 298 height 14
paste input "******"
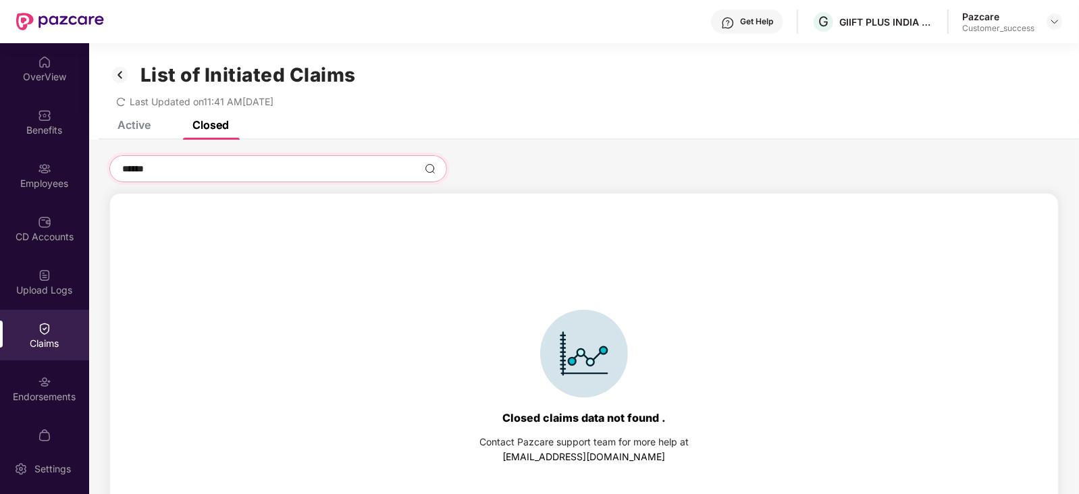
type input "******"
click at [115, 117] on div "List of Initiated Claims Last Updated on 11:41 AM[DATE]" at bounding box center [584, 82] width 990 height 78
click at [128, 123] on div "Active" at bounding box center [133, 125] width 33 height 14
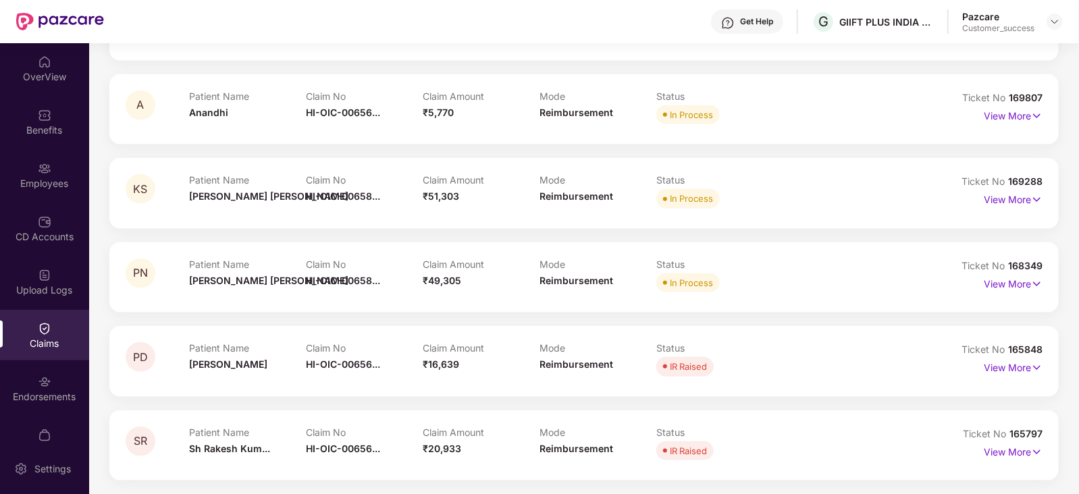
scroll to position [812, 0]
click at [989, 284] on p "View More" at bounding box center [1013, 283] width 59 height 18
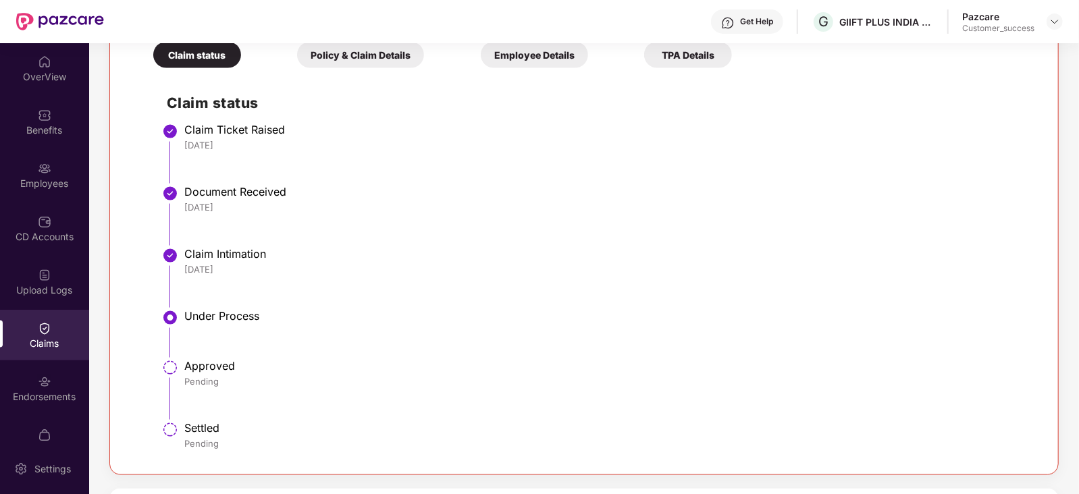
scroll to position [1161, 0]
click at [339, 59] on div "Policy & Claim Details" at bounding box center [360, 54] width 127 height 26
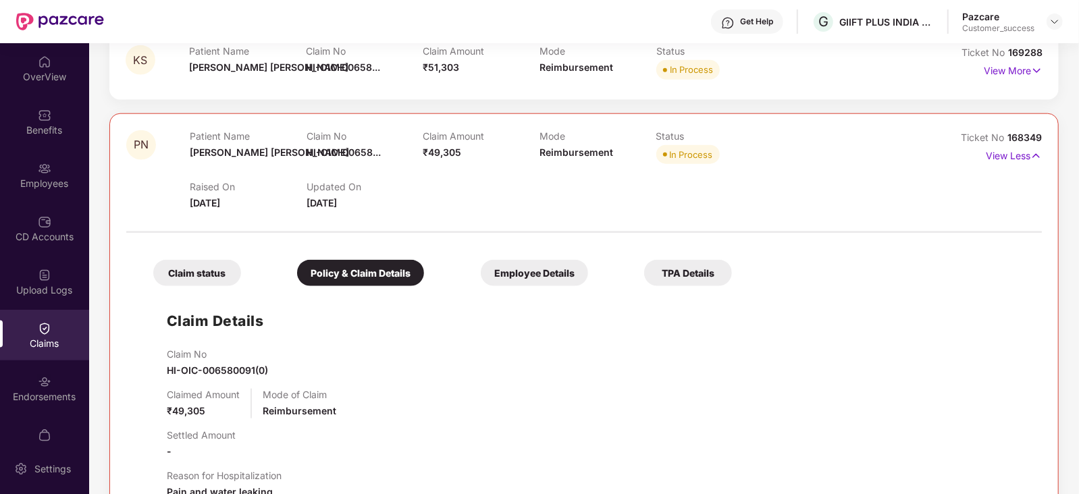
scroll to position [943, 0]
click at [481, 280] on div "Employee Details" at bounding box center [534, 272] width 107 height 26
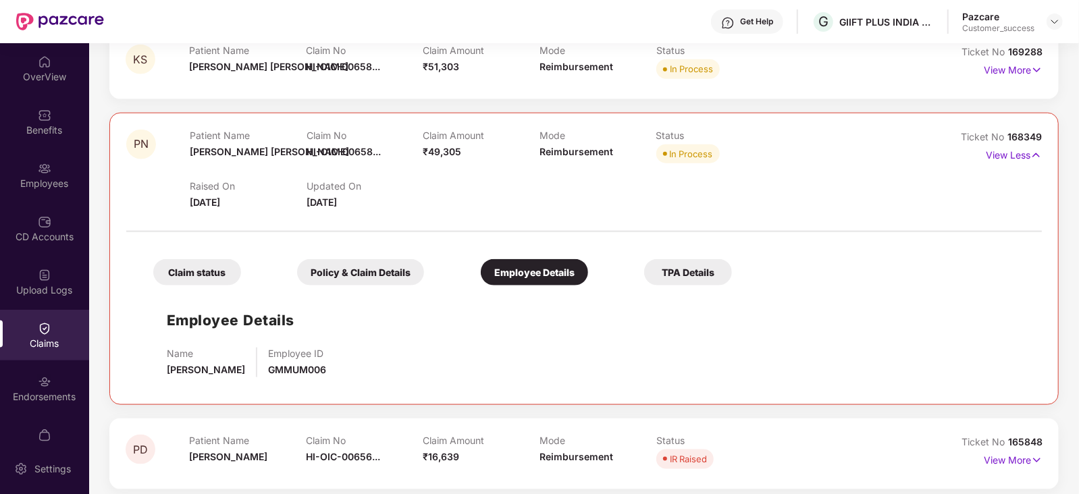
click at [298, 371] on span "GMMUM006" at bounding box center [297, 369] width 58 height 11
copy span "GMMUM006"
click at [348, 149] on span "HI-OIC-00658..." at bounding box center [344, 151] width 74 height 11
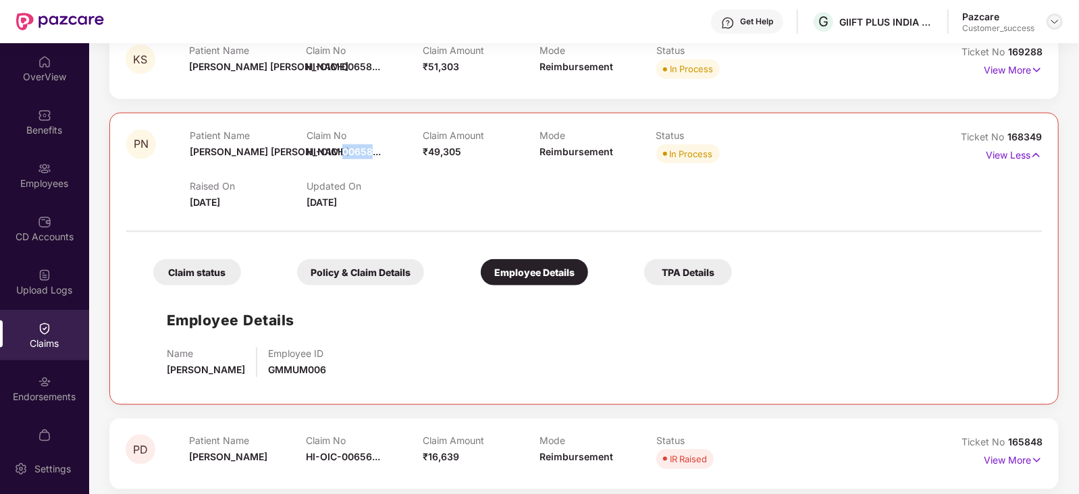
click at [1057, 18] on img at bounding box center [1054, 21] width 11 height 11
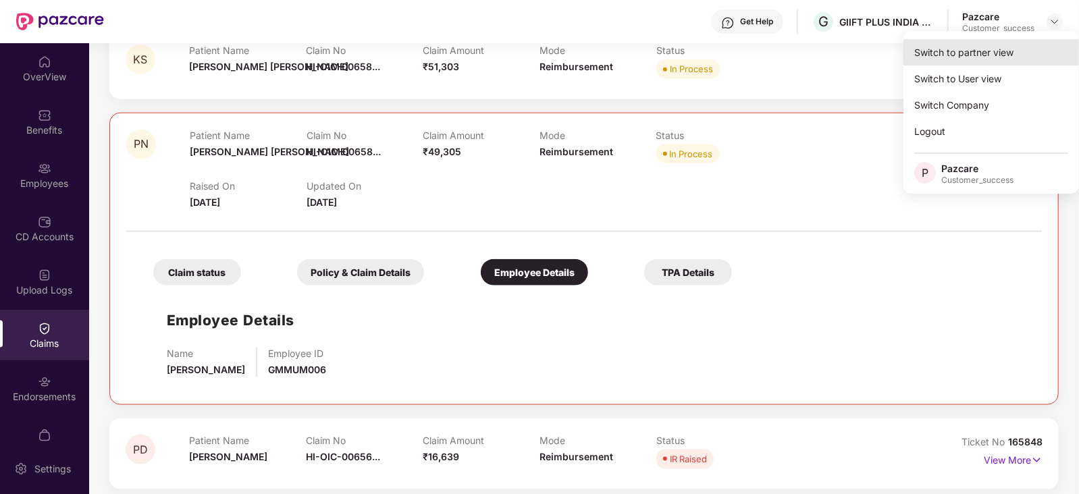
click at [980, 45] on div "Switch to partner view" at bounding box center [991, 52] width 176 height 26
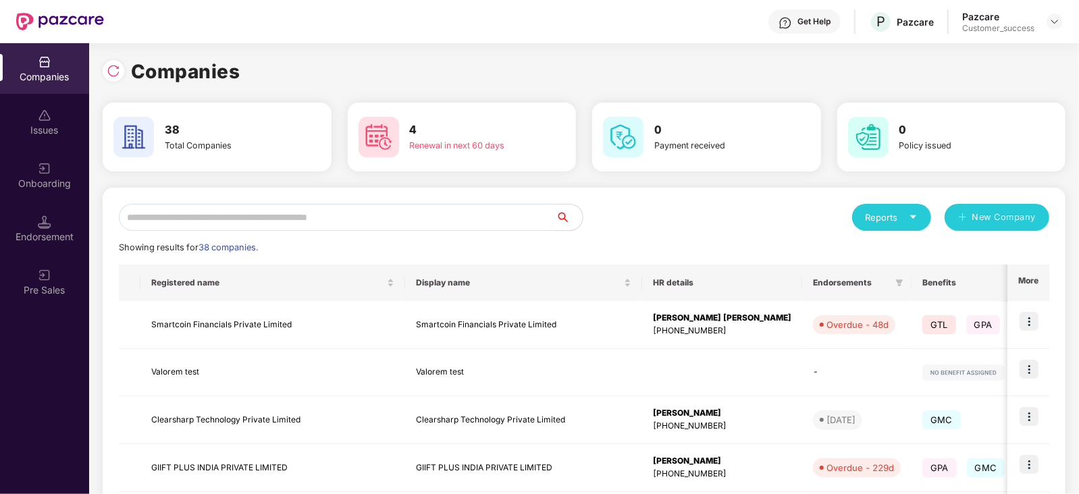
click at [352, 213] on input "text" at bounding box center [337, 217] width 437 height 27
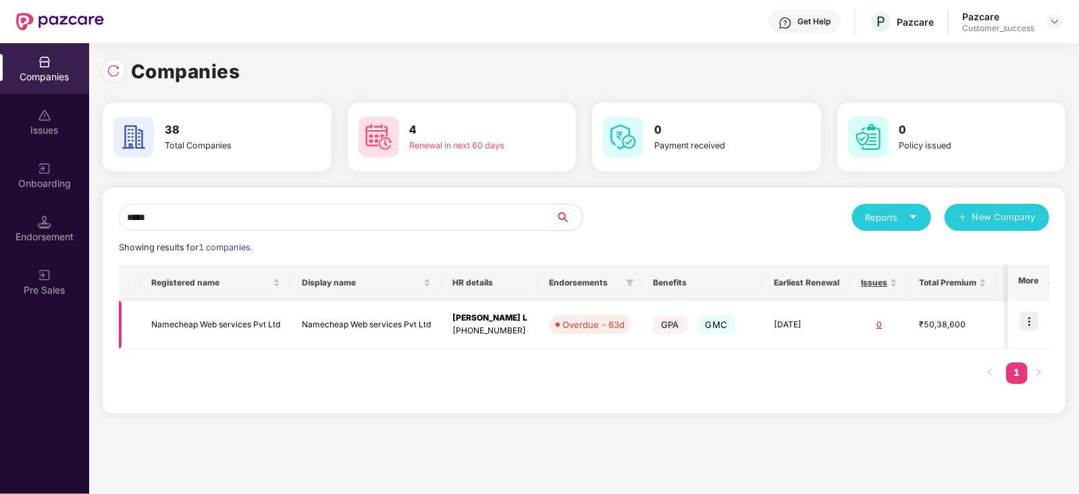
type input "*****"
click at [1034, 324] on img at bounding box center [1029, 321] width 19 height 19
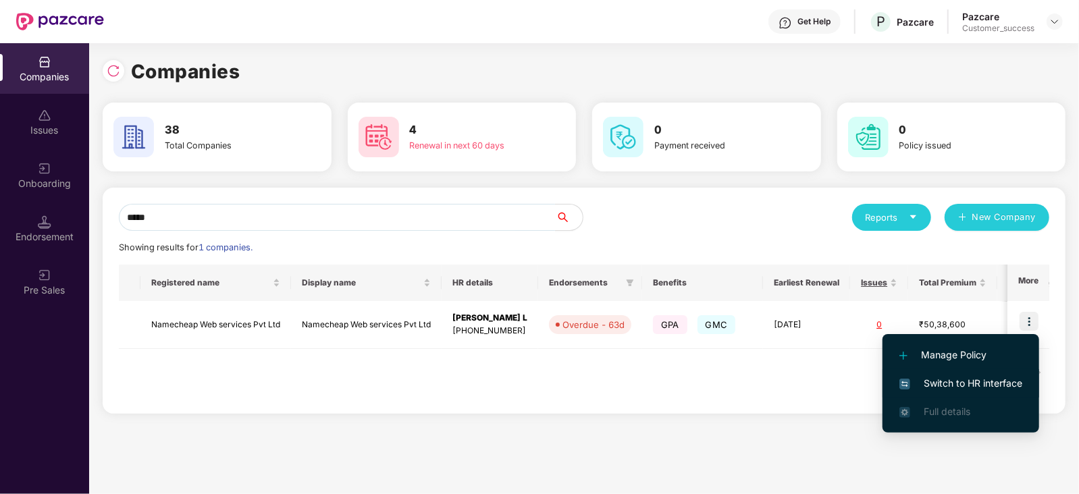
click at [972, 386] on span "Switch to HR interface" at bounding box center [960, 383] width 123 height 15
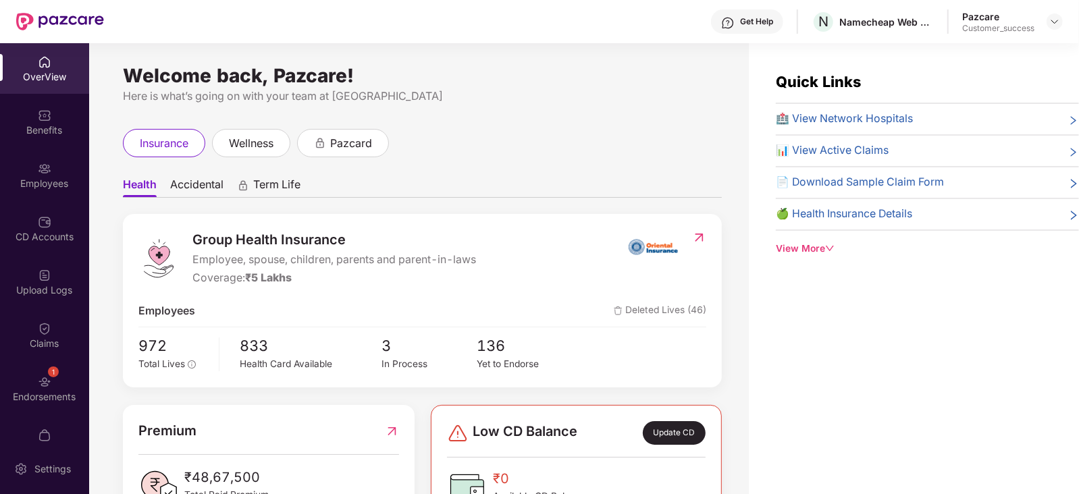
click at [7, 166] on div "Employees" at bounding box center [44, 175] width 89 height 51
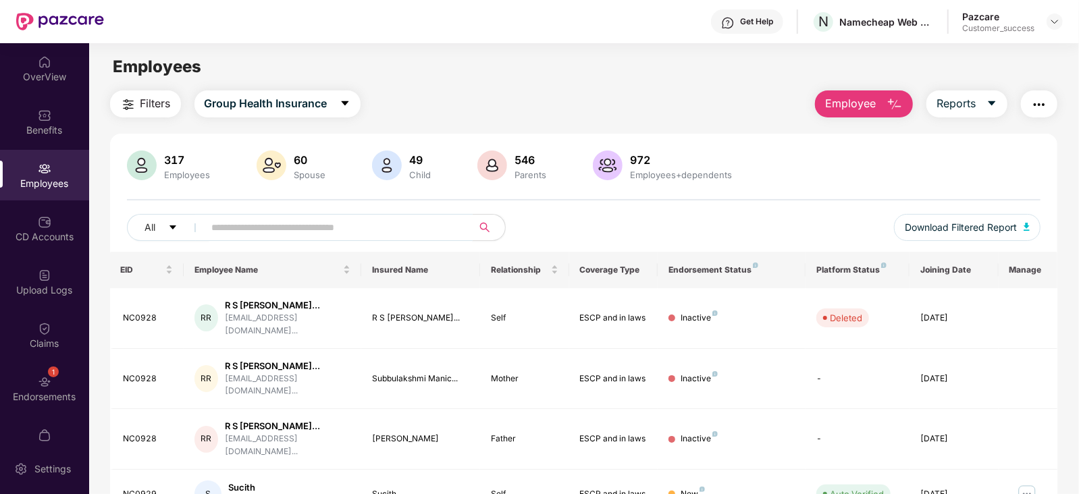
click at [321, 228] on input "text" at bounding box center [333, 227] width 242 height 20
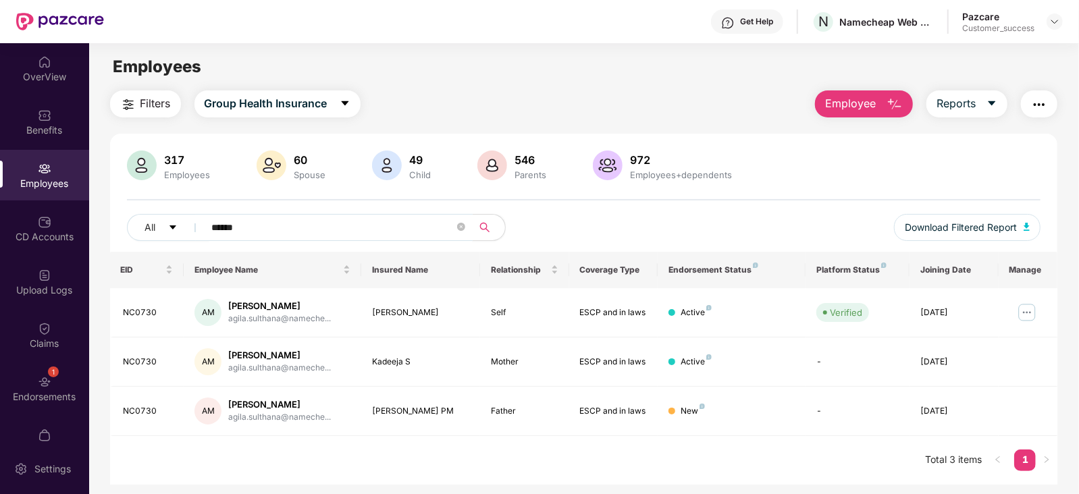
scroll to position [43, 0]
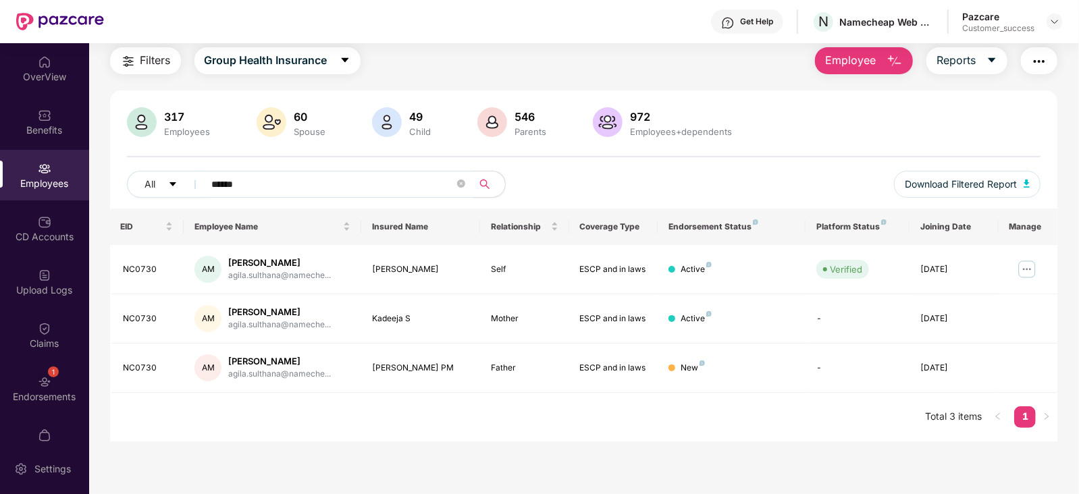
type input "******"
click at [982, 188] on span "Download Filtered Report" at bounding box center [961, 184] width 112 height 15
click at [135, 366] on div "NC0730" at bounding box center [149, 368] width 50 height 13
copy div "NC0730"
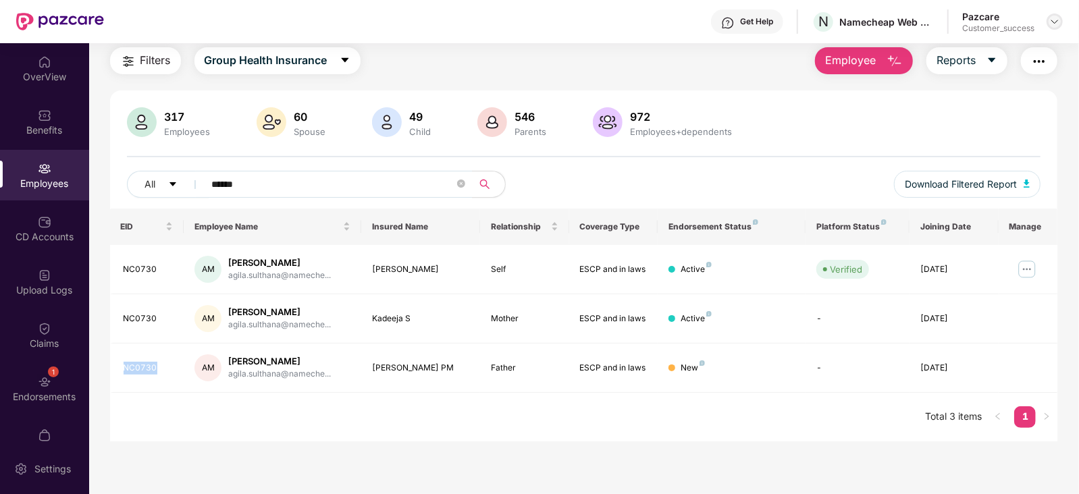
click at [1055, 20] on img at bounding box center [1054, 21] width 11 height 11
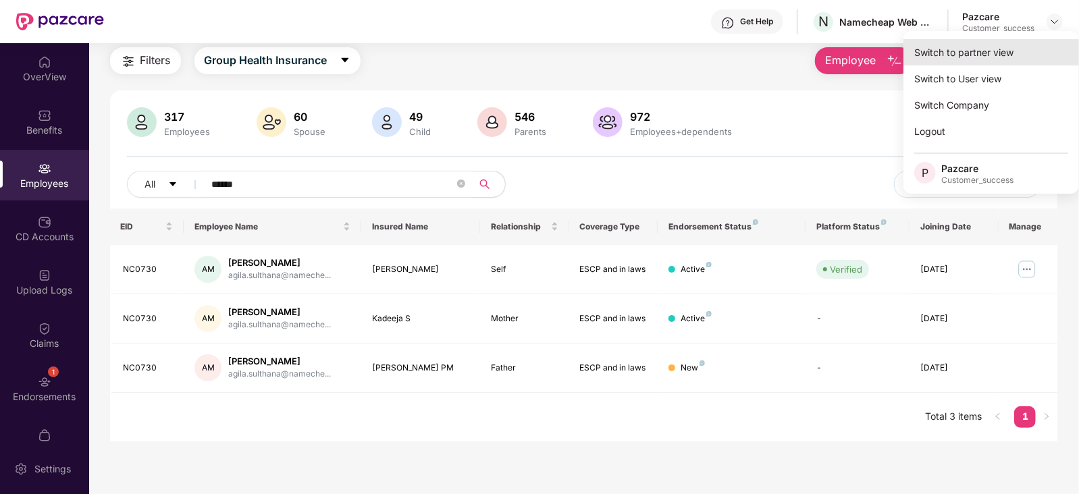
click at [974, 57] on div "Switch to partner view" at bounding box center [991, 52] width 176 height 26
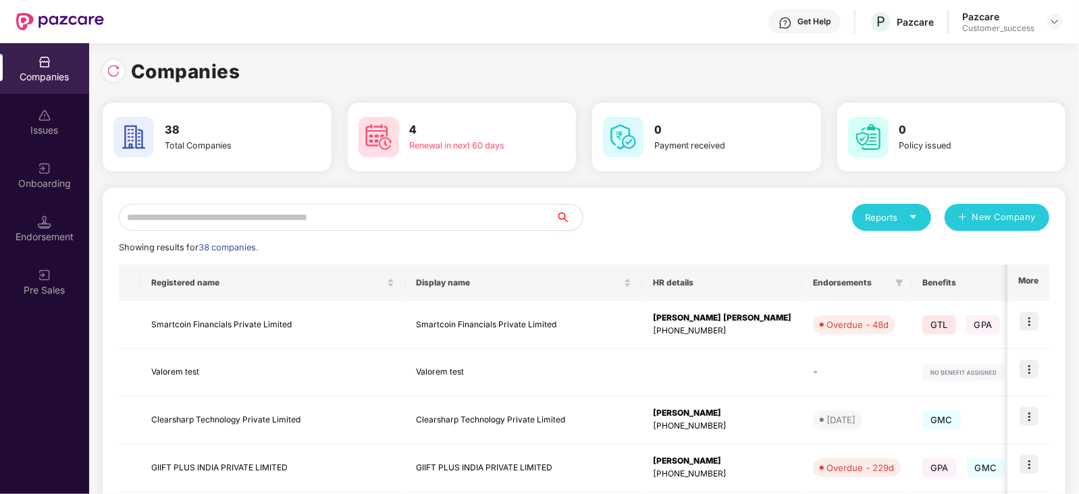
click at [383, 230] on input "text" at bounding box center [337, 217] width 437 height 27
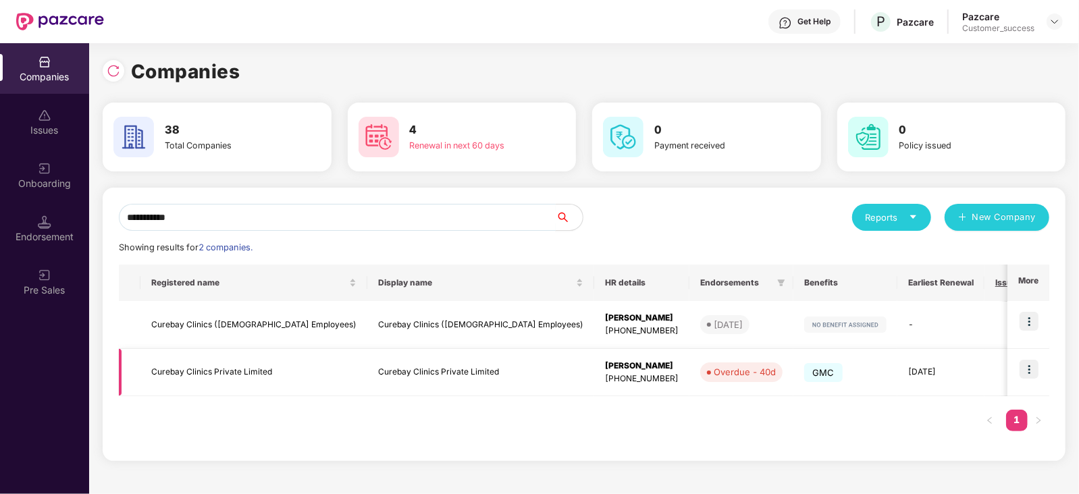
type input "**********"
click at [175, 391] on td "Curebay Clinics Private Limited" at bounding box center [253, 373] width 227 height 48
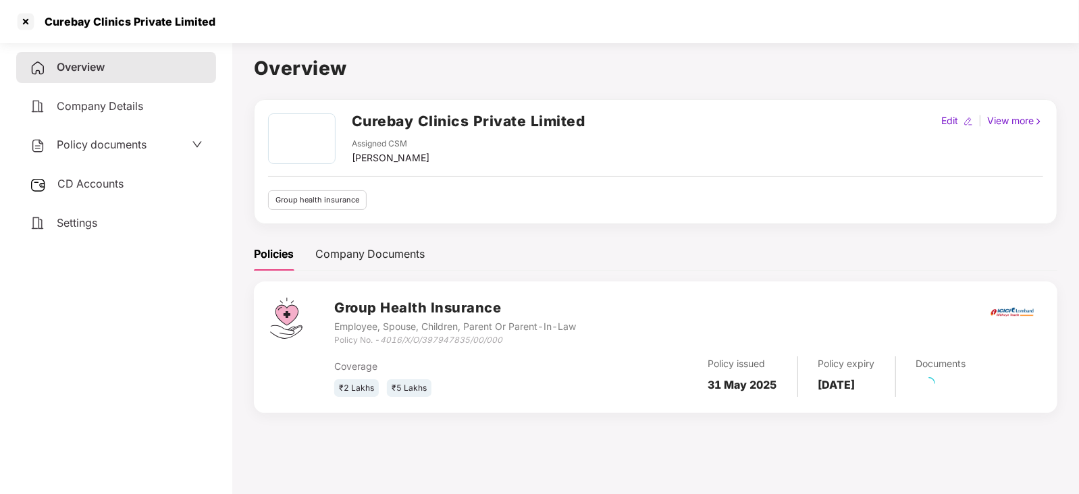
click at [91, 142] on span "Policy documents" at bounding box center [102, 145] width 90 height 14
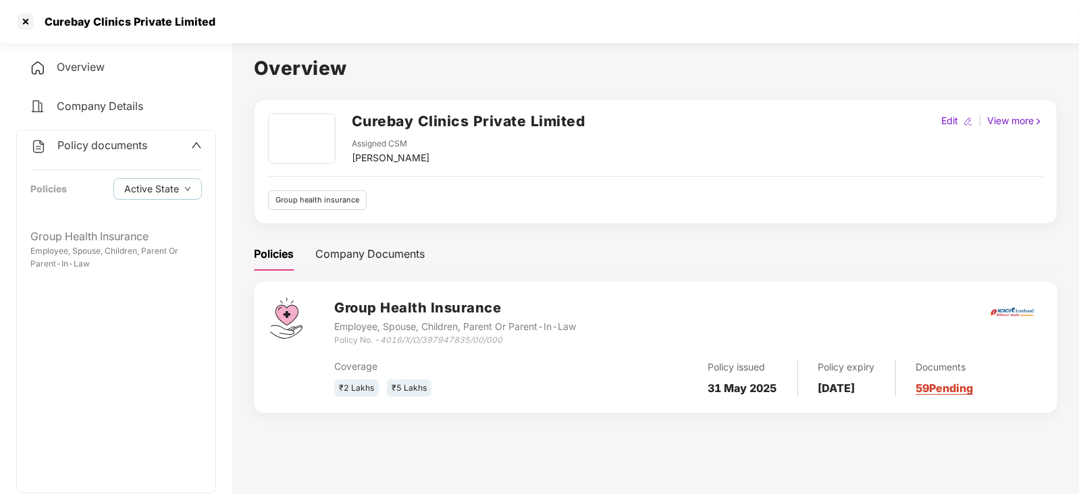
click at [418, 344] on icon "4016/X/O/397947835/00/000" at bounding box center [441, 340] width 122 height 10
copy div "Policy No. - 4016/X/O/397947835/00/000"
click at [510, 72] on h1 "Overview" at bounding box center [656, 68] width 804 height 30
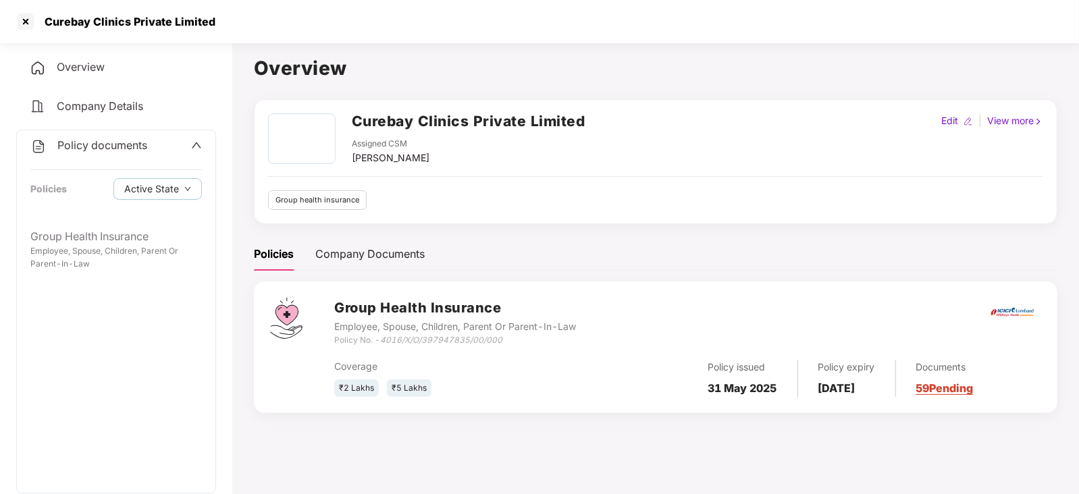
click at [510, 72] on h1 "Overview" at bounding box center [656, 68] width 804 height 30
